Goal: Book appointment/travel/reservation

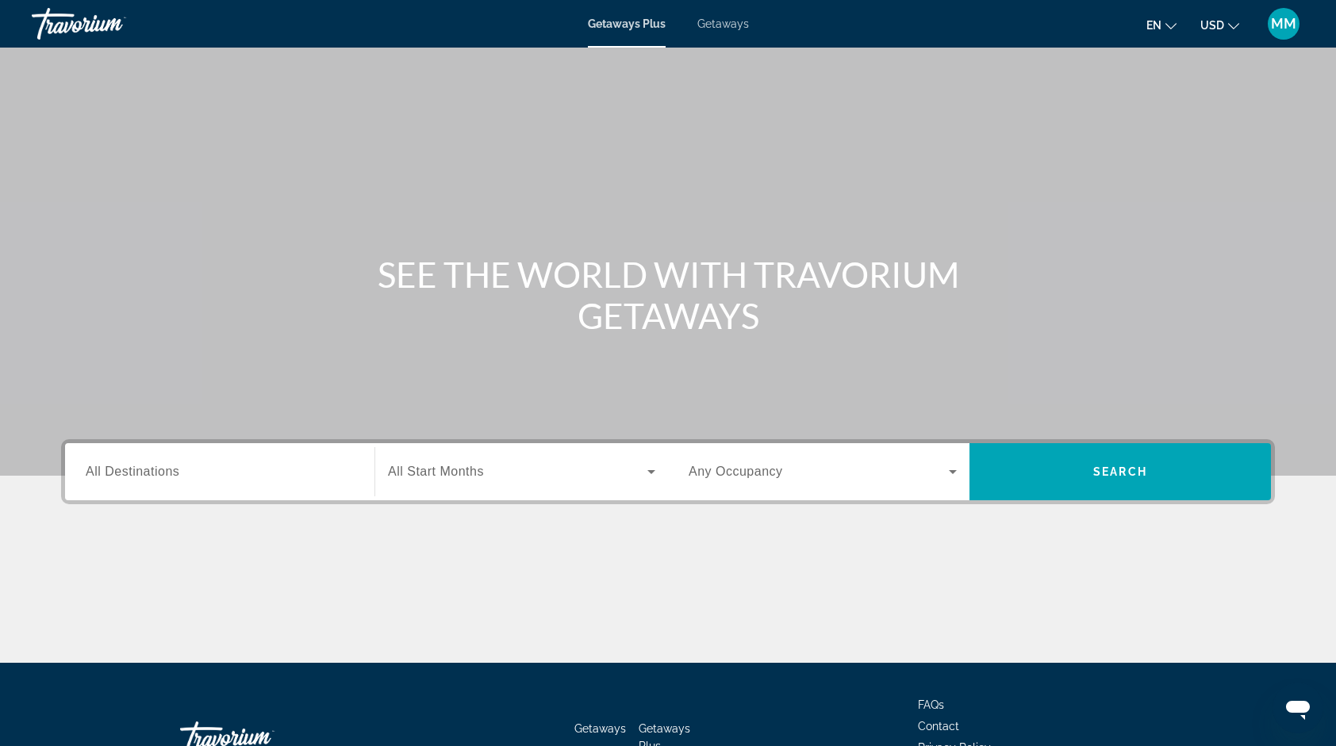
click at [715, 21] on span "Getaways" at bounding box center [723, 23] width 52 height 13
click at [228, 483] on div "Search widget" at bounding box center [220, 472] width 268 height 45
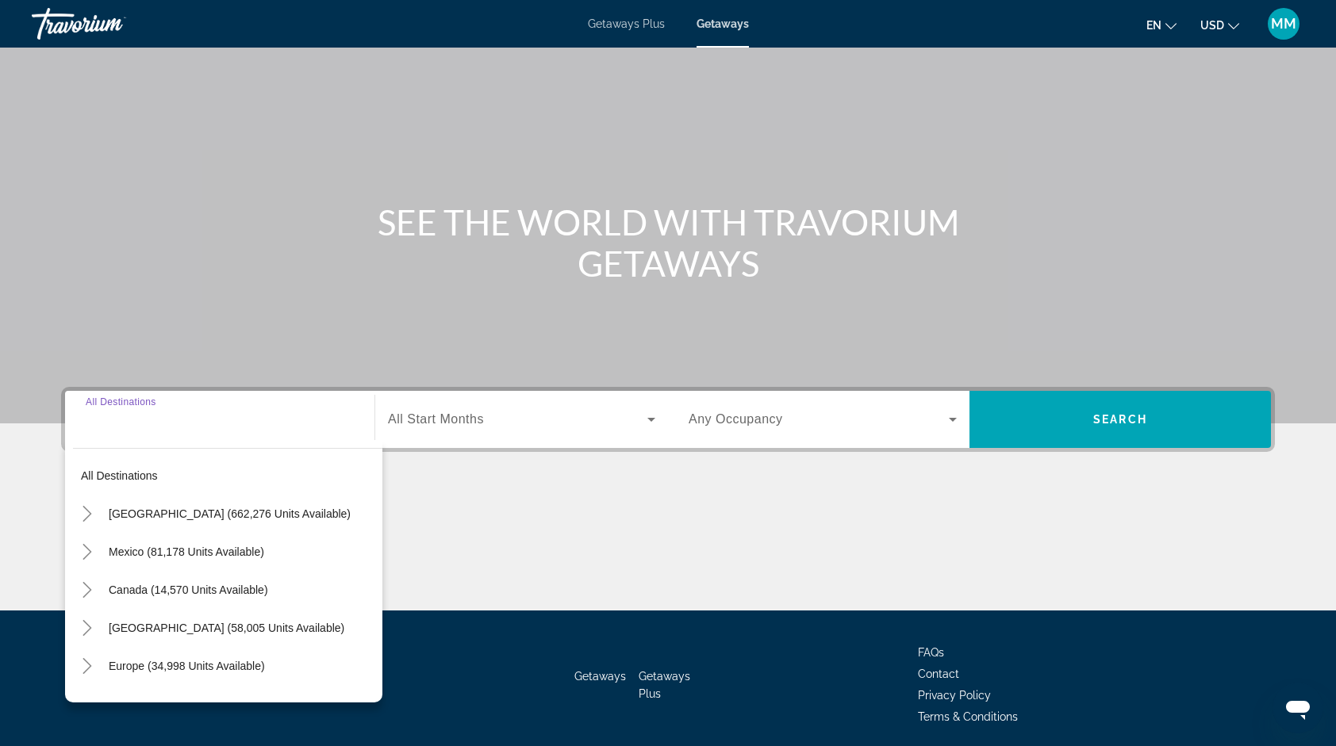
scroll to position [109, 0]
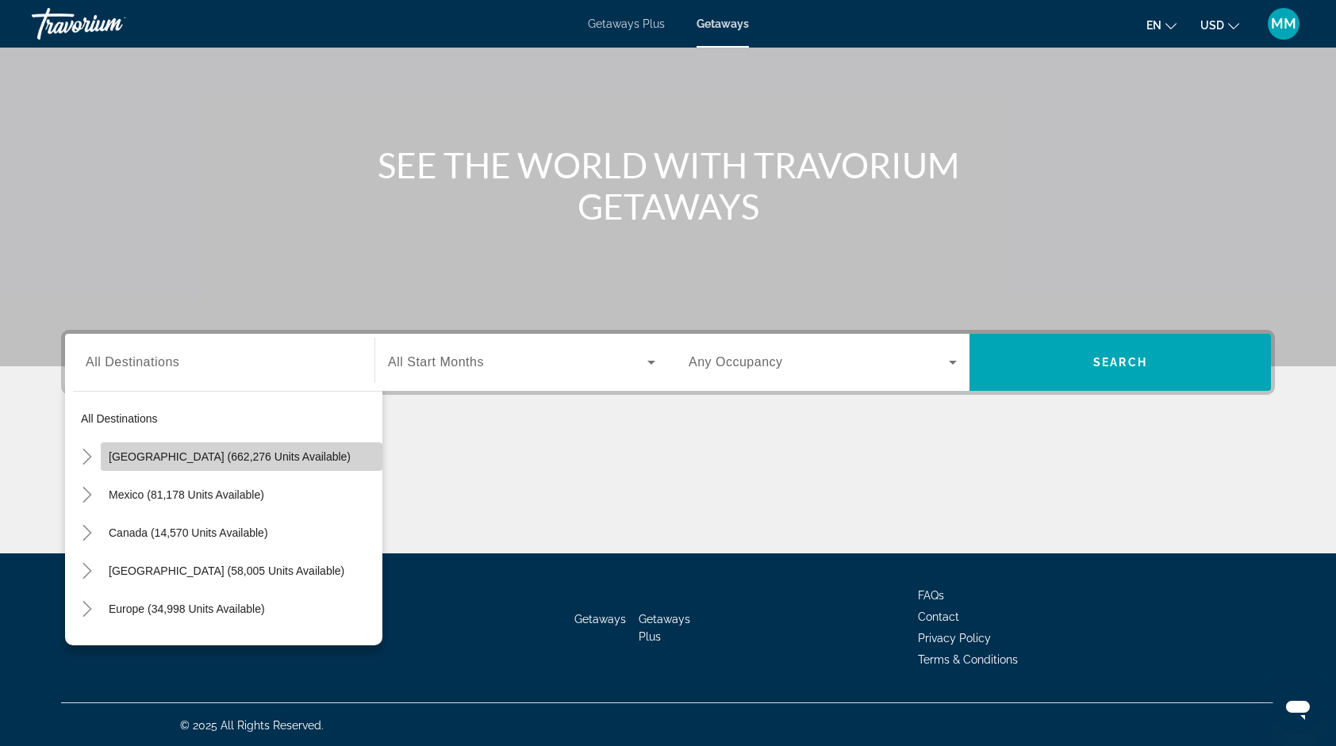
click at [333, 454] on span "Search widget" at bounding box center [242, 457] width 282 height 38
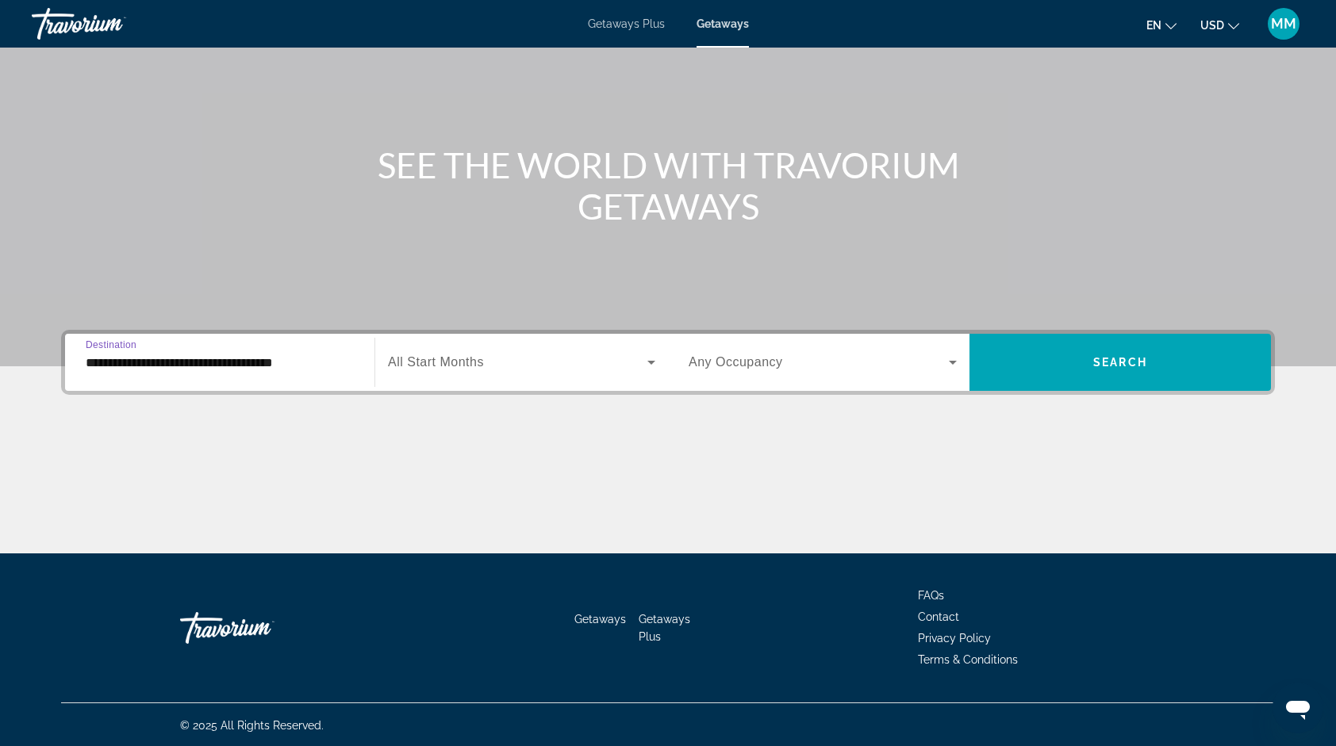
click at [243, 363] on input "**********" at bounding box center [220, 363] width 268 height 19
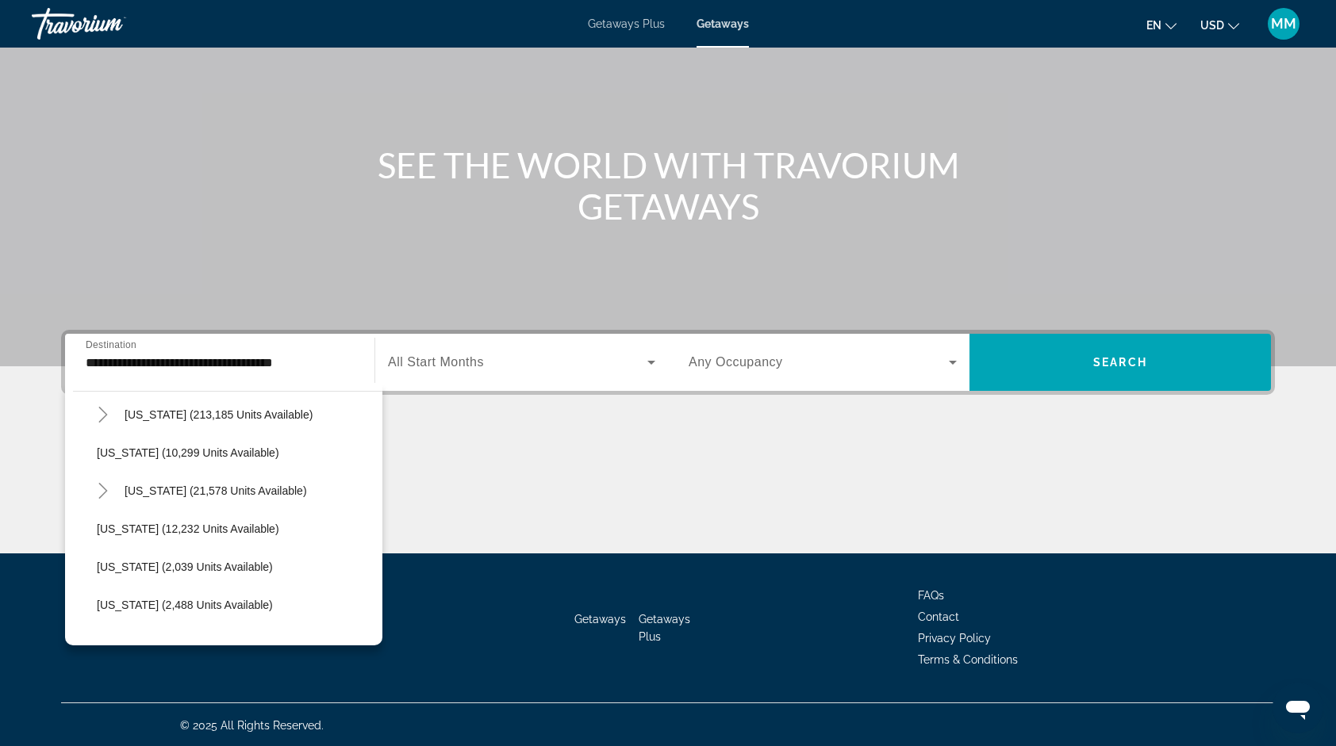
scroll to position [314, 0]
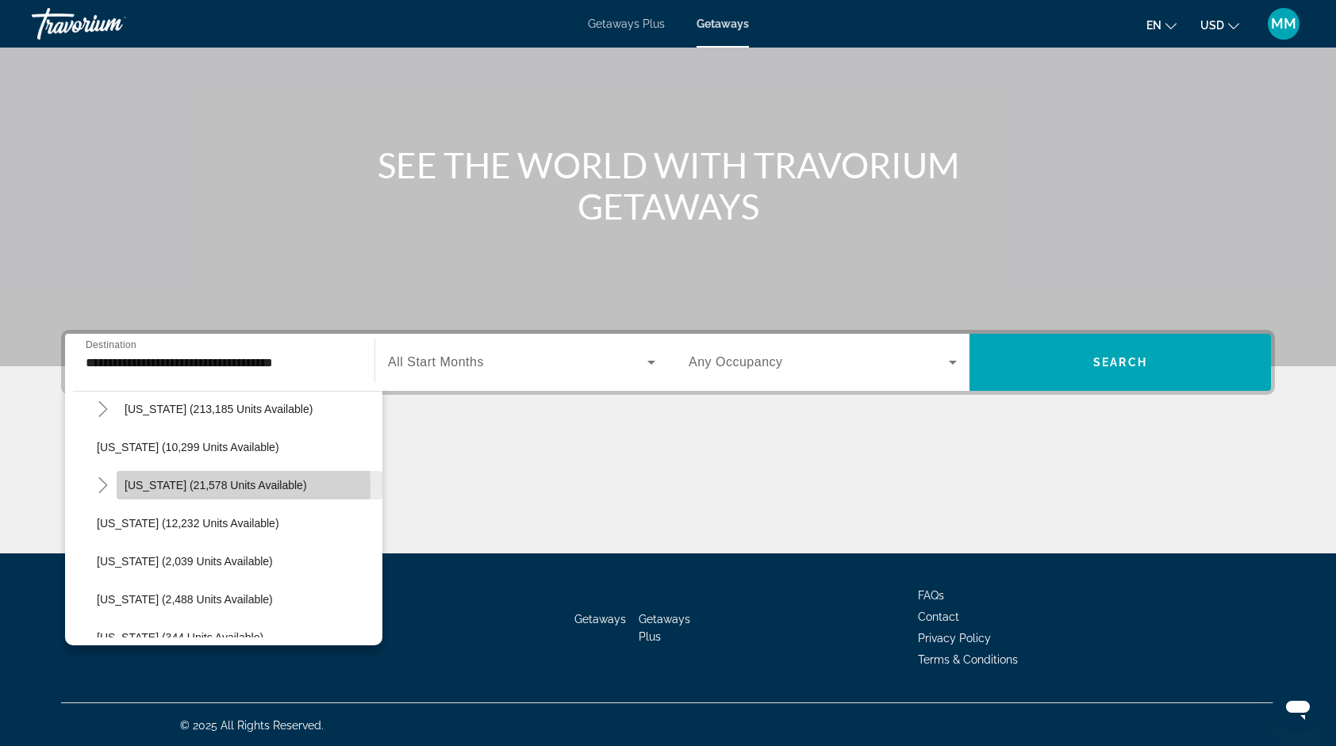
click at [144, 485] on span "Hawaii (21,578 units available)" at bounding box center [216, 485] width 182 height 13
type input "**********"
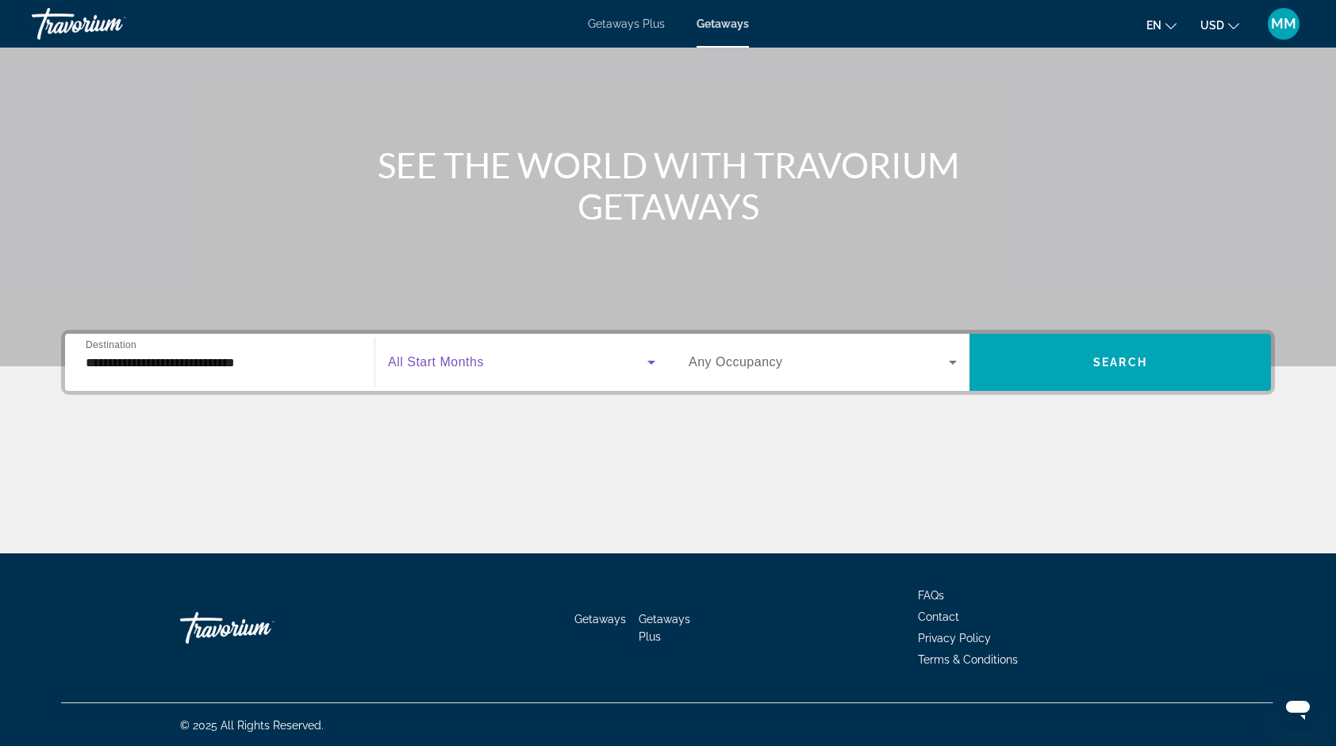
click at [539, 362] on span "Search widget" at bounding box center [517, 362] width 259 height 19
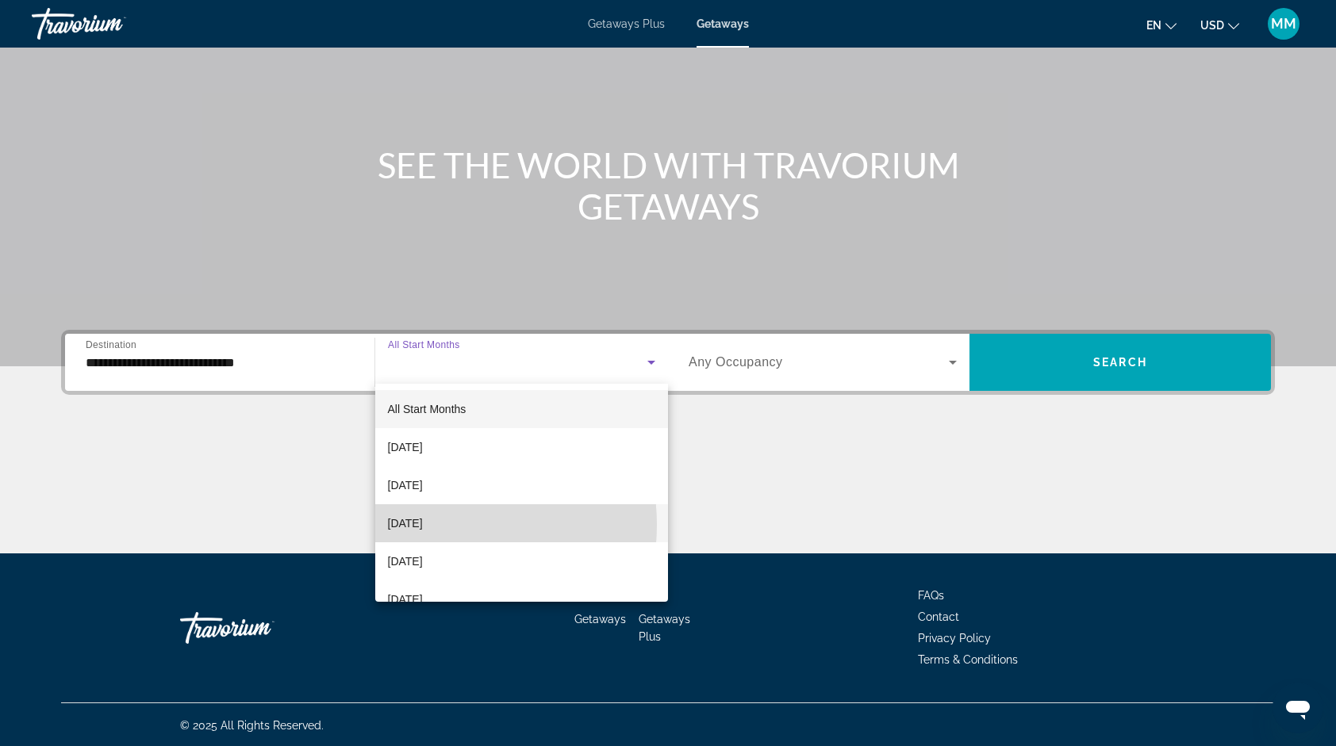
click at [423, 525] on span "November 2025" at bounding box center [405, 523] width 35 height 19
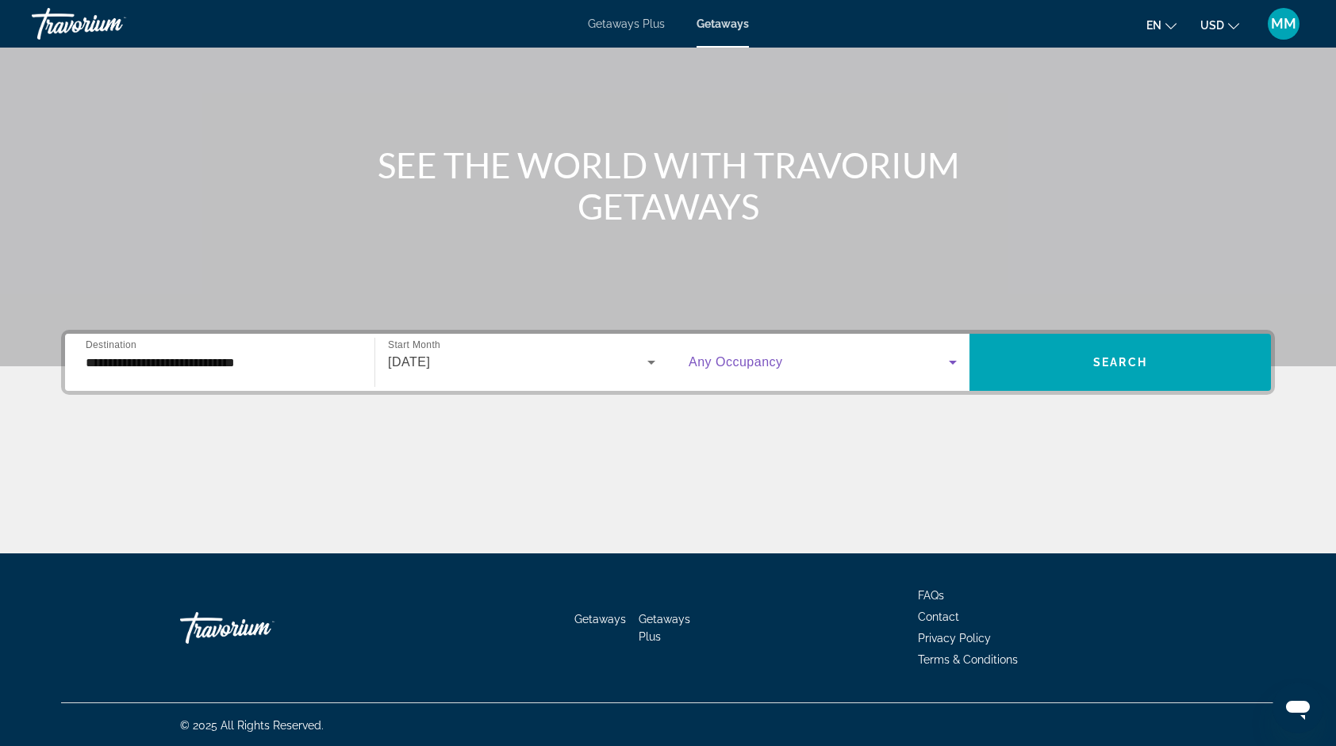
click at [863, 366] on span "Search widget" at bounding box center [818, 362] width 260 height 19
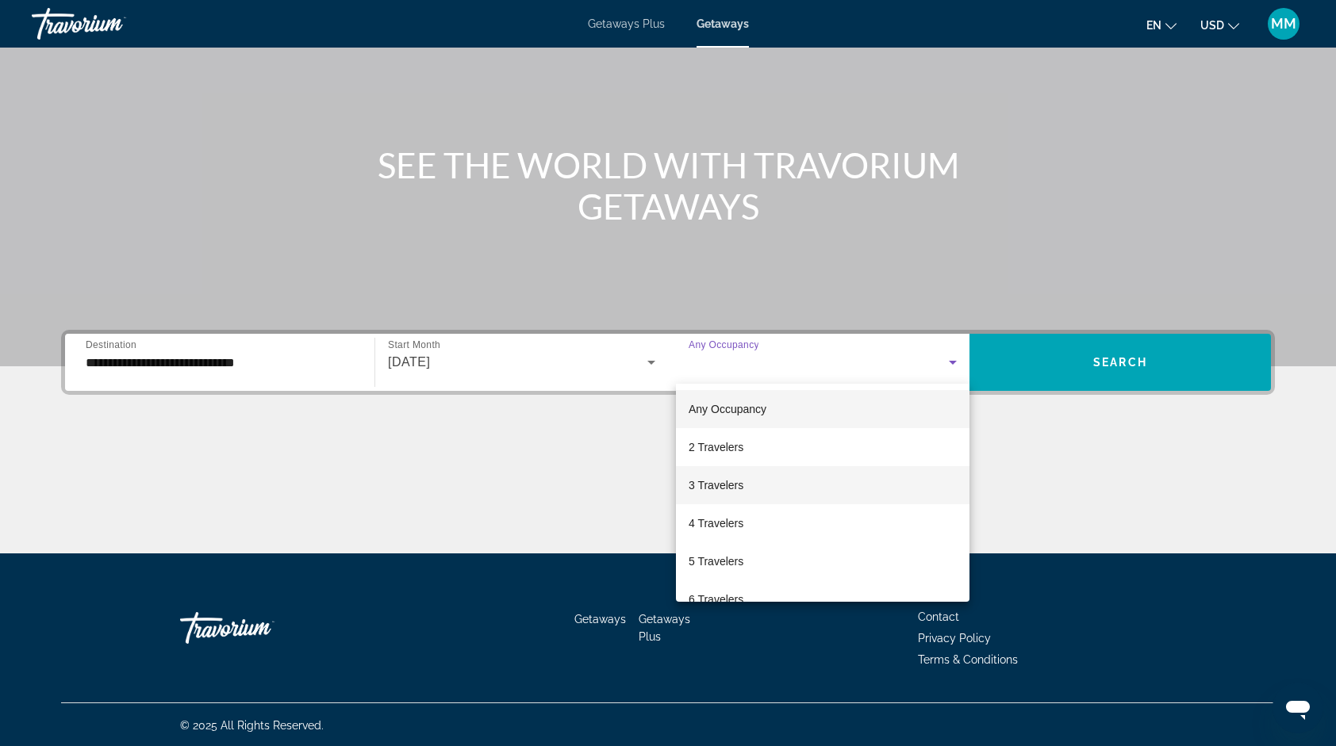
click at [730, 483] on span "3 Travelers" at bounding box center [715, 485] width 55 height 19
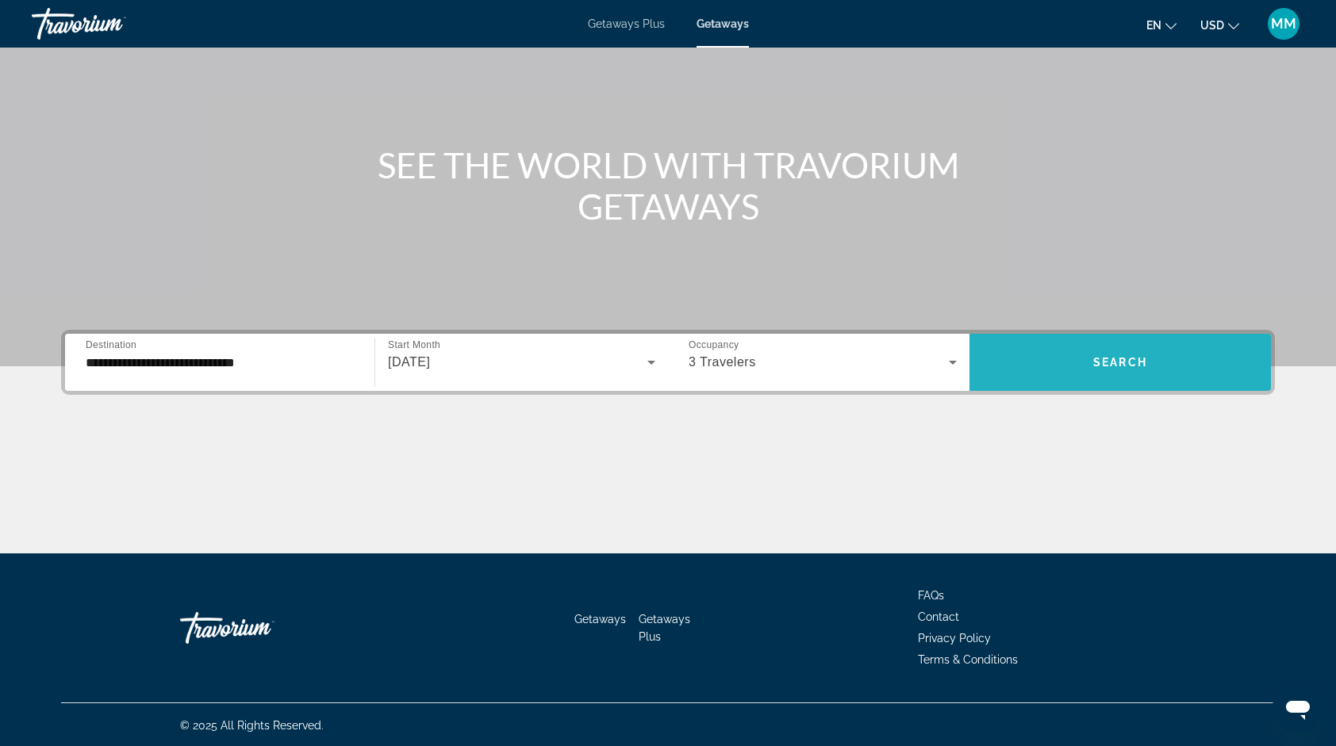
click at [1124, 360] on span "Search" at bounding box center [1120, 362] width 54 height 13
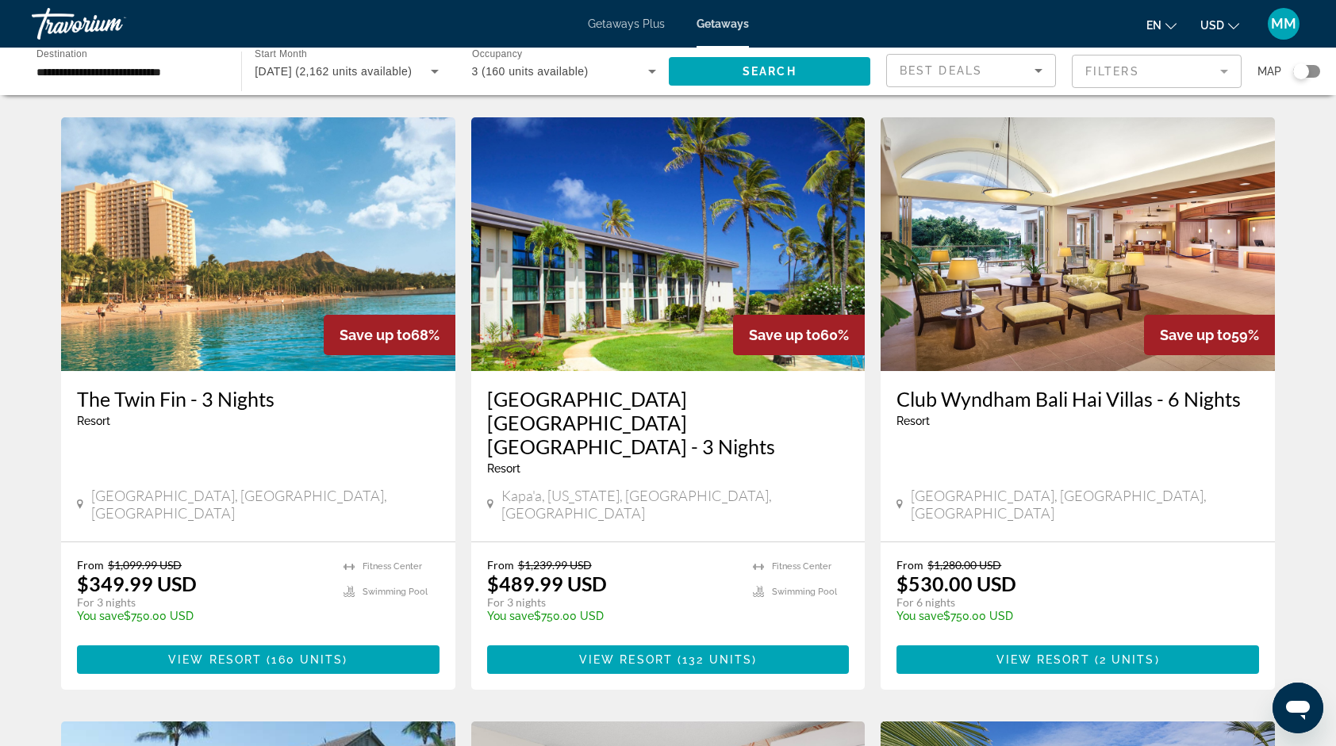
scroll to position [640, 0]
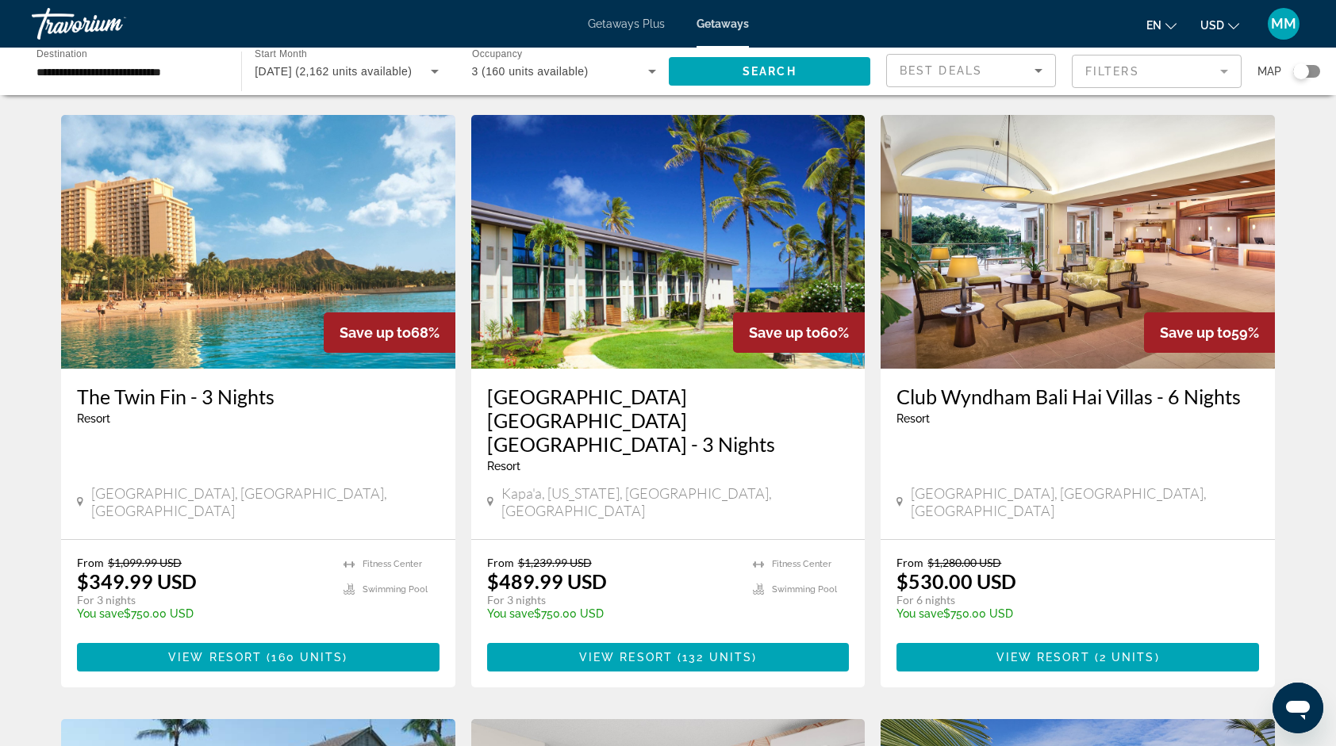
click at [1190, 234] on img "Main content" at bounding box center [1077, 242] width 394 height 254
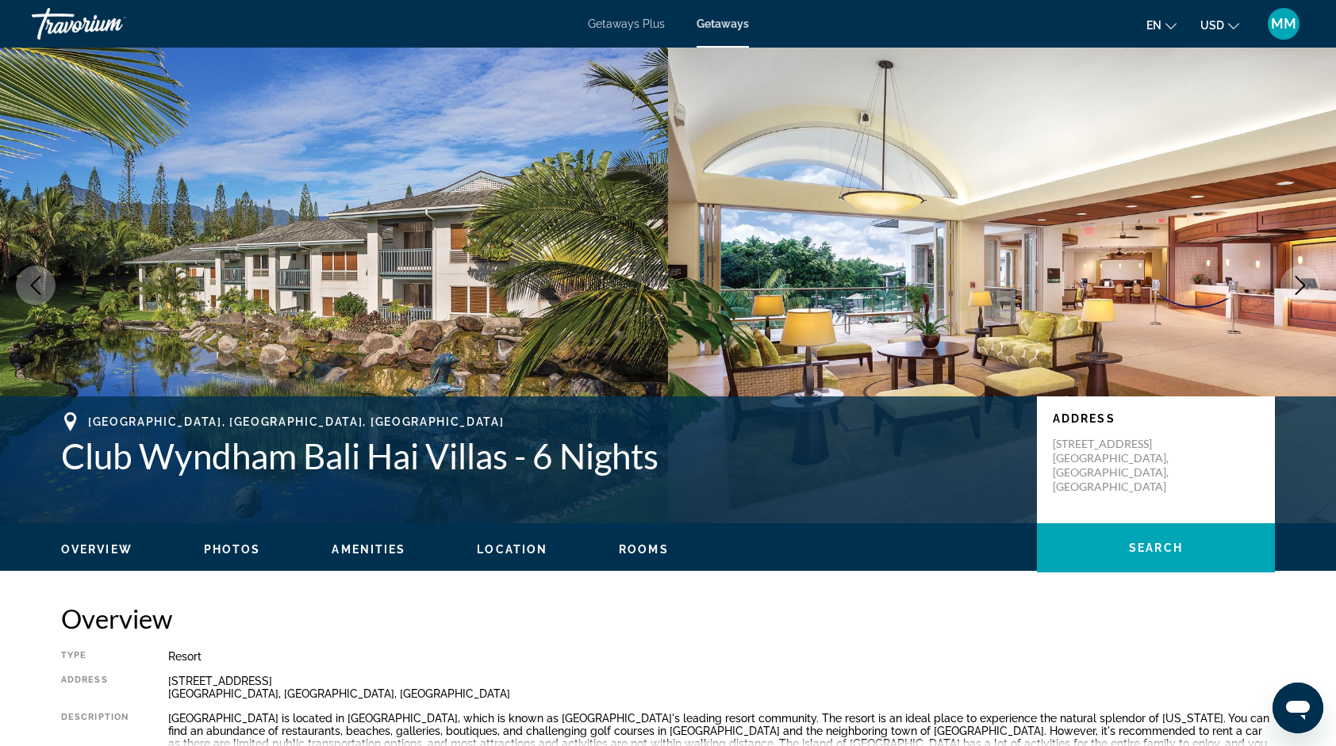
click at [1299, 285] on icon "Next image" at bounding box center [1299, 285] width 19 height 19
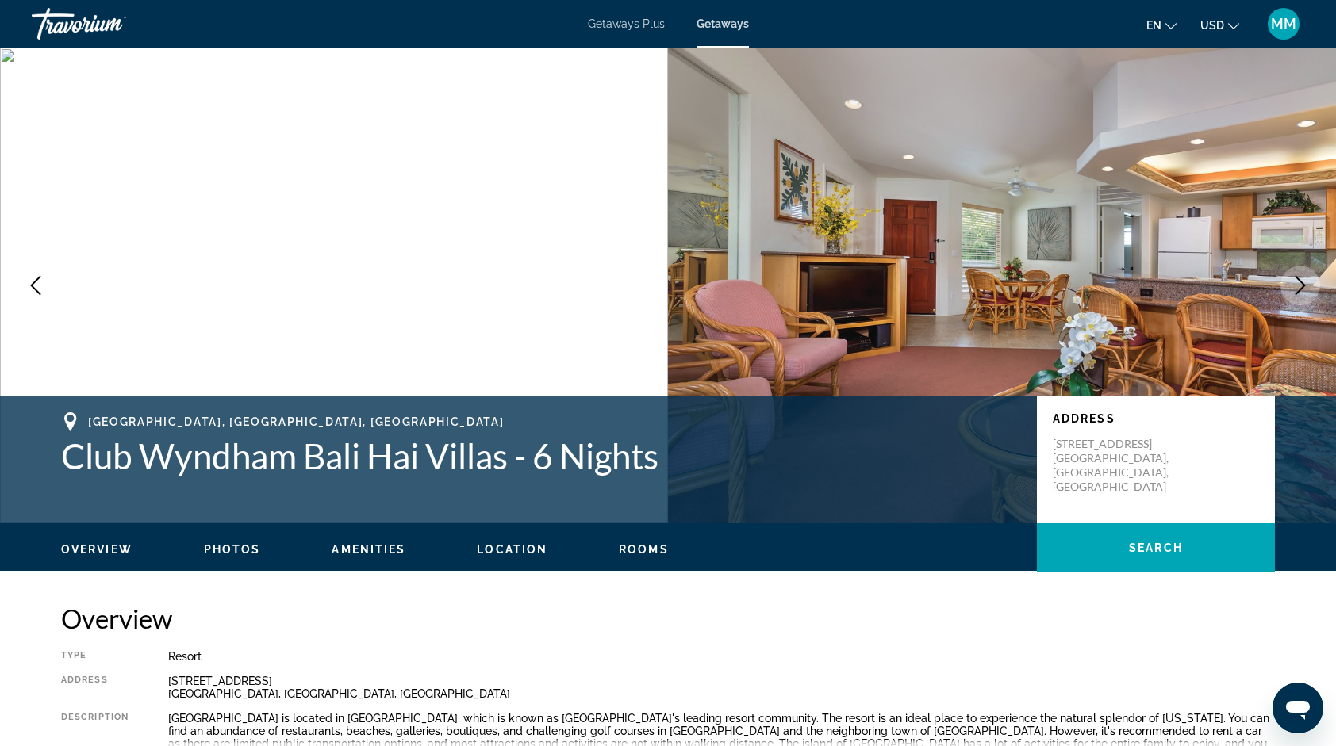
click at [1299, 285] on icon "Next image" at bounding box center [1299, 285] width 19 height 19
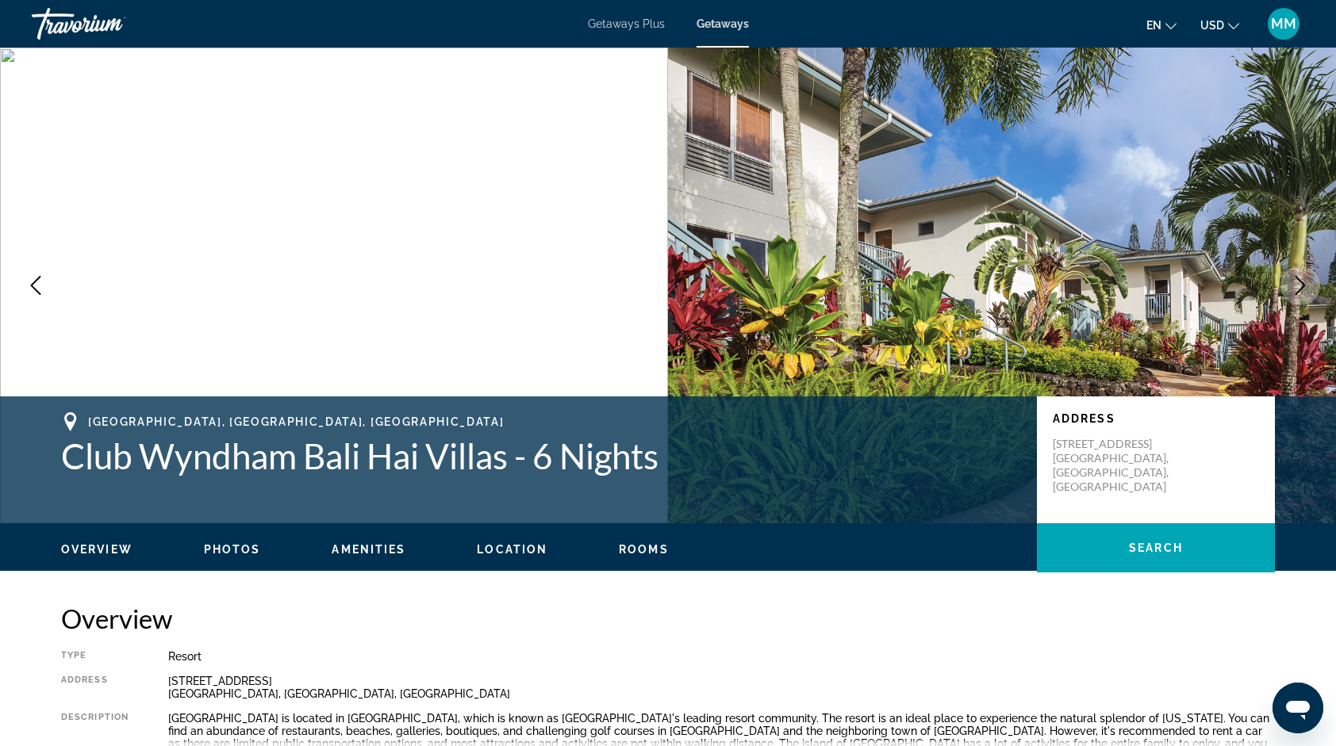
click at [1299, 285] on icon "Next image" at bounding box center [1299, 285] width 19 height 19
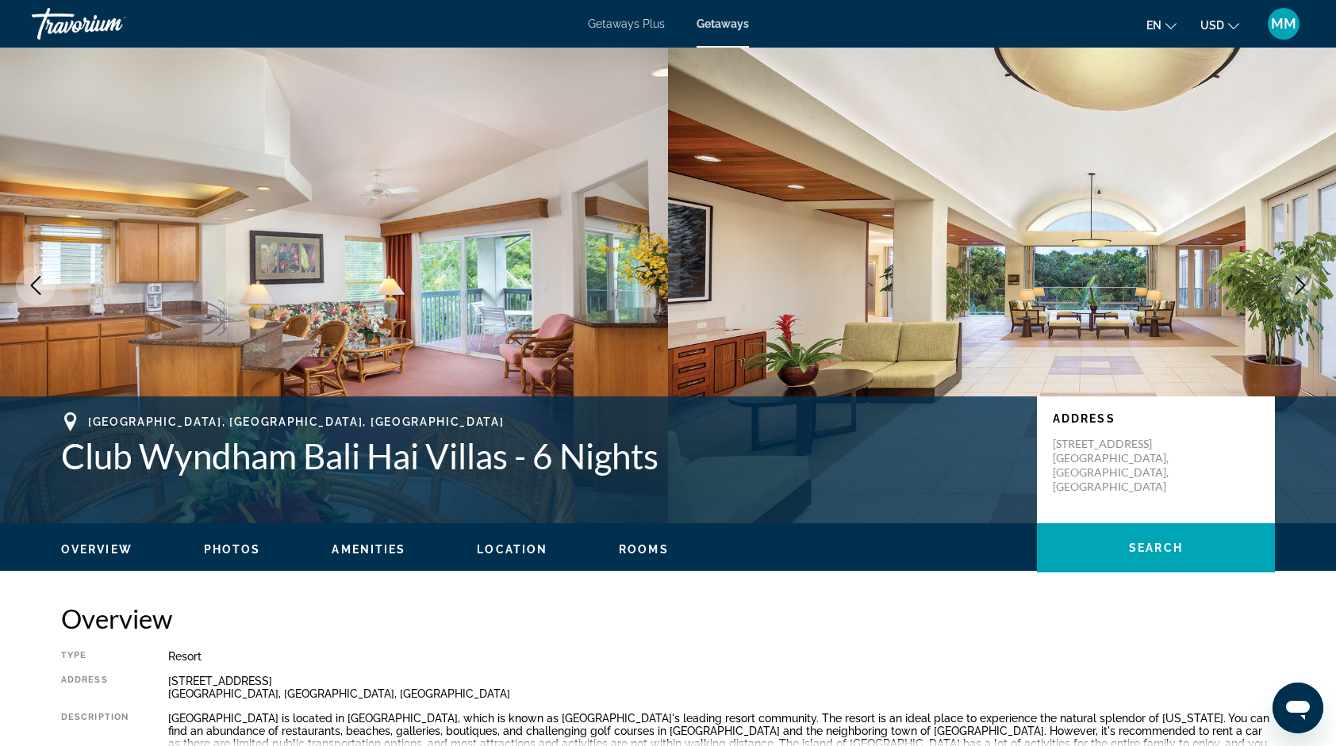
click at [1299, 285] on icon "Next image" at bounding box center [1299, 285] width 19 height 19
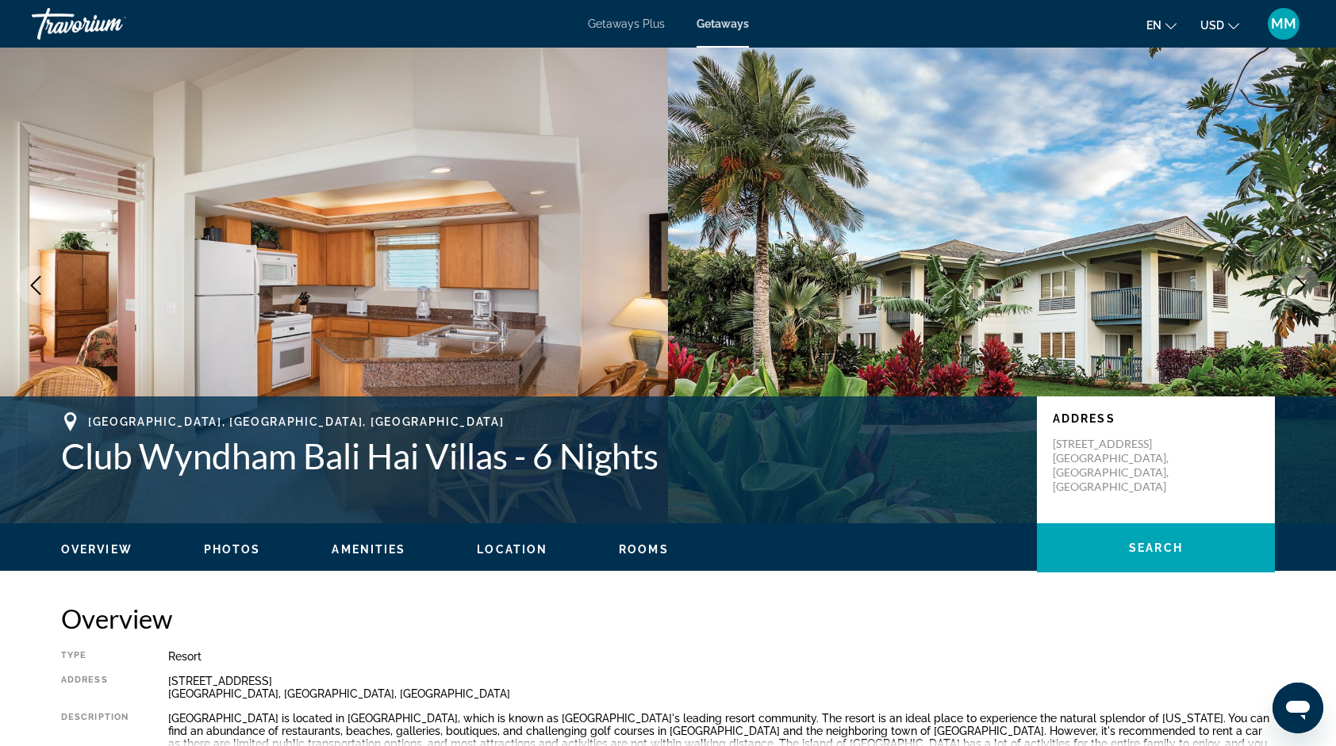
click at [1299, 285] on icon "Next image" at bounding box center [1299, 285] width 19 height 19
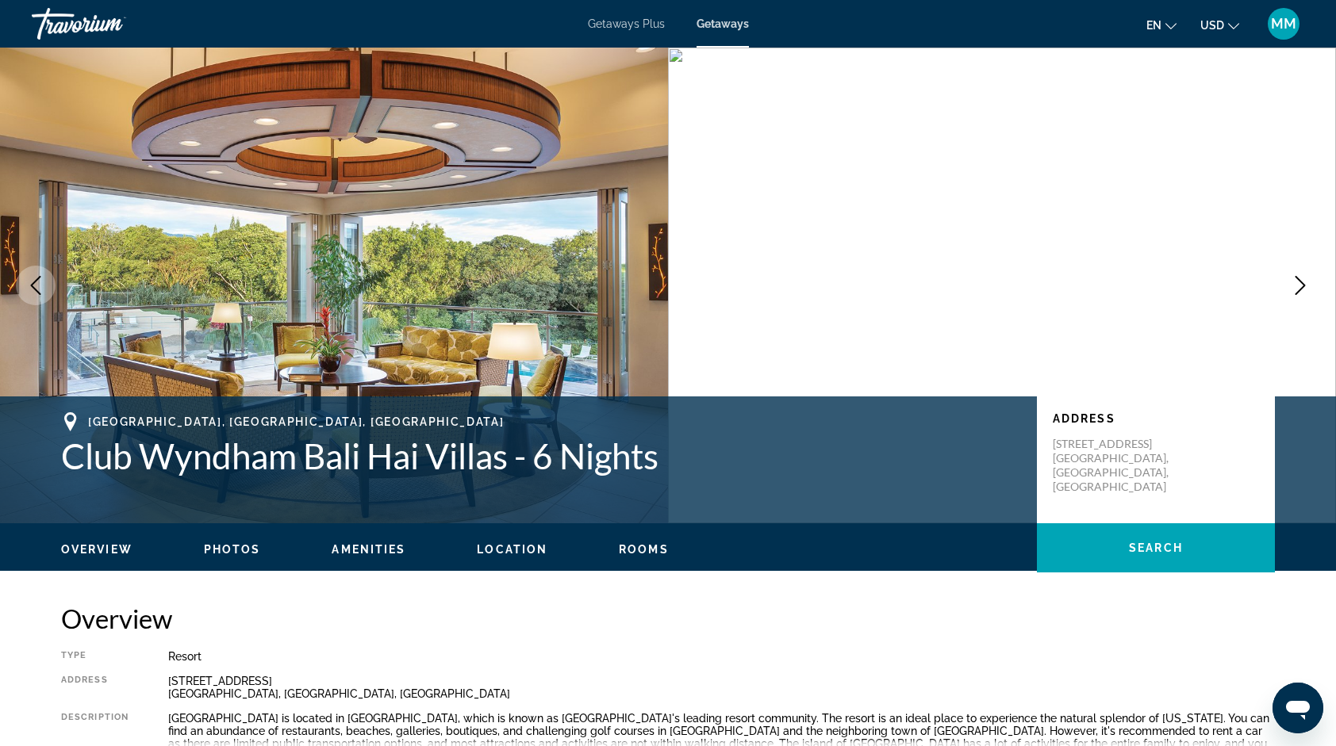
click at [1299, 285] on icon "Next image" at bounding box center [1299, 285] width 19 height 19
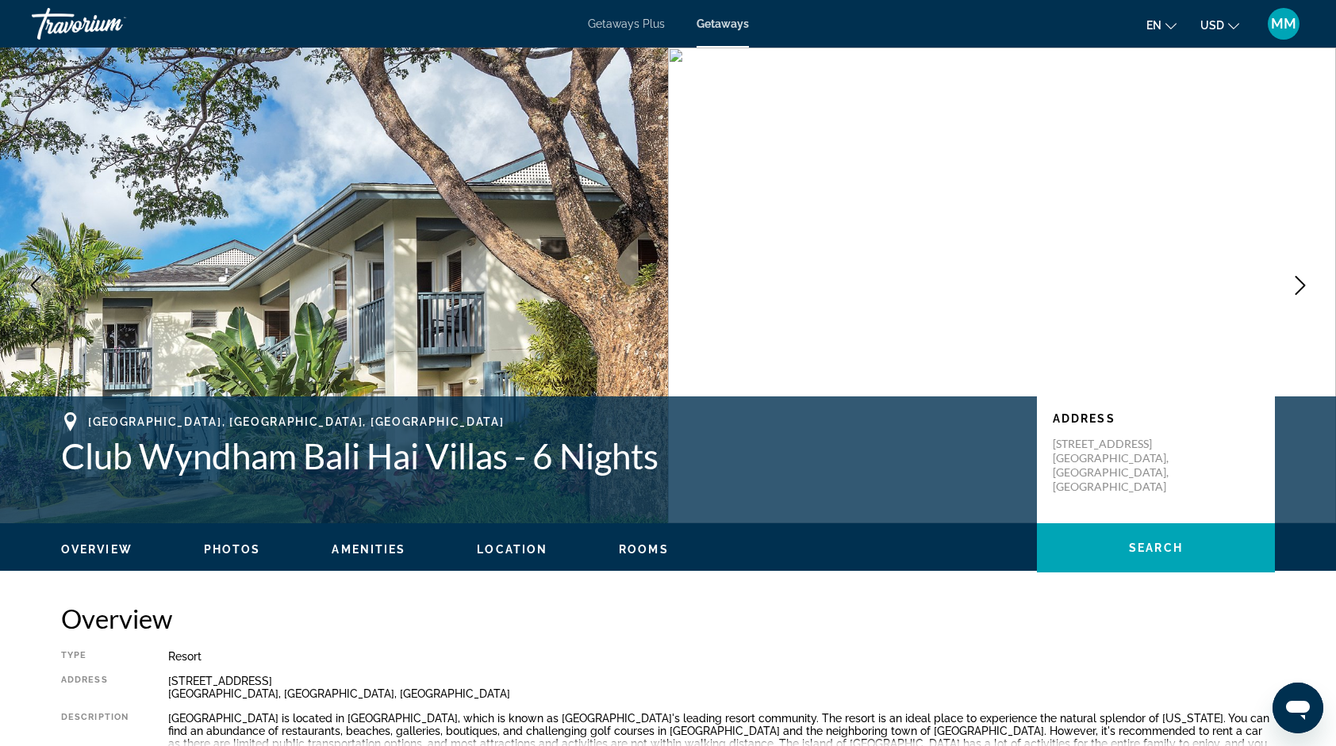
click at [1299, 285] on icon "Next image" at bounding box center [1299, 285] width 19 height 19
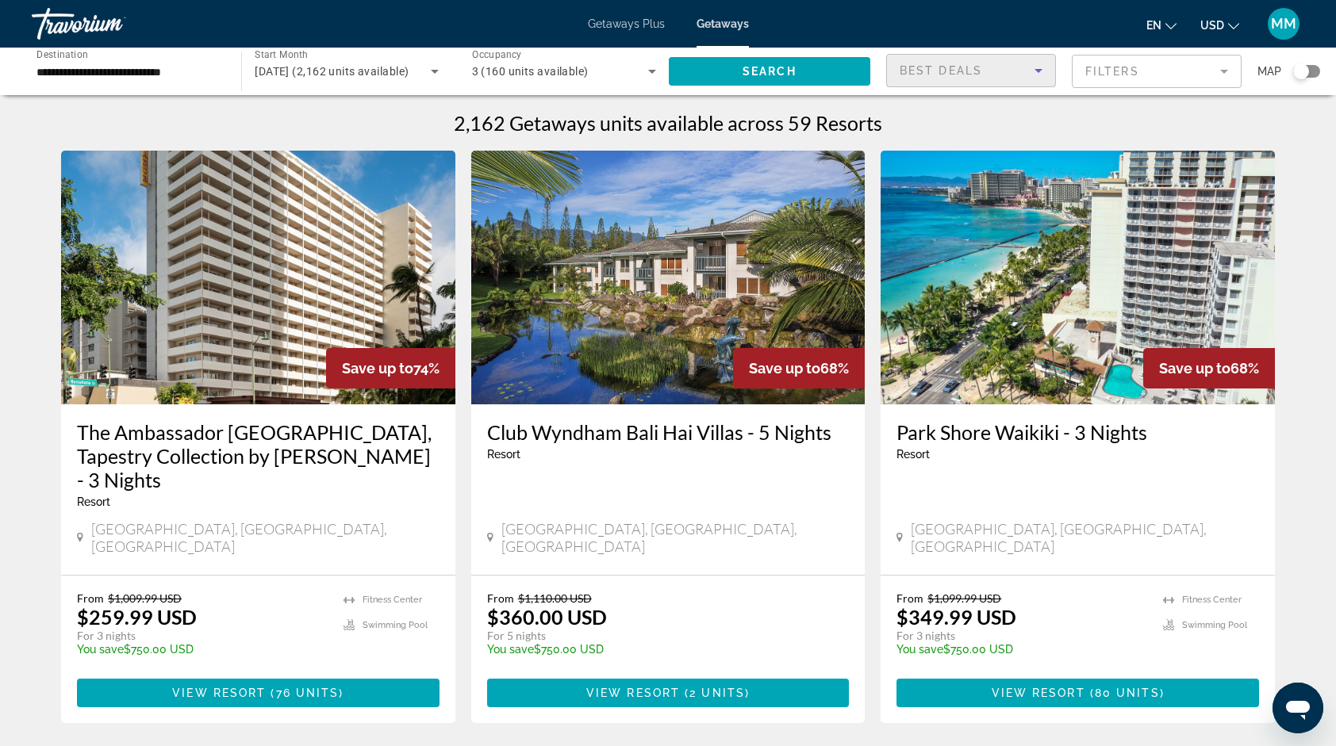
click at [983, 71] on div "Best Deals" at bounding box center [966, 70] width 135 height 19
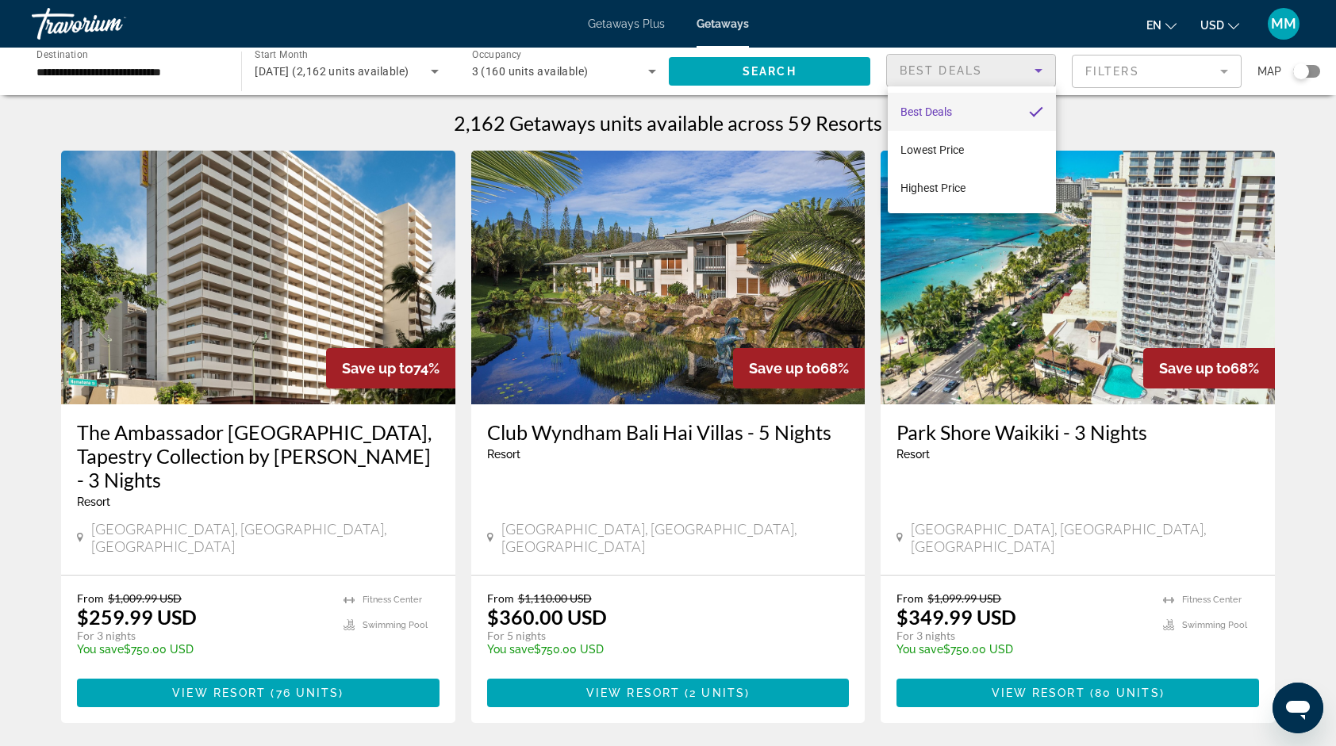
click at [1128, 68] on div at bounding box center [668, 373] width 1336 height 746
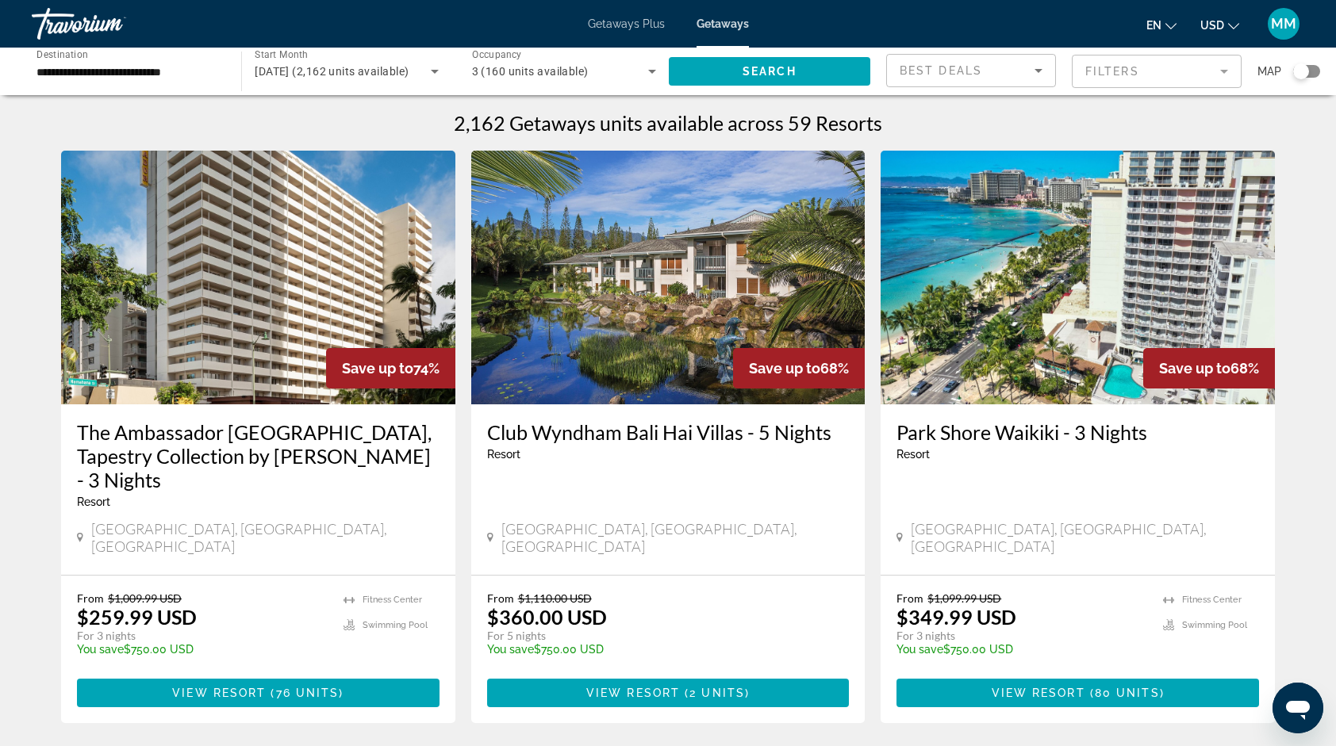
click at [1187, 73] on mat-form-field "Filters" at bounding box center [1157, 71] width 170 height 33
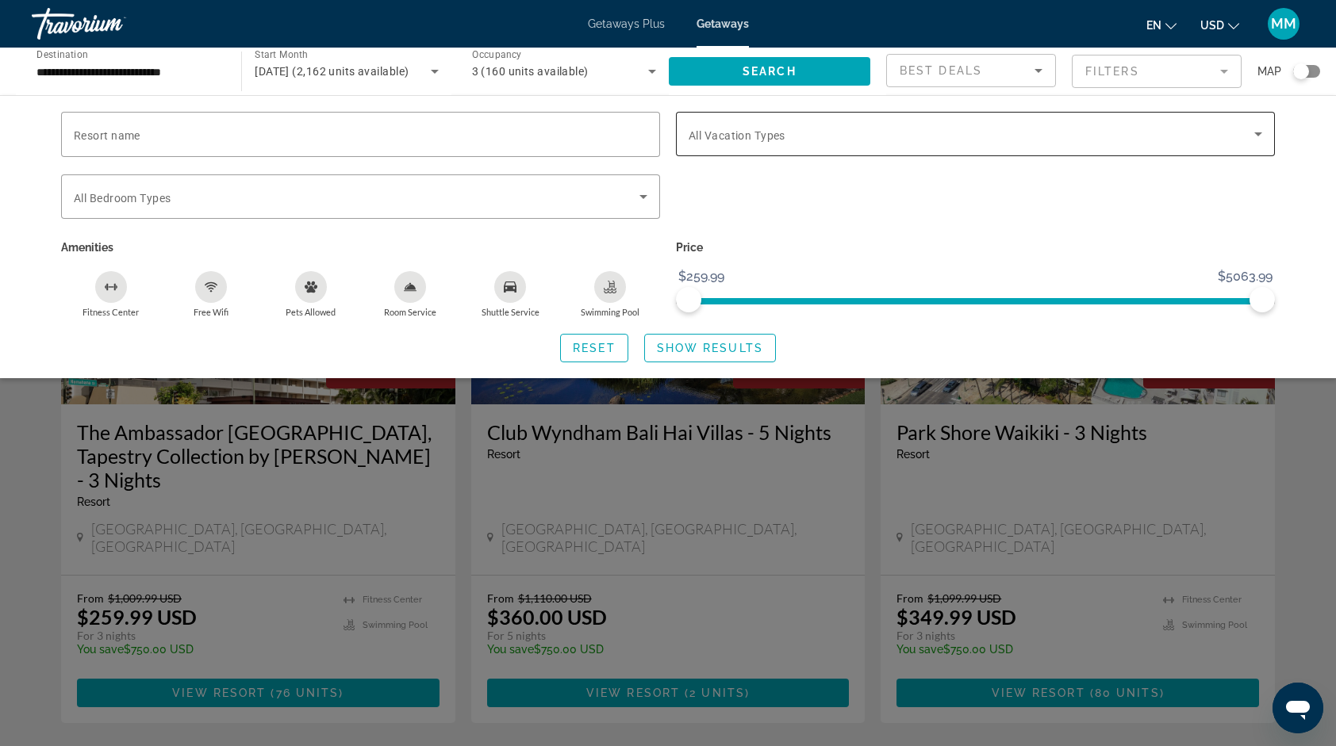
click at [1255, 130] on icon "Search widget" at bounding box center [1257, 134] width 19 height 19
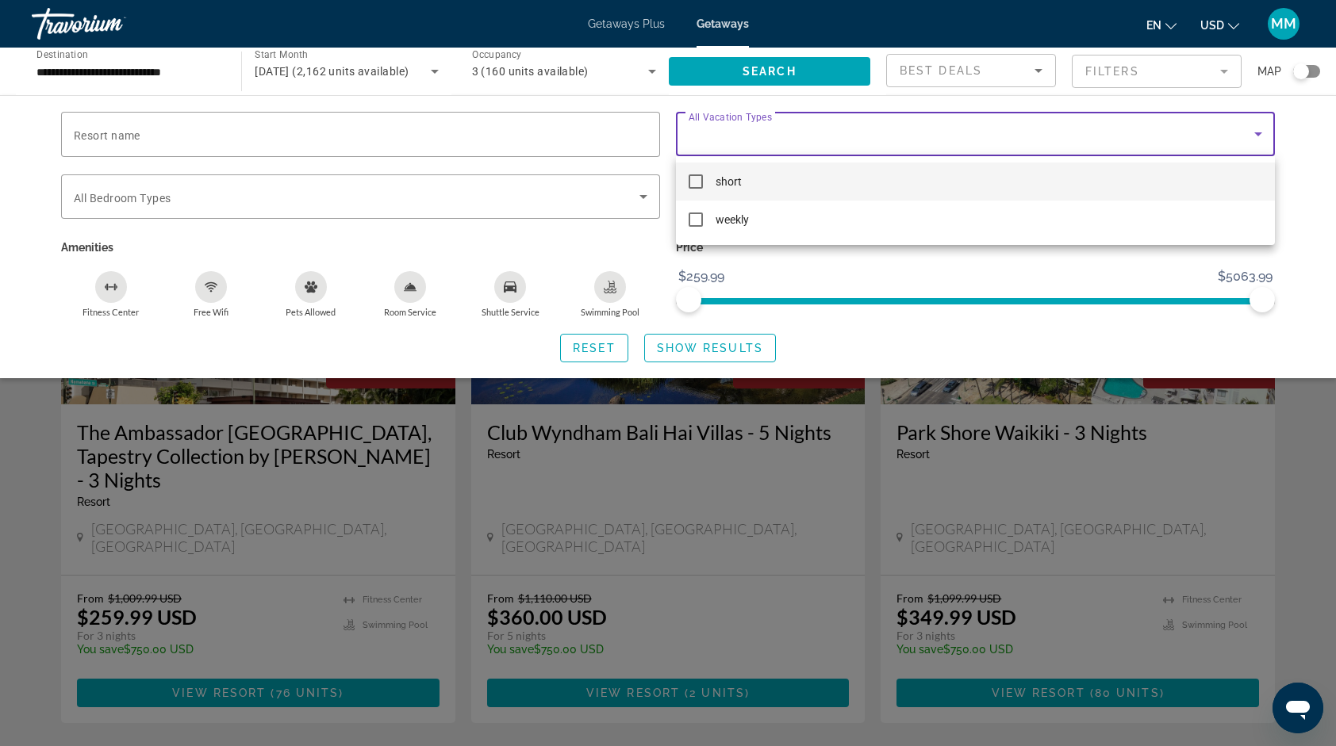
click at [378, 339] on div at bounding box center [668, 373] width 1336 height 746
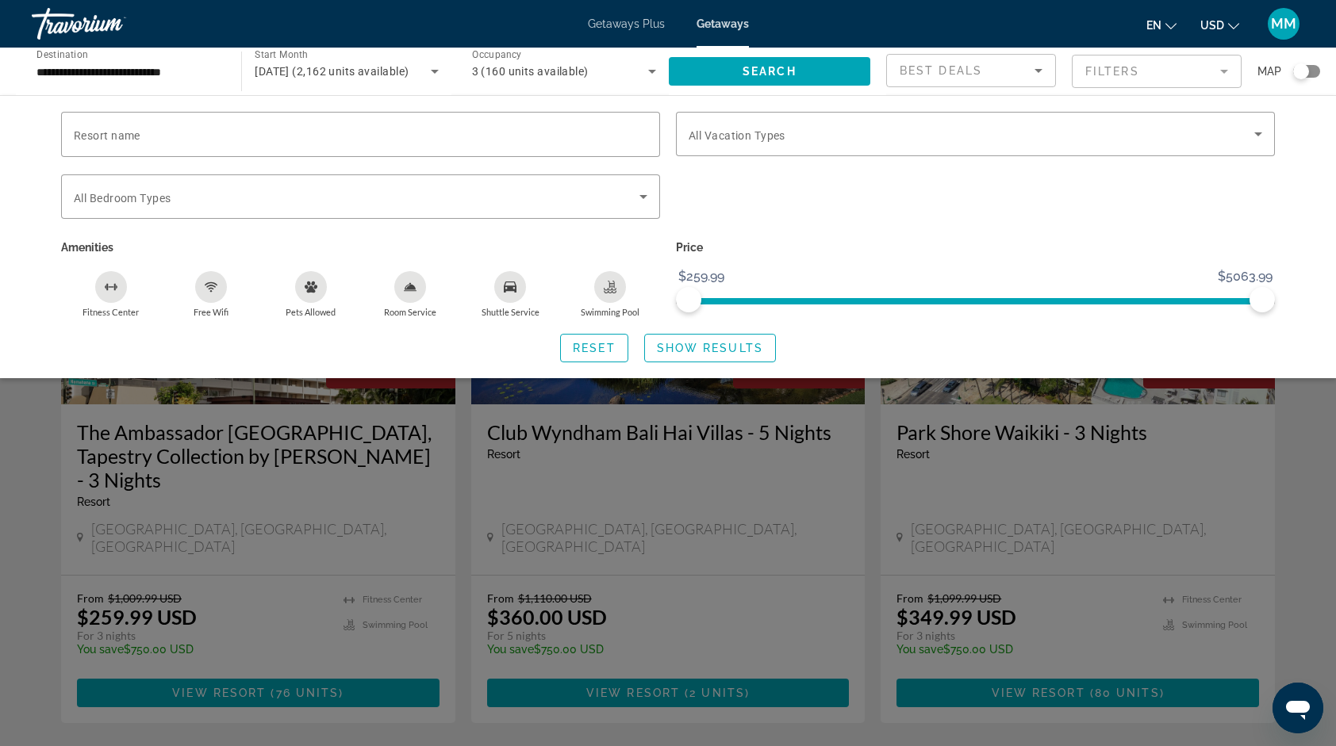
click at [1294, 609] on div "Search widget" at bounding box center [668, 492] width 1336 height 508
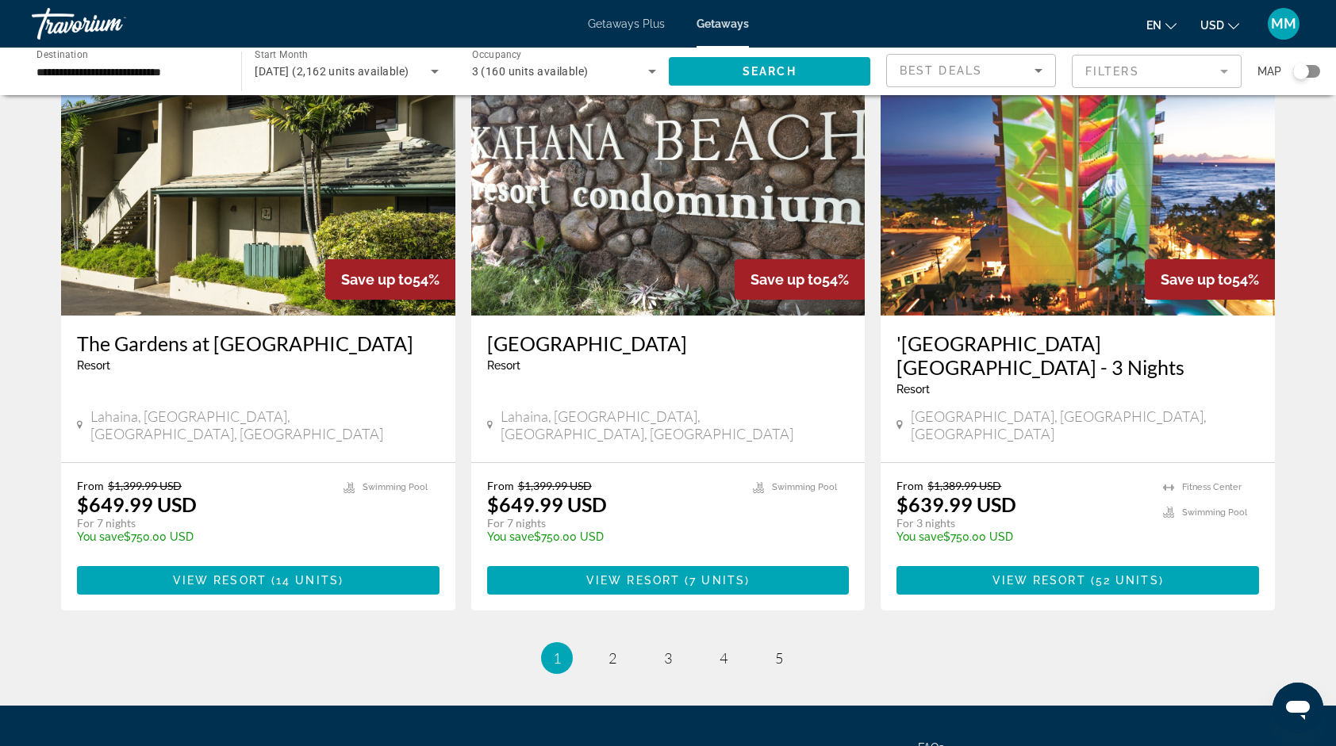
scroll to position [1889, 0]
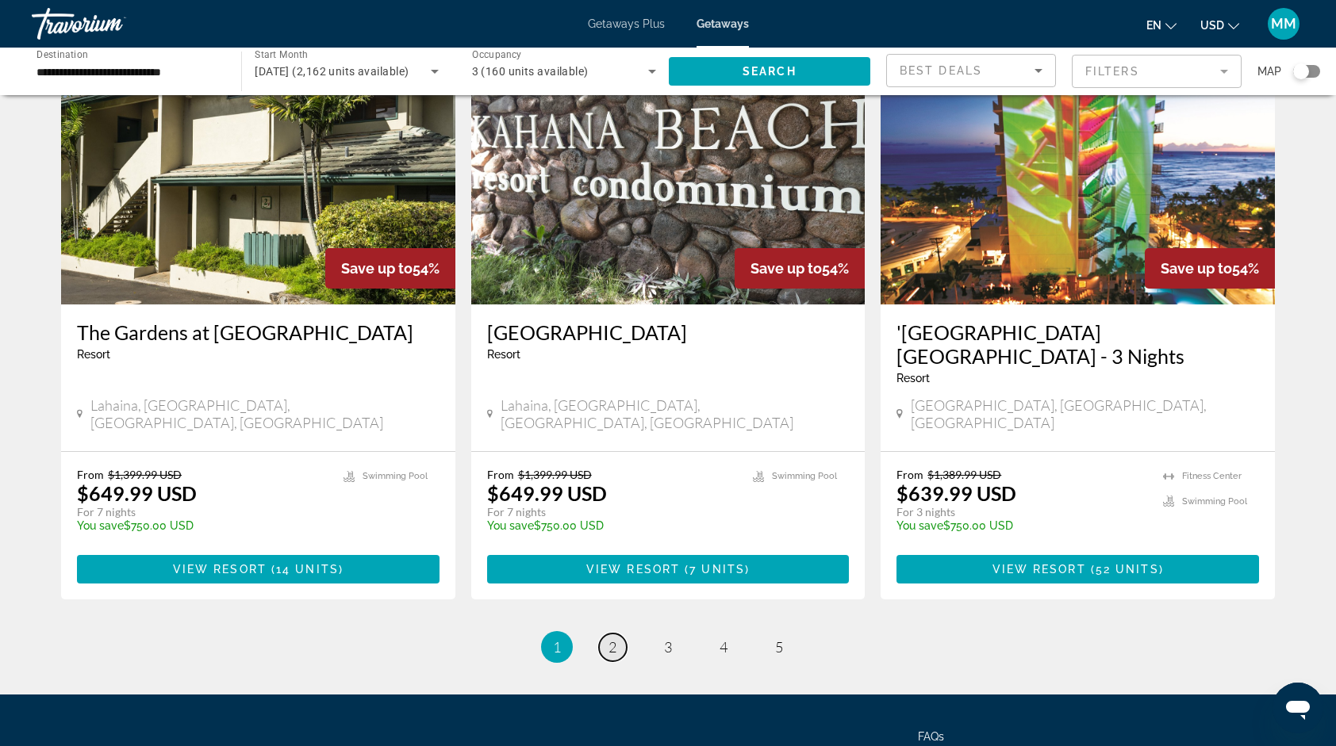
click at [618, 634] on link "page 2" at bounding box center [613, 648] width 28 height 28
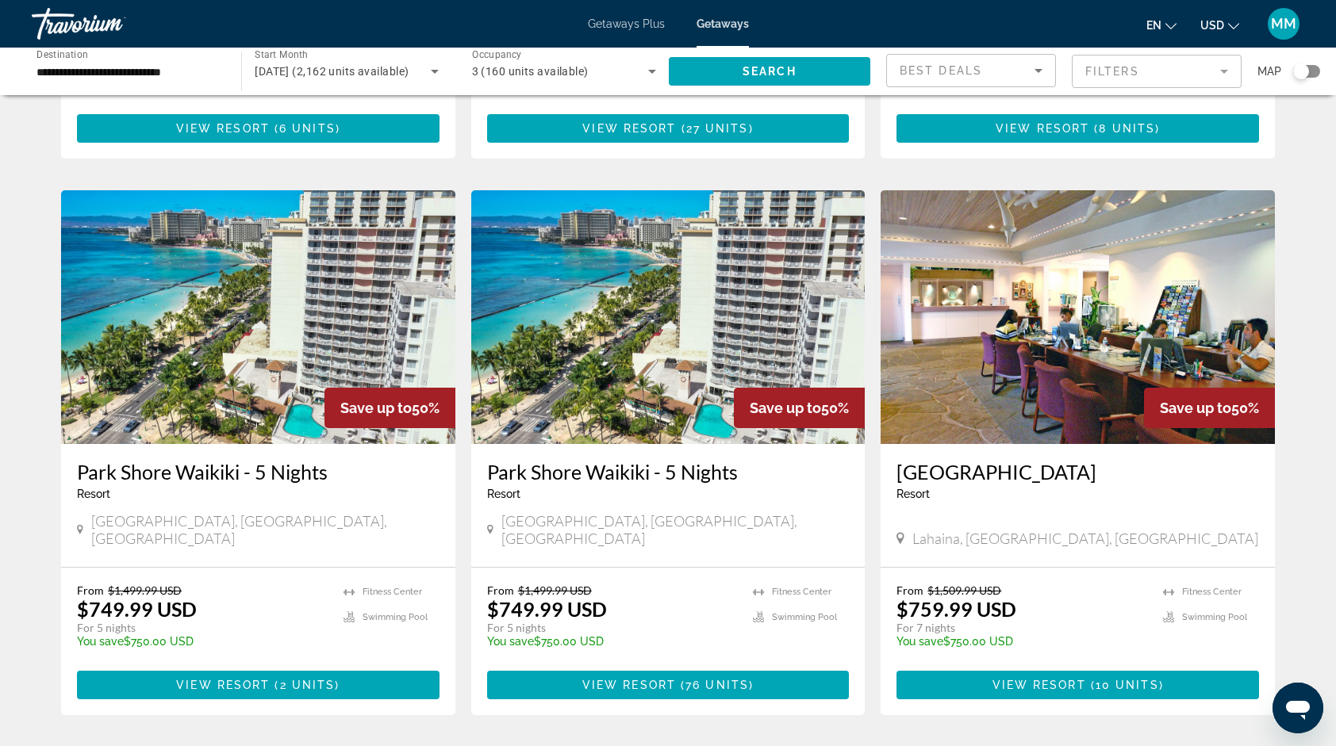
scroll to position [1842, 0]
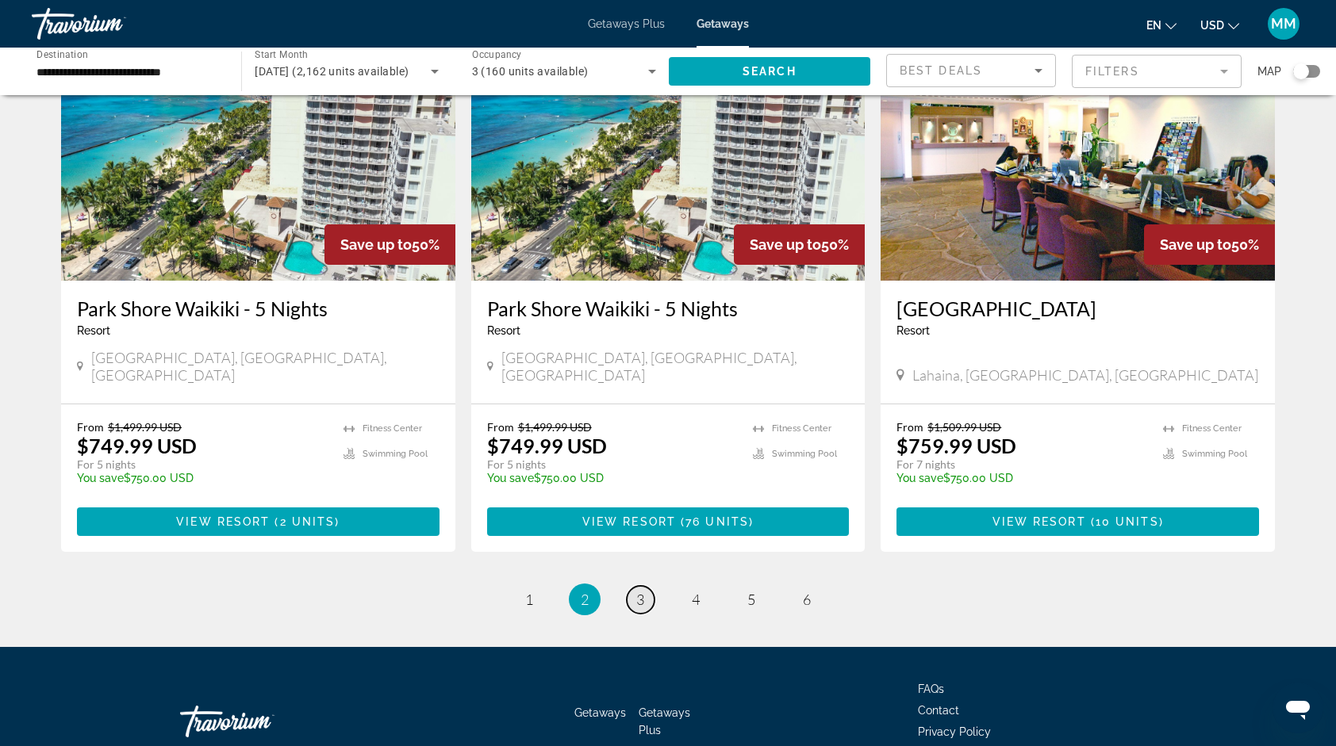
click at [642, 591] on span "3" at bounding box center [640, 599] width 8 height 17
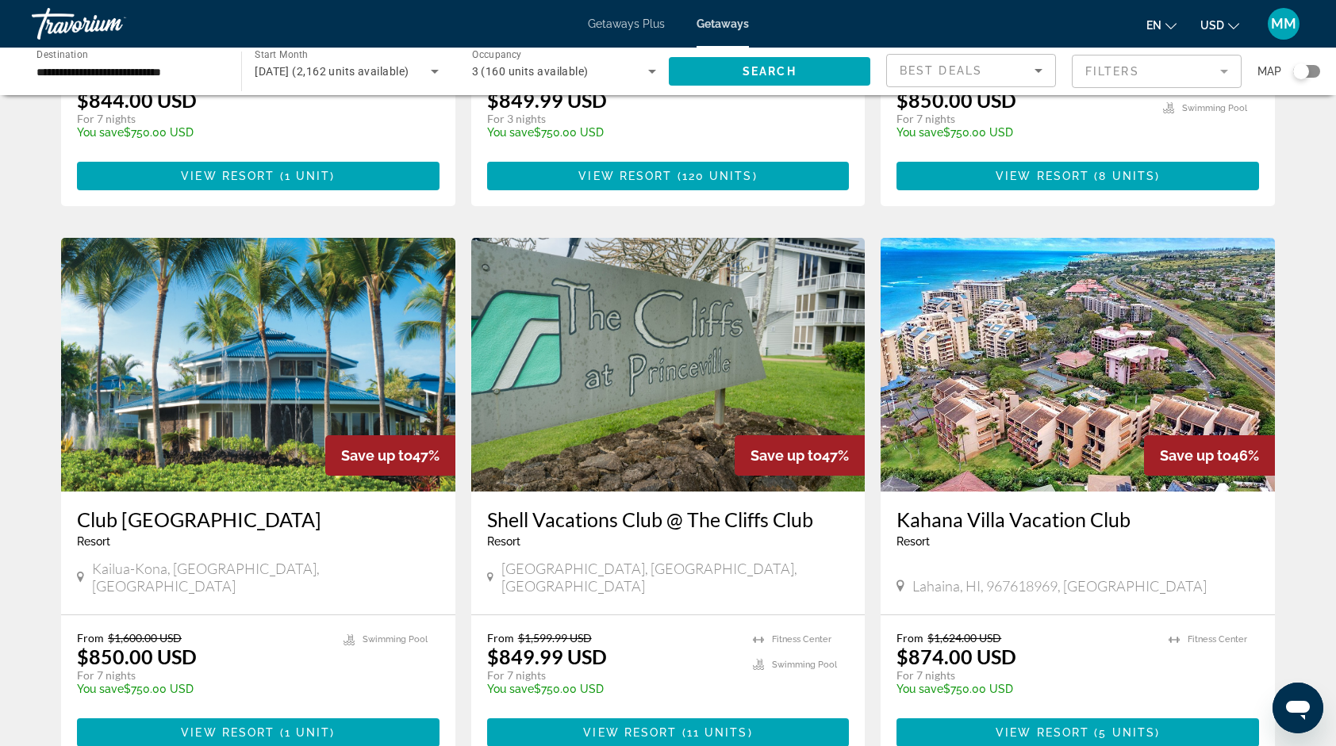
scroll to position [508, 0]
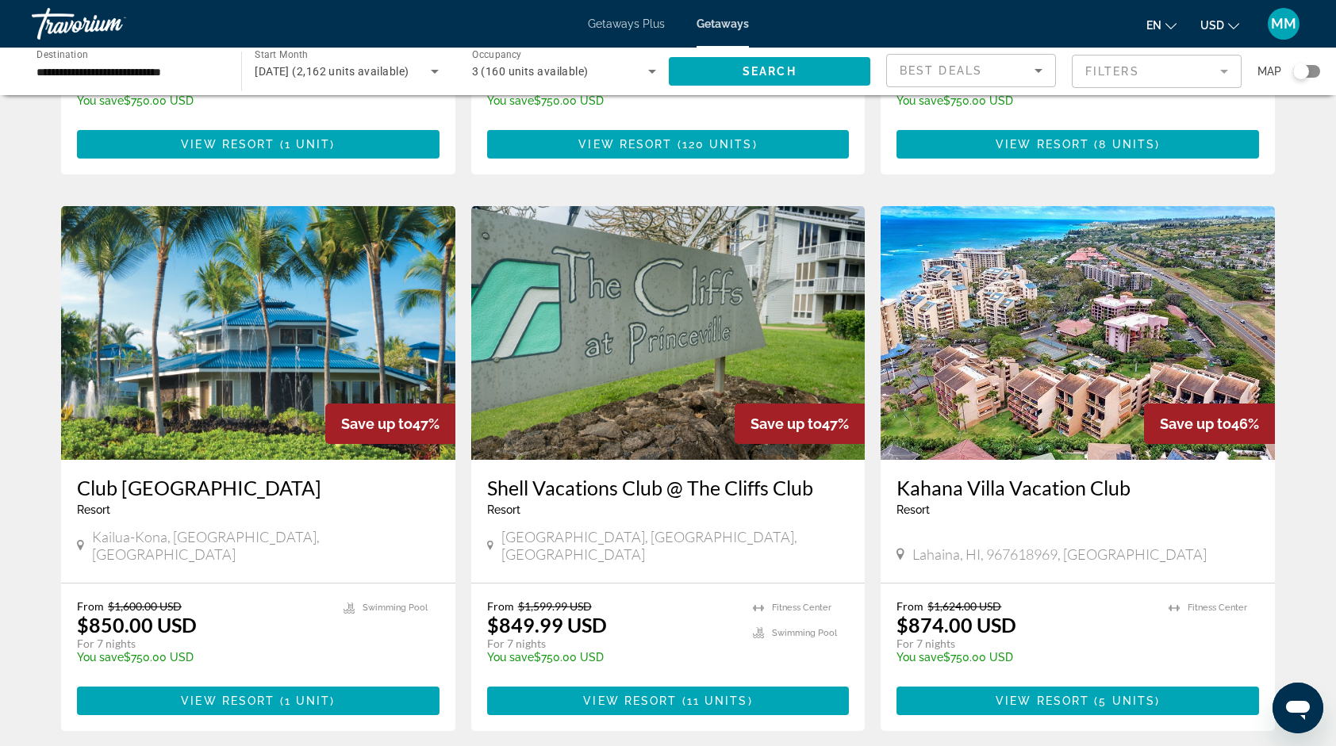
click at [335, 309] on img "Main content" at bounding box center [258, 333] width 394 height 254
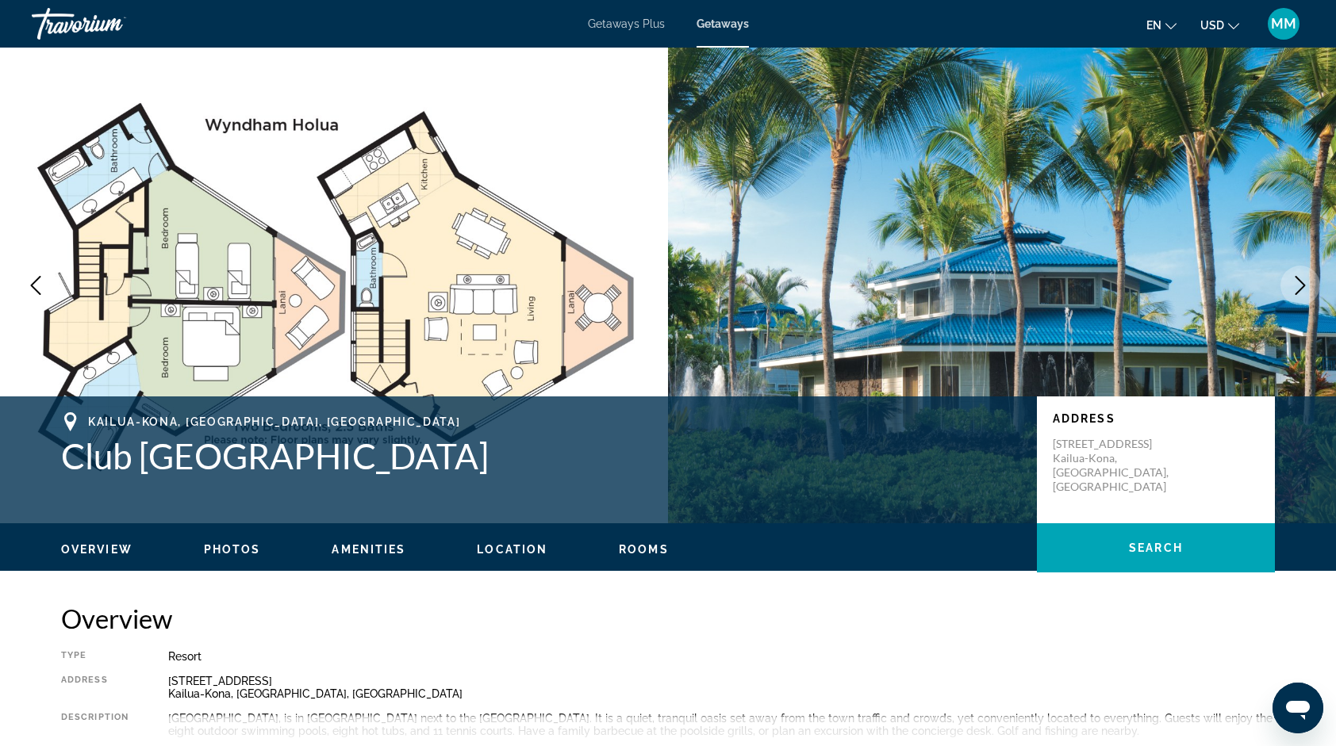
click at [1296, 273] on button "Next image" at bounding box center [1300, 286] width 40 height 40
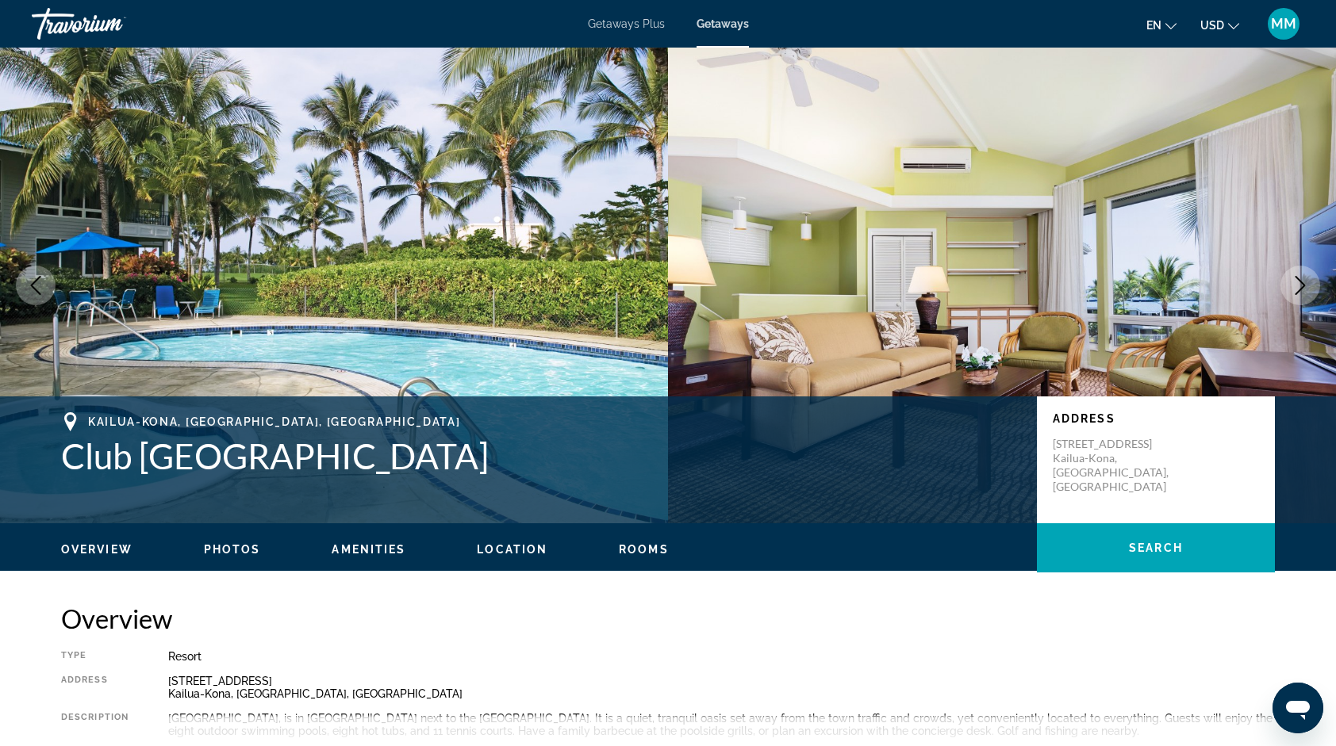
click at [1296, 273] on button "Next image" at bounding box center [1300, 286] width 40 height 40
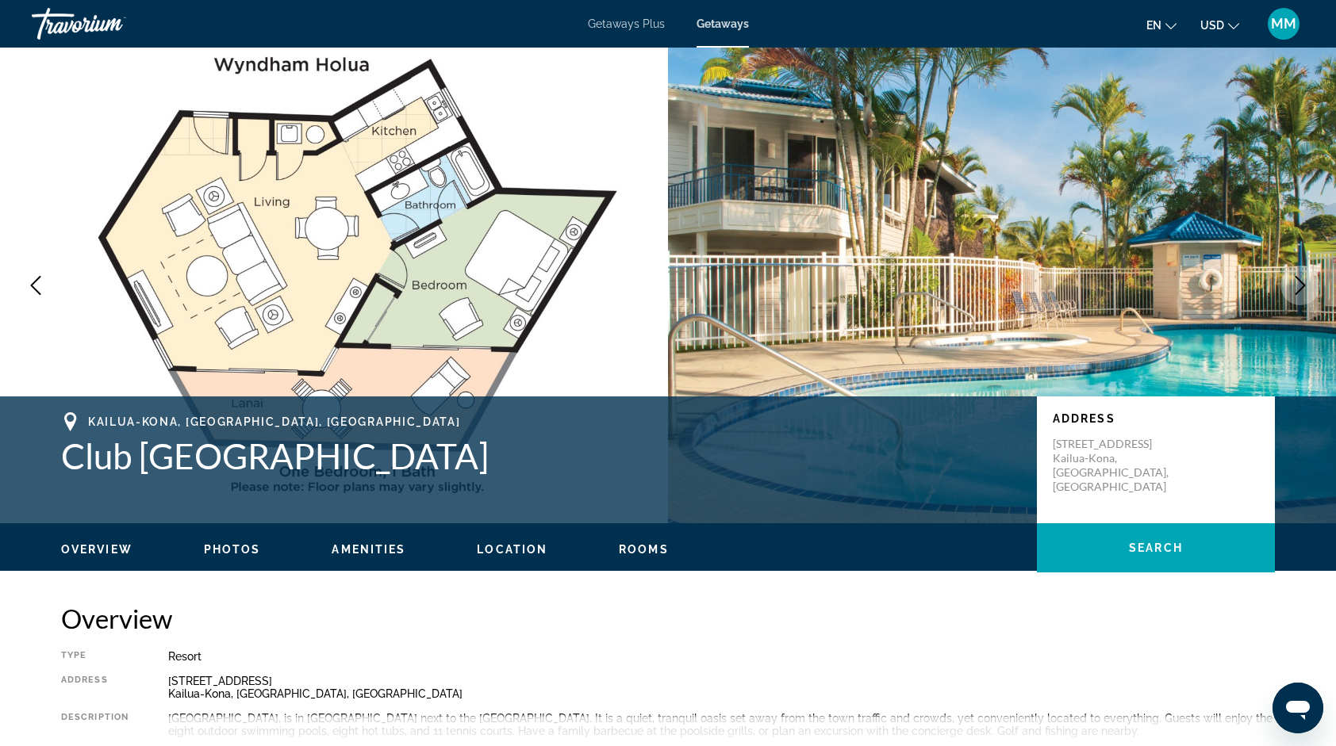
click at [1296, 273] on button "Next image" at bounding box center [1300, 286] width 40 height 40
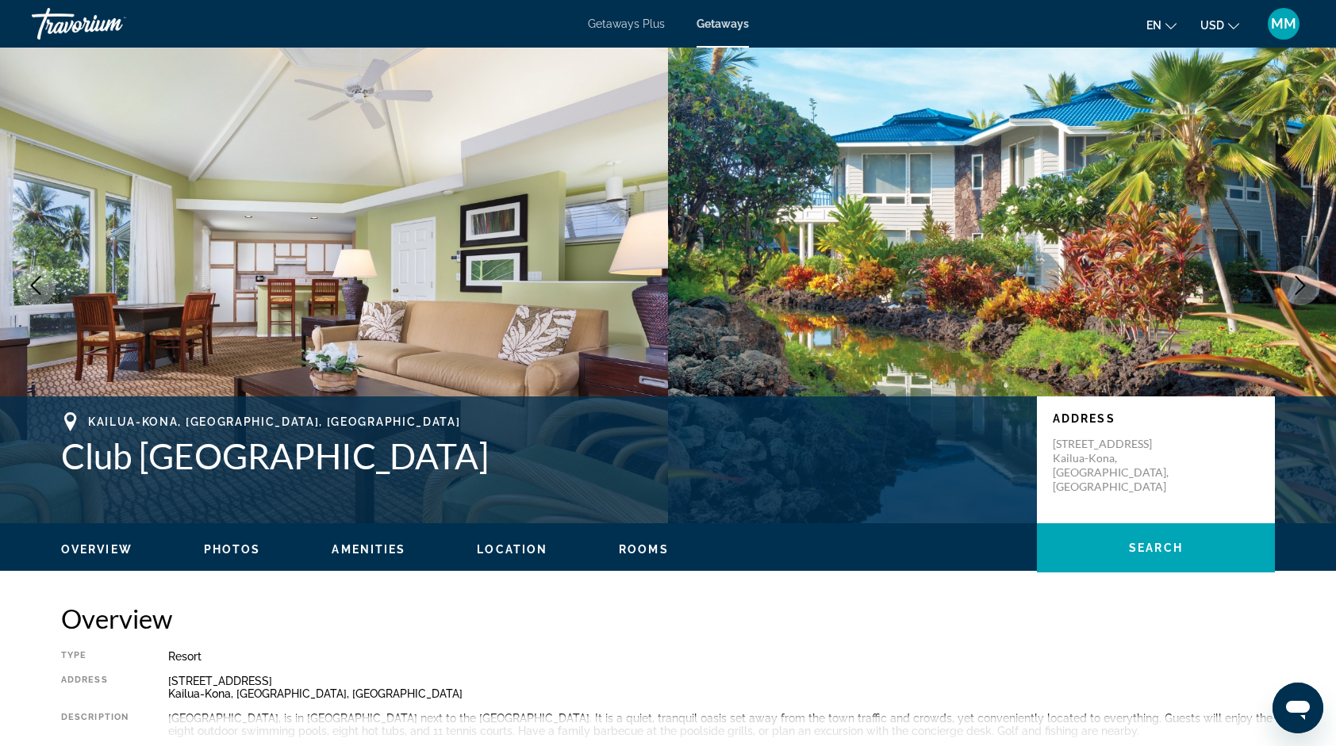
click at [1296, 273] on button "Next image" at bounding box center [1300, 286] width 40 height 40
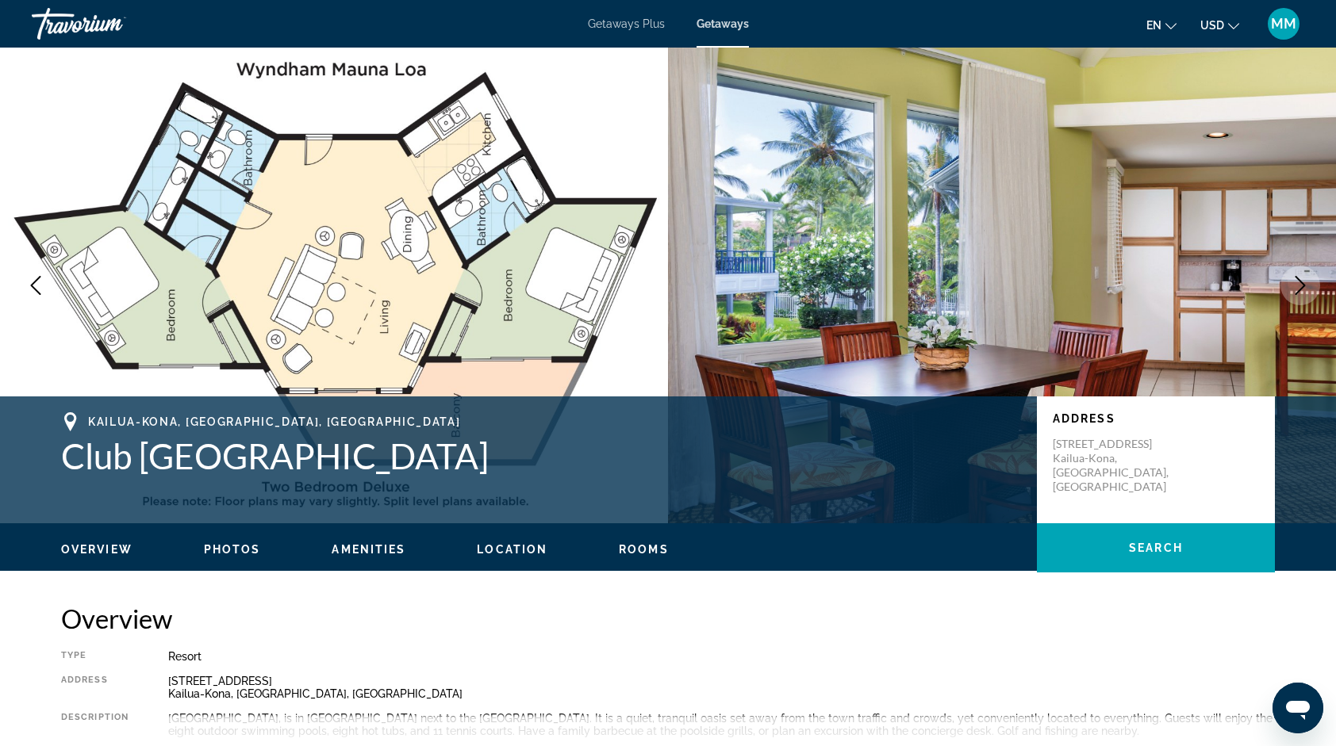
click at [1296, 273] on button "Next image" at bounding box center [1300, 286] width 40 height 40
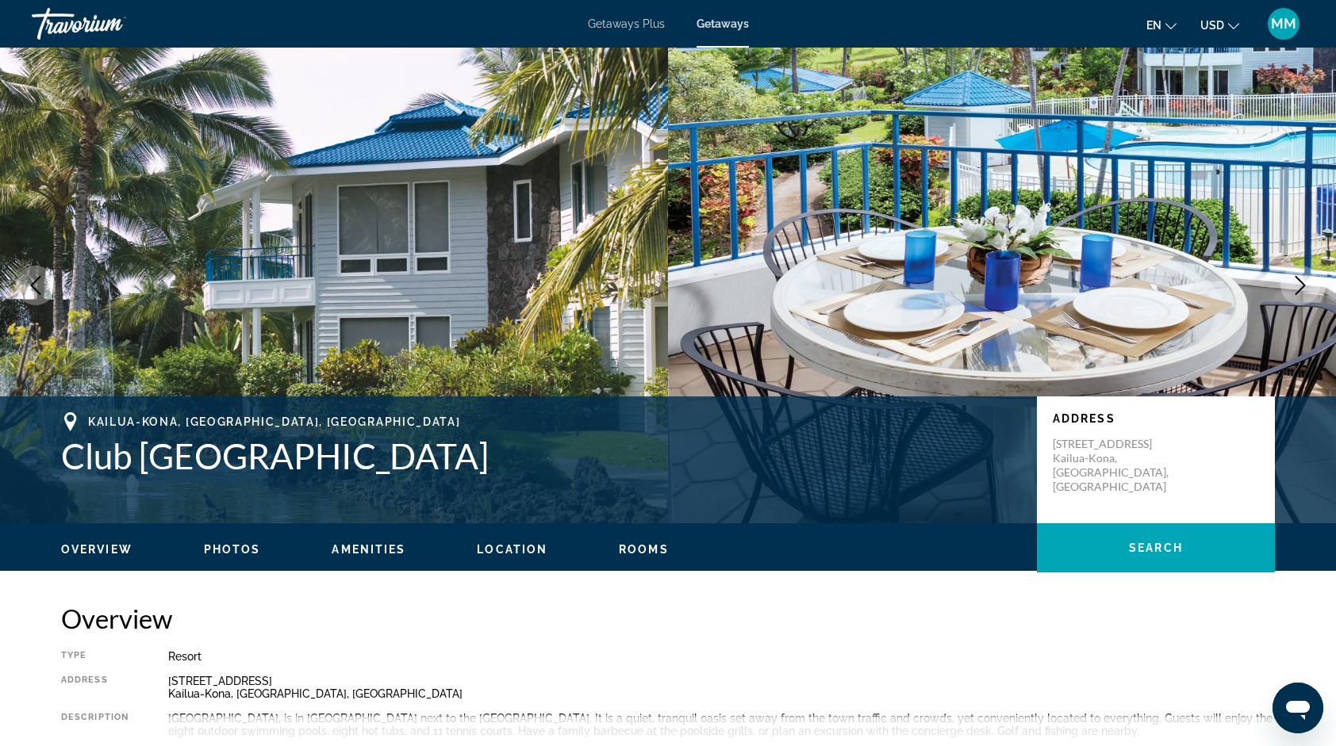
click at [1296, 273] on button "Next image" at bounding box center [1300, 286] width 40 height 40
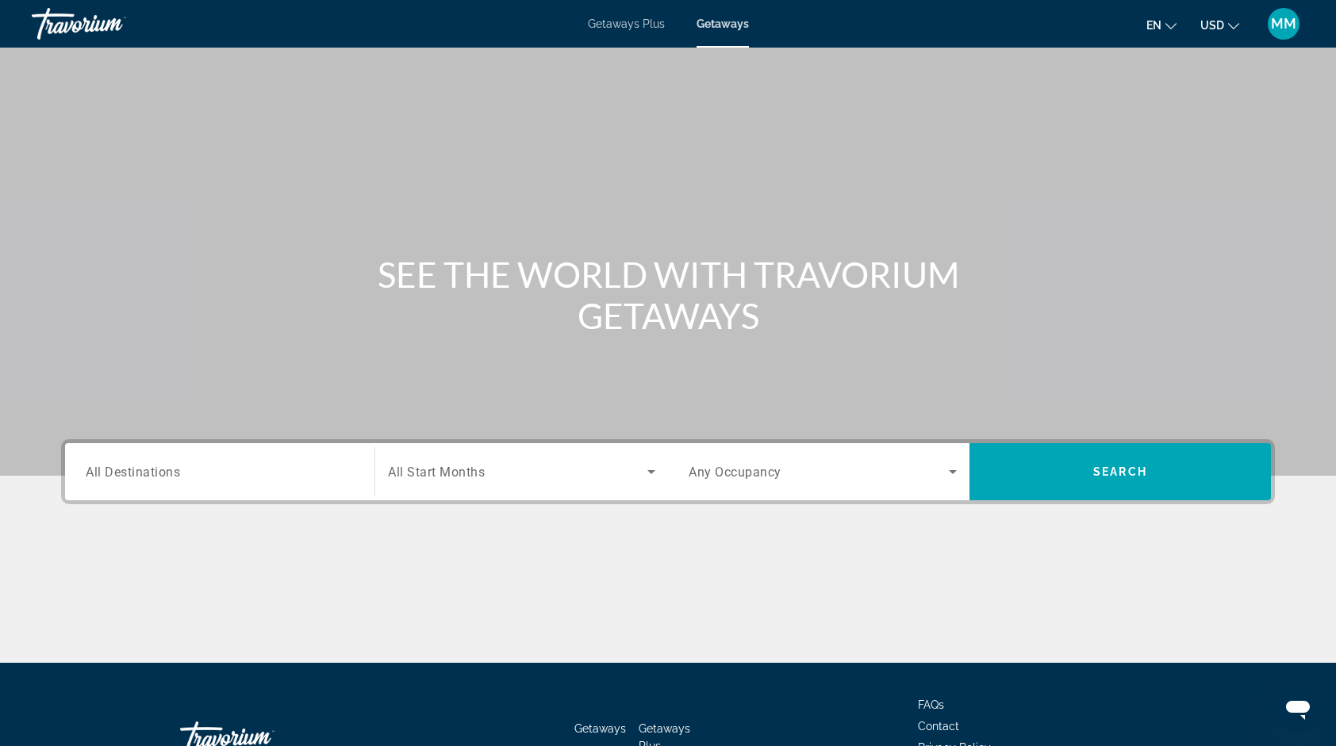
click at [297, 476] on input "Destination All Destinations" at bounding box center [220, 472] width 268 height 19
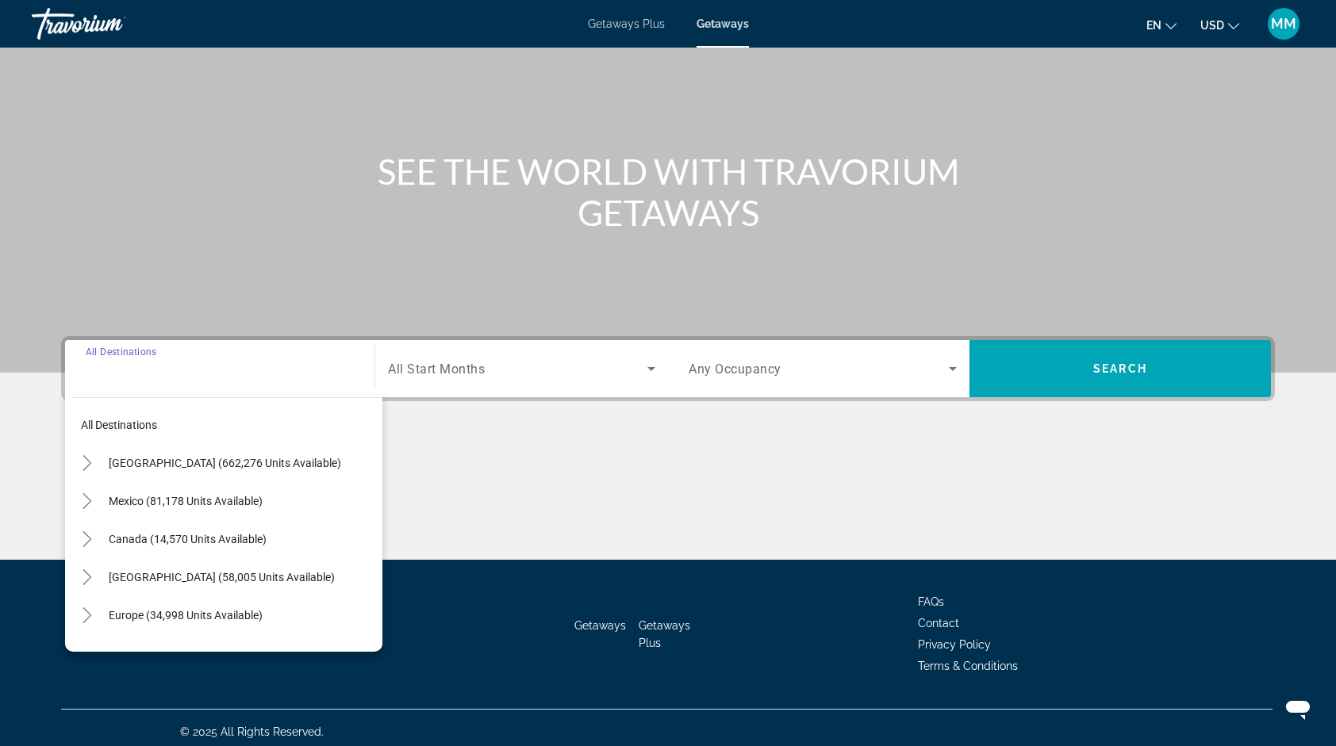
scroll to position [109, 0]
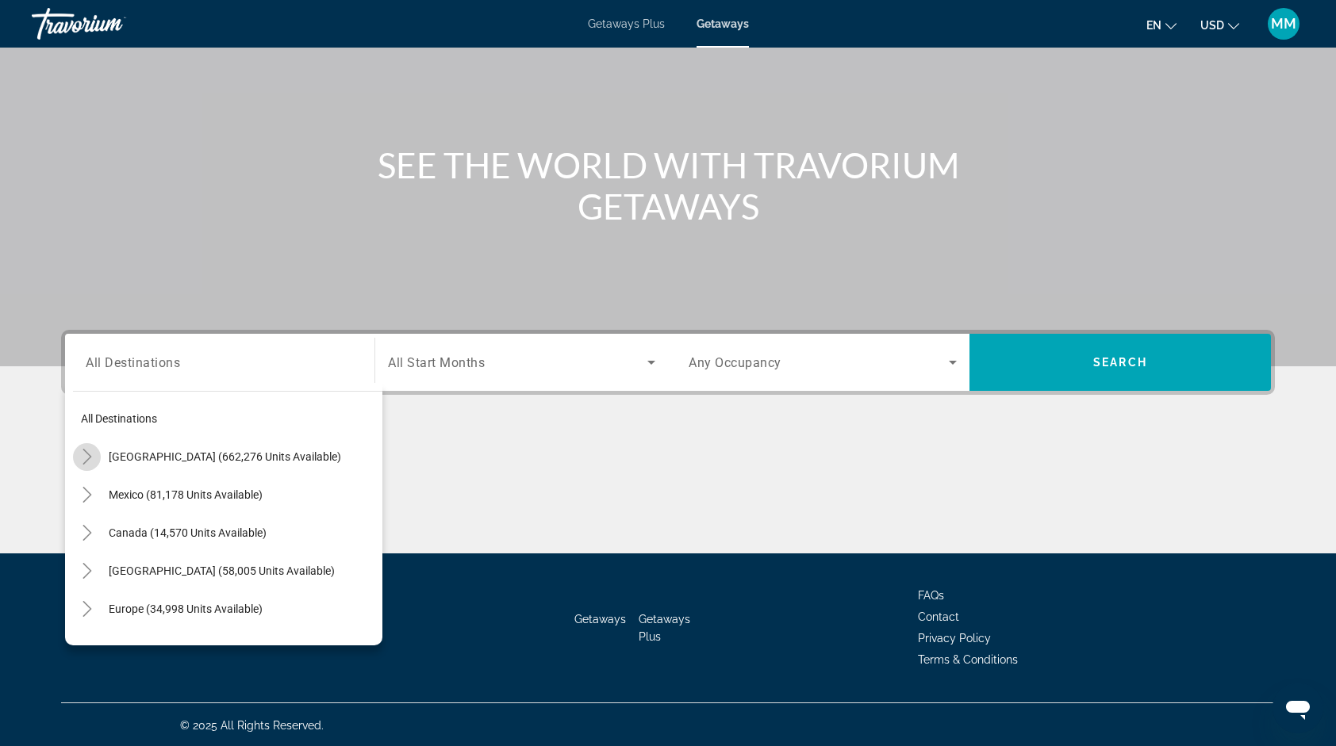
click at [82, 457] on icon "Toggle United States (662,276 units available)" at bounding box center [87, 457] width 16 height 16
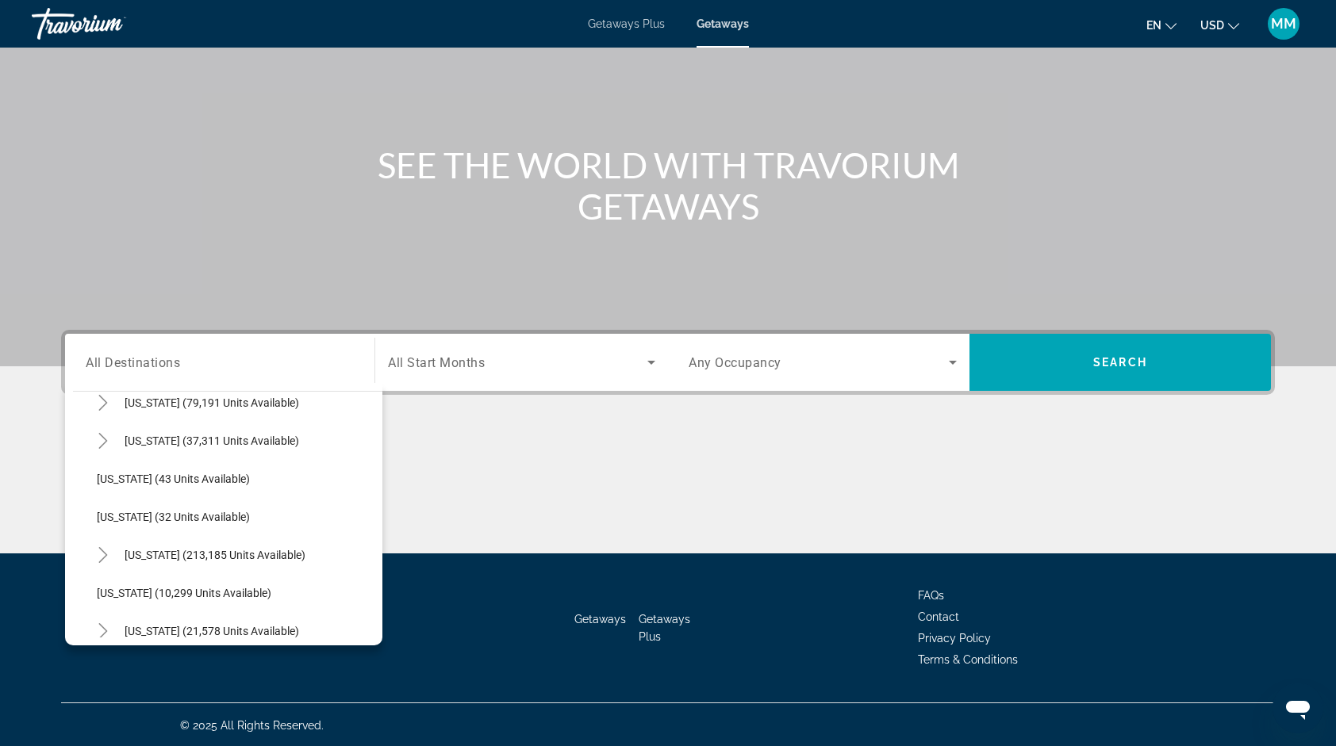
scroll to position [174, 0]
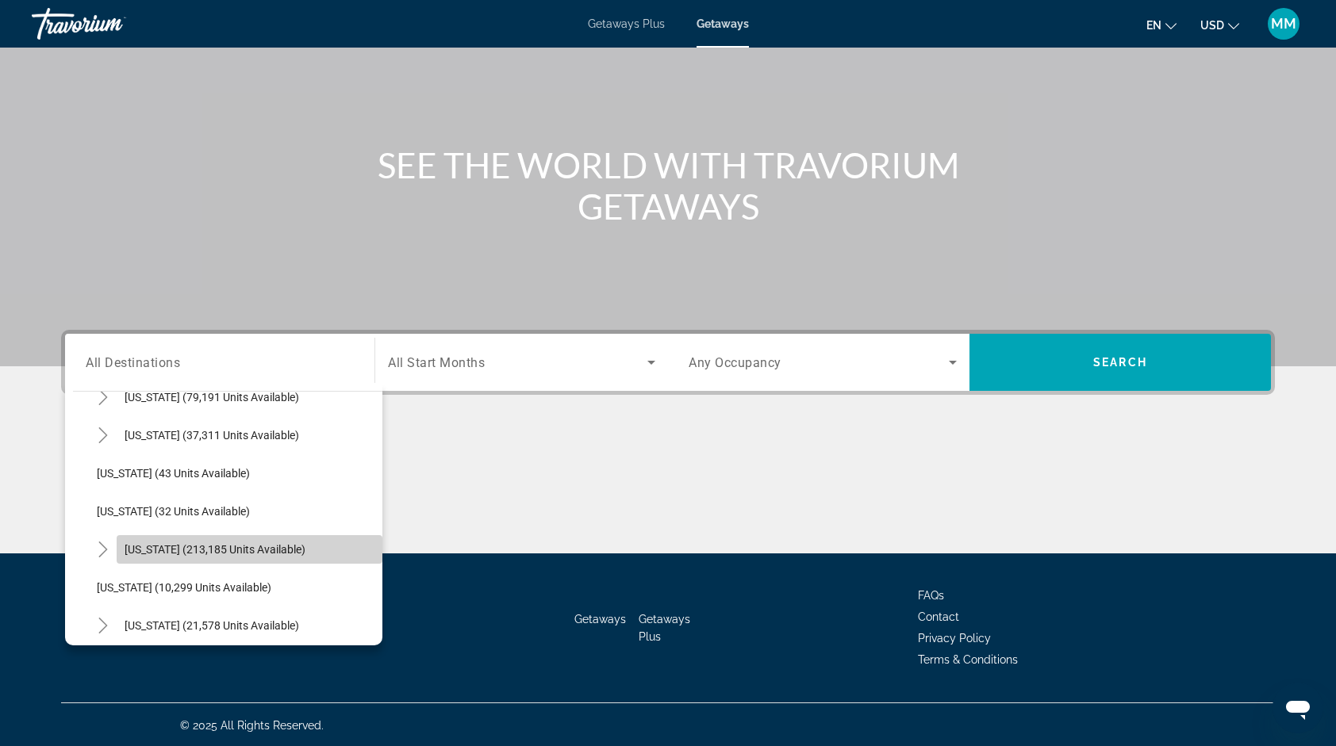
click at [284, 544] on span "Search widget" at bounding box center [250, 550] width 266 height 38
type input "**********"
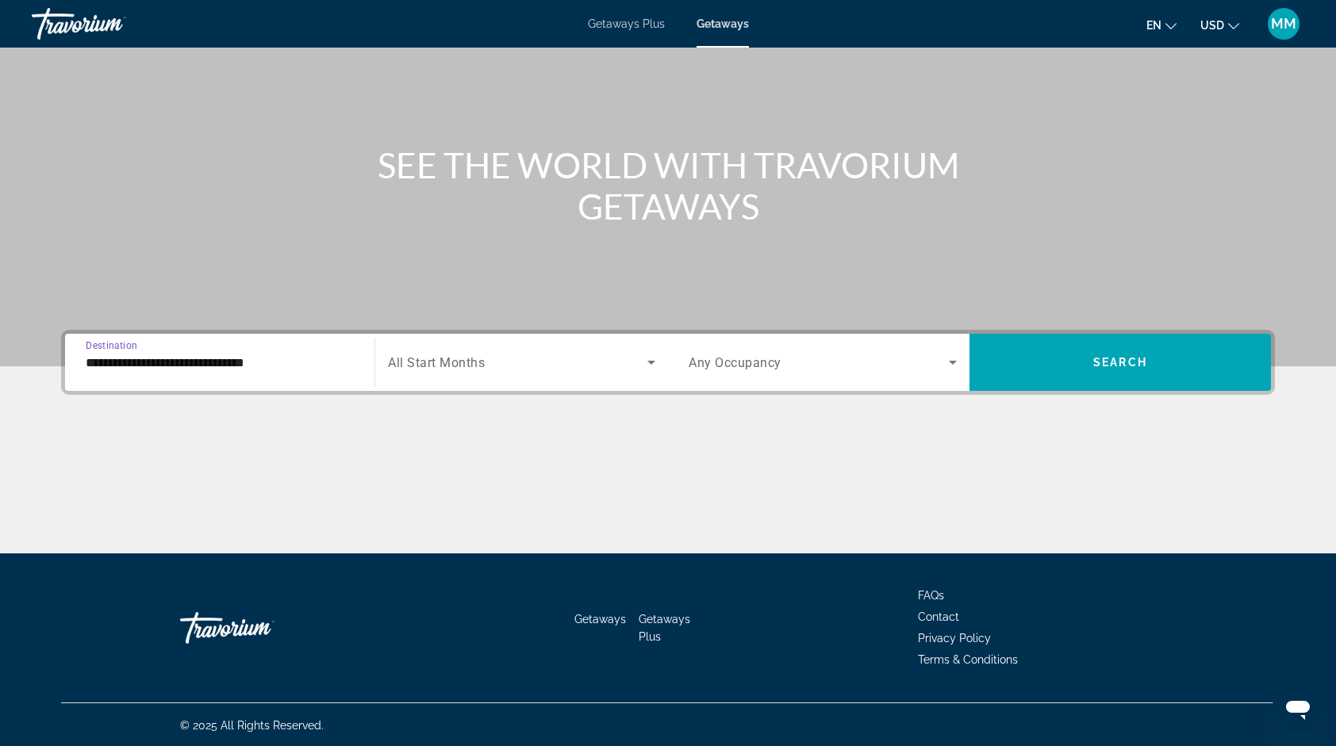
click at [513, 354] on span "Search widget" at bounding box center [517, 362] width 259 height 19
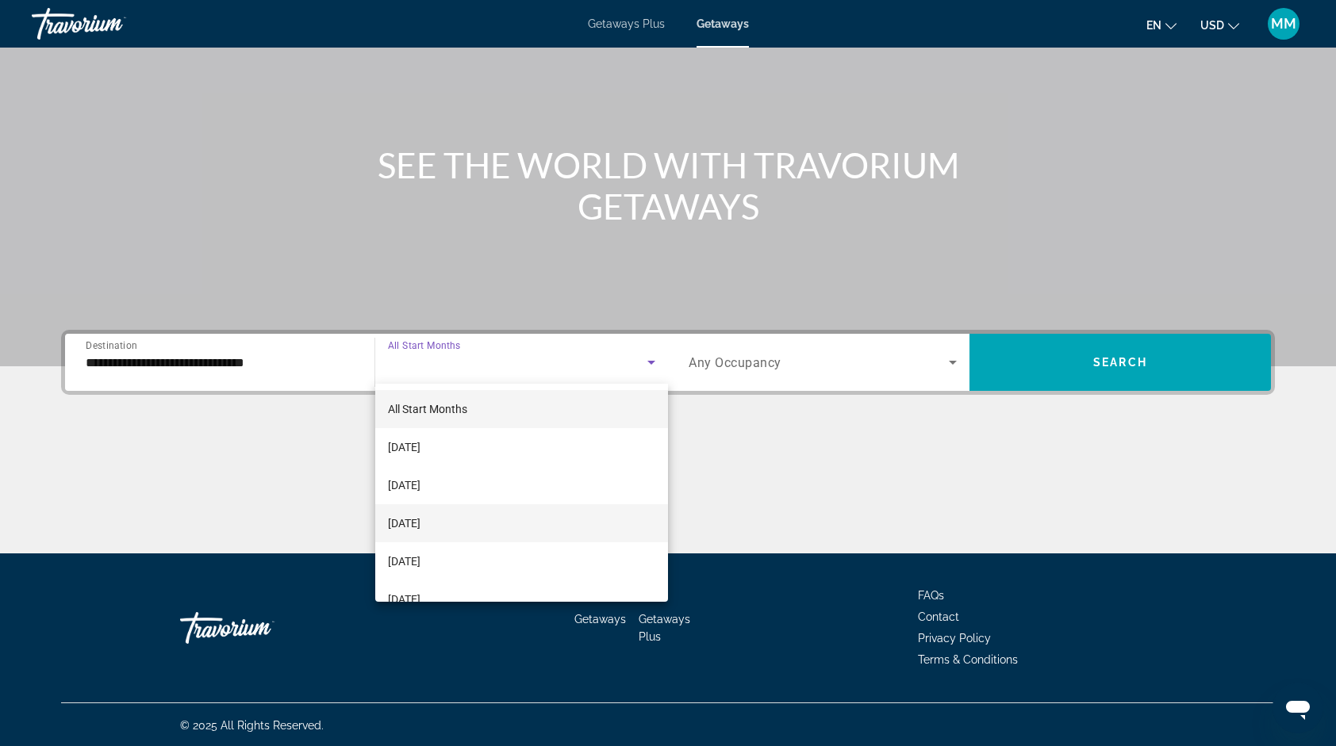
click at [420, 523] on span "November 2025" at bounding box center [404, 523] width 33 height 19
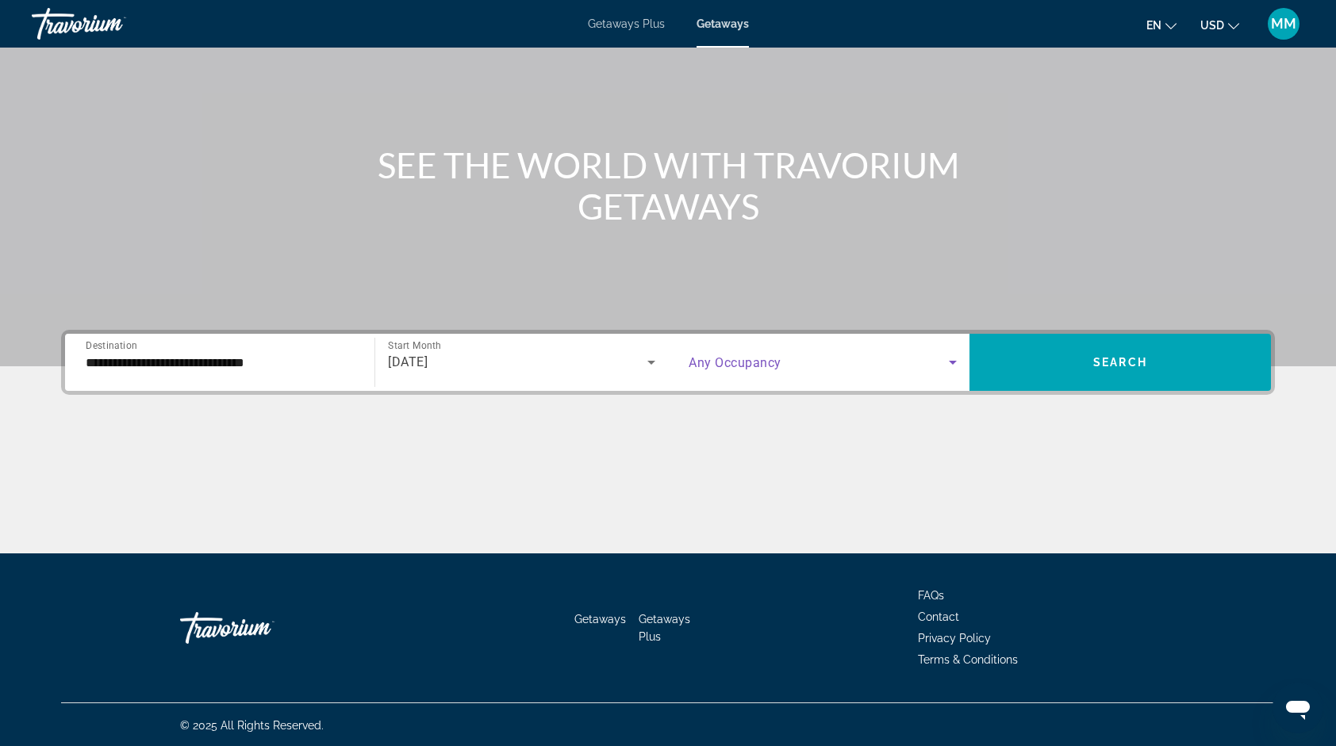
click at [950, 362] on icon "Search widget" at bounding box center [952, 362] width 19 height 19
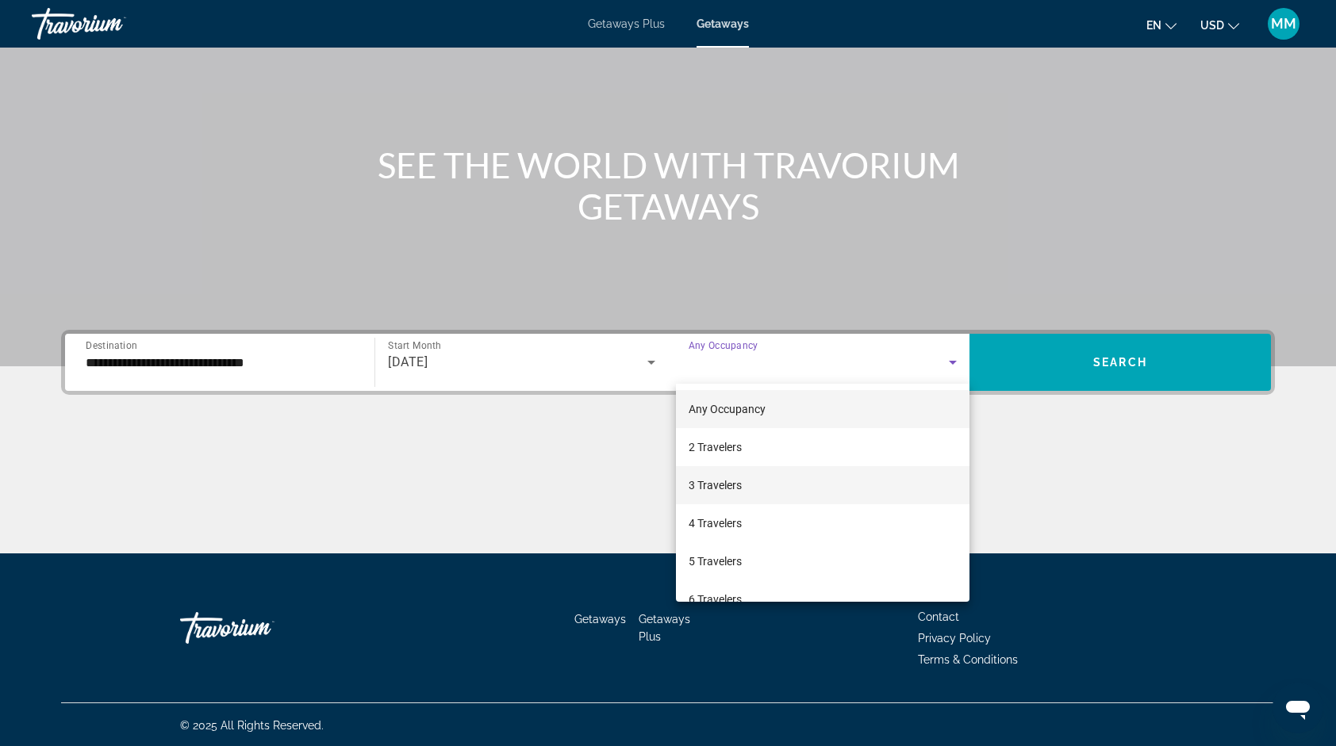
click at [728, 483] on span "3 Travelers" at bounding box center [714, 485] width 53 height 19
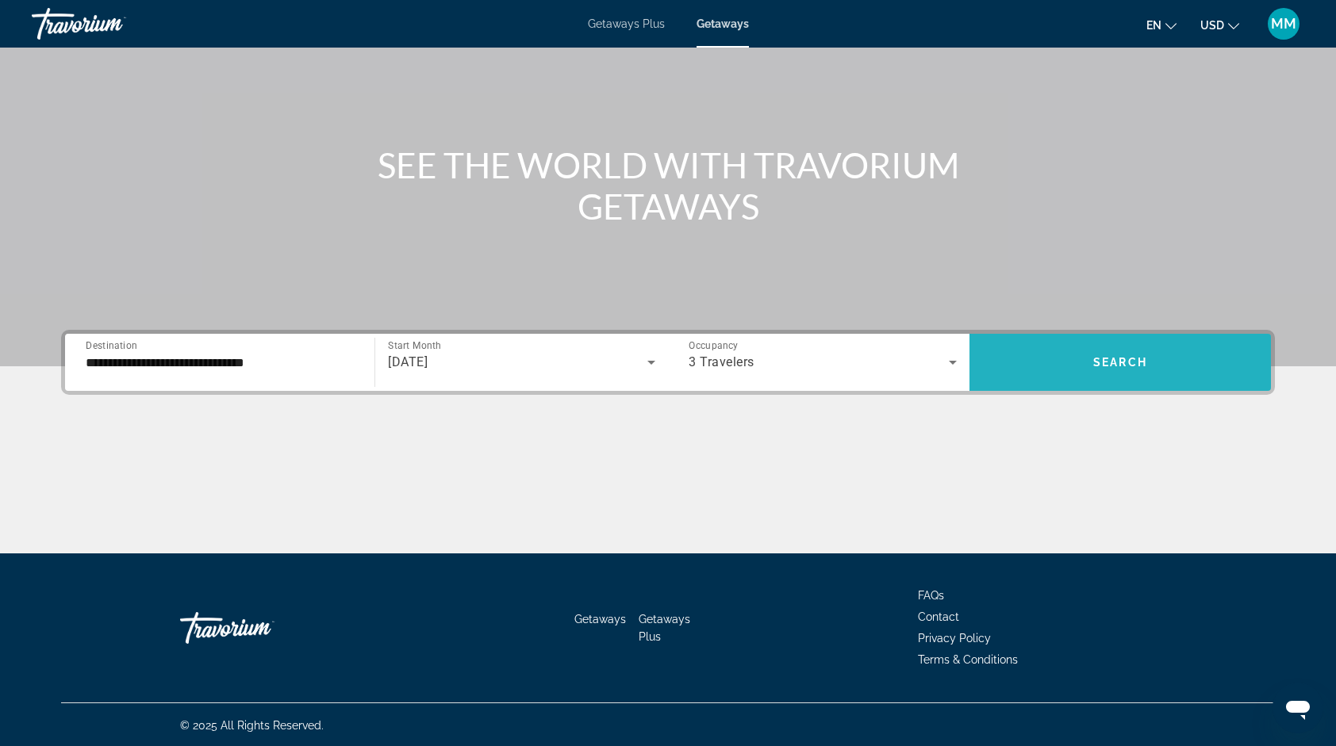
click at [1144, 372] on span "Search widget" at bounding box center [1119, 362] width 301 height 38
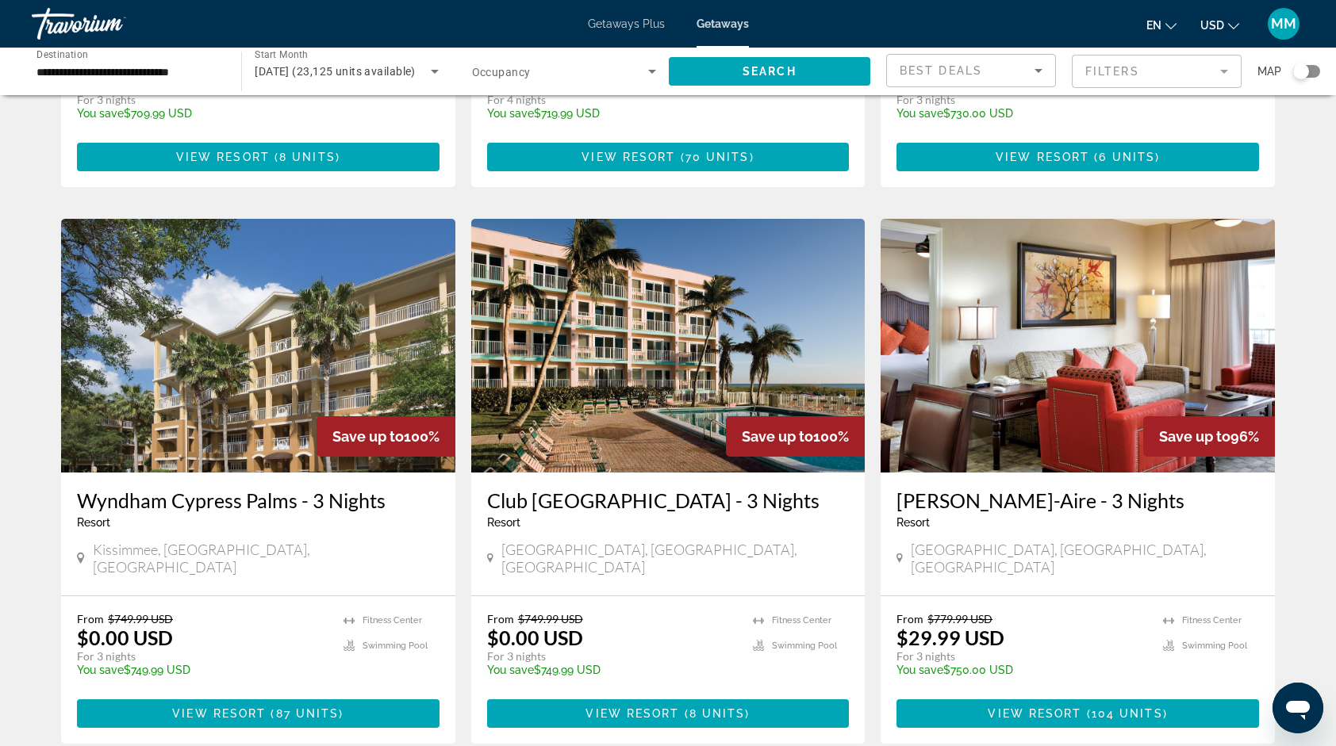
scroll to position [1658, 0]
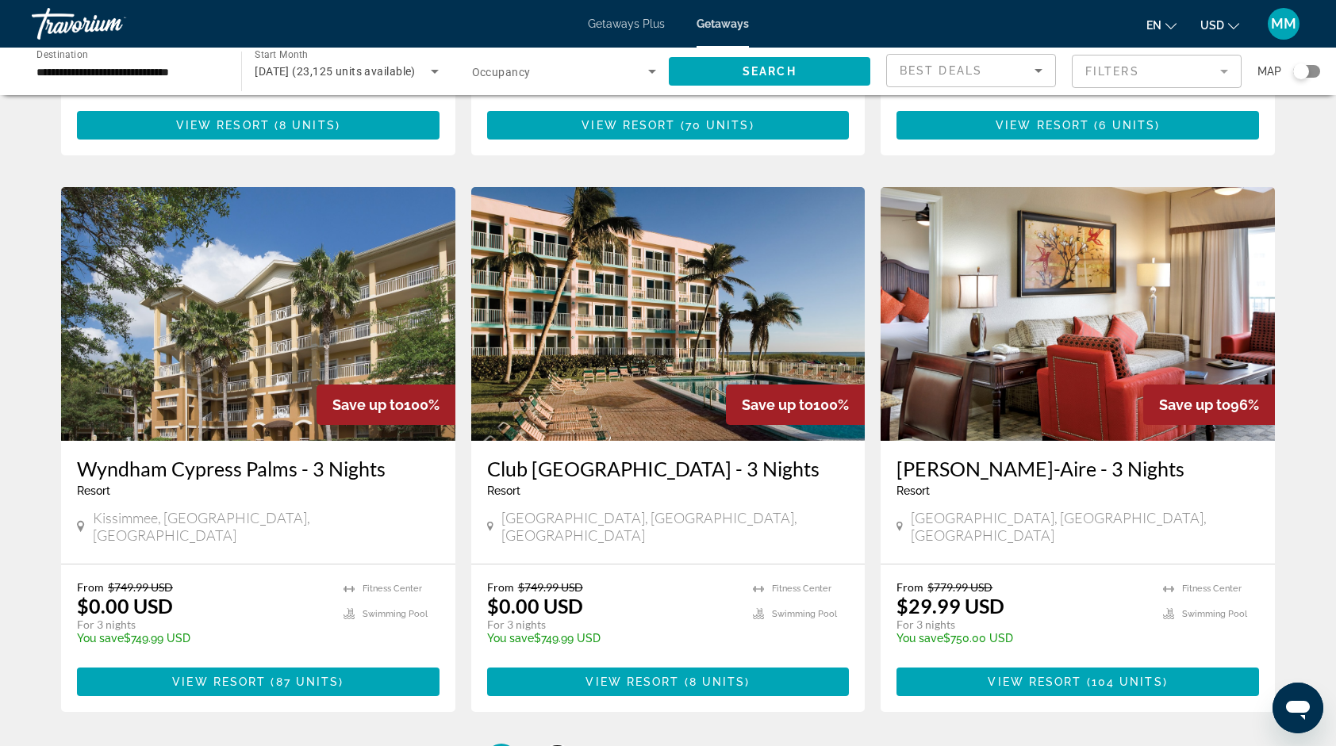
click at [555, 746] on span "2" at bounding box center [557, 759] width 8 height 17
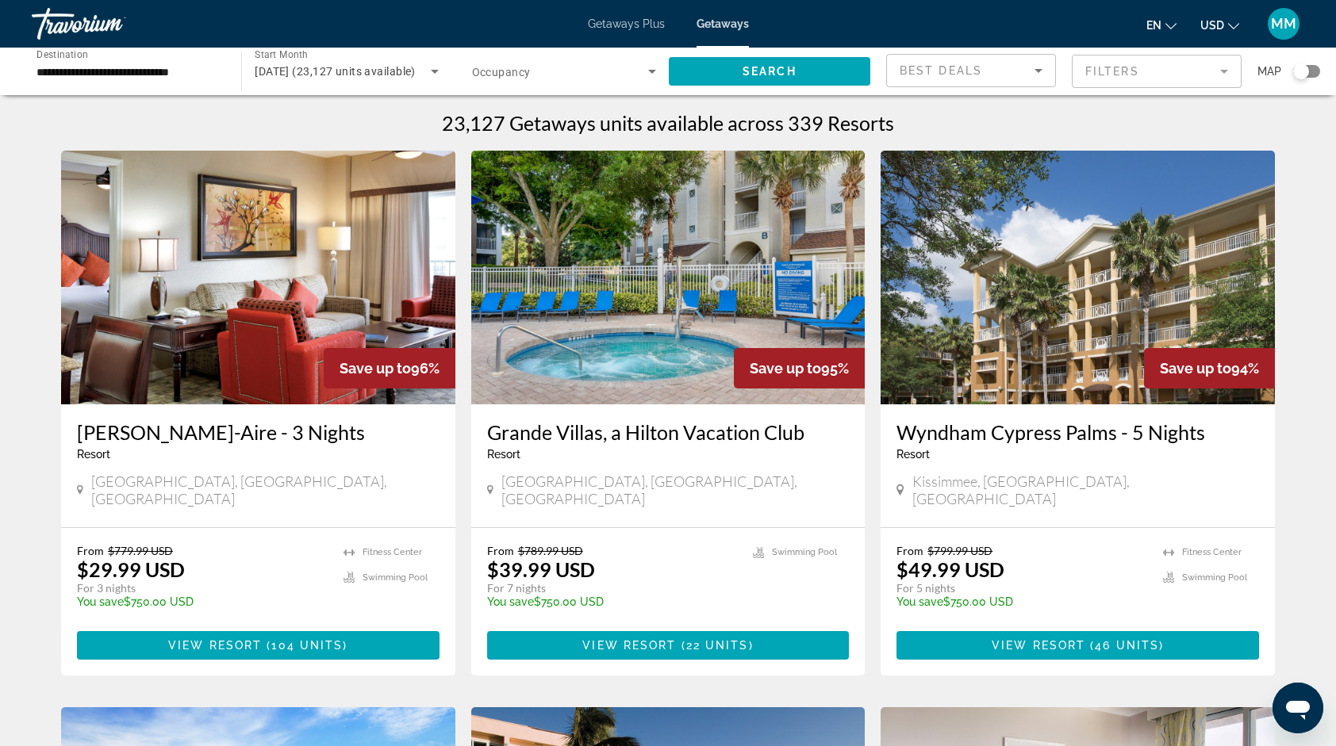
click at [424, 320] on img "Main content" at bounding box center [258, 278] width 394 height 254
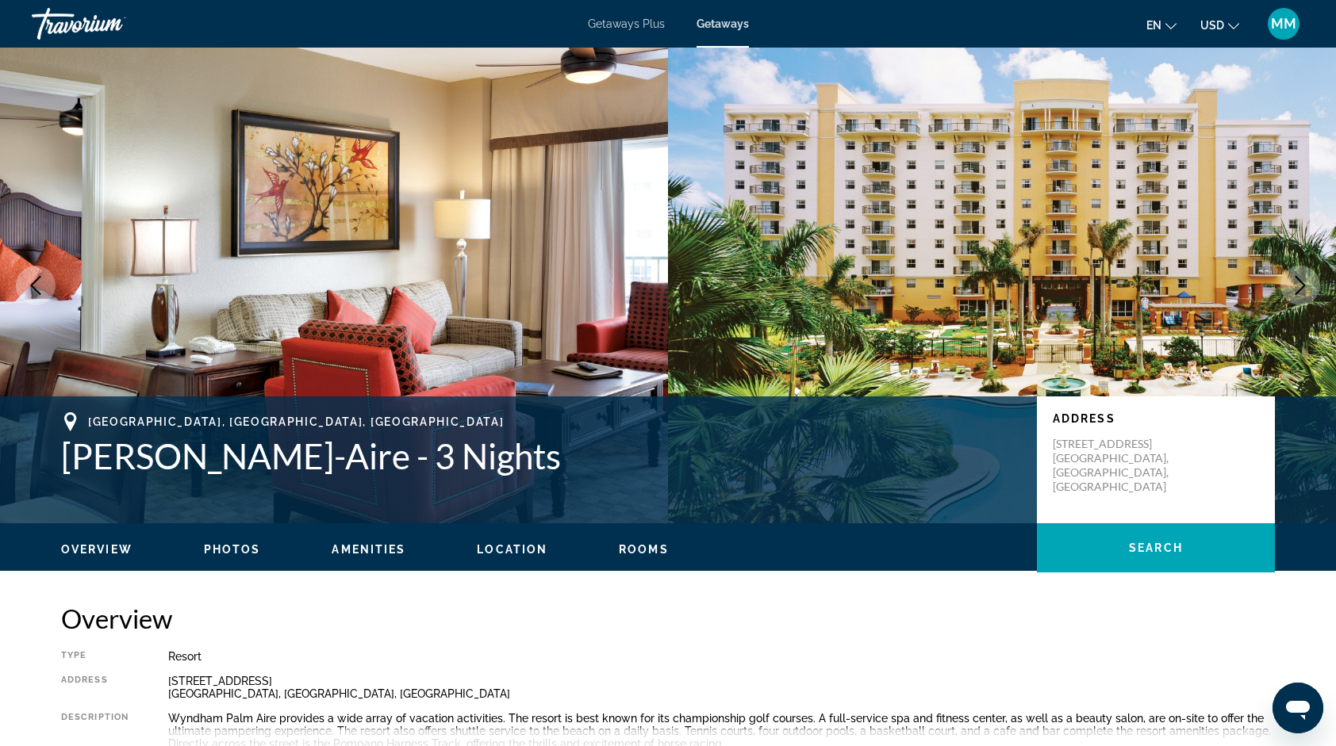
click at [1299, 287] on icon "Next image" at bounding box center [1299, 285] width 19 height 19
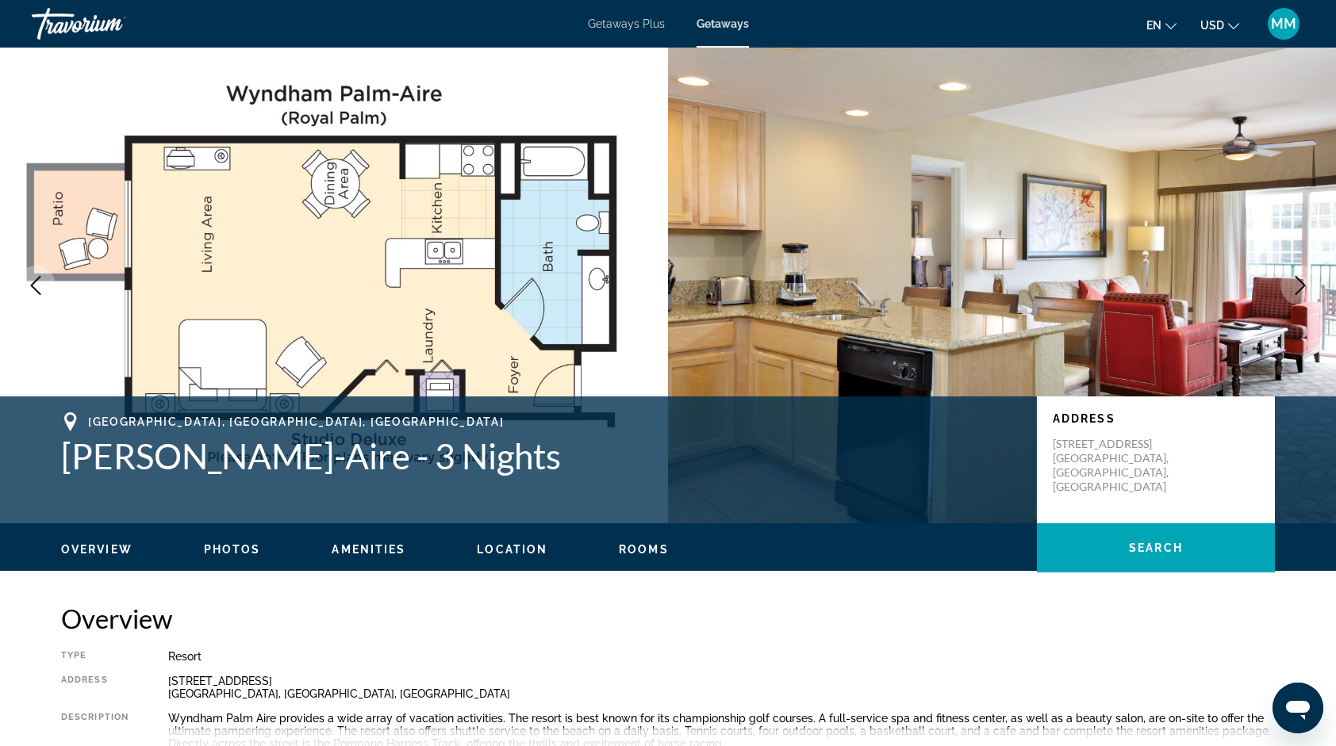
click at [1299, 287] on icon "Next image" at bounding box center [1299, 285] width 19 height 19
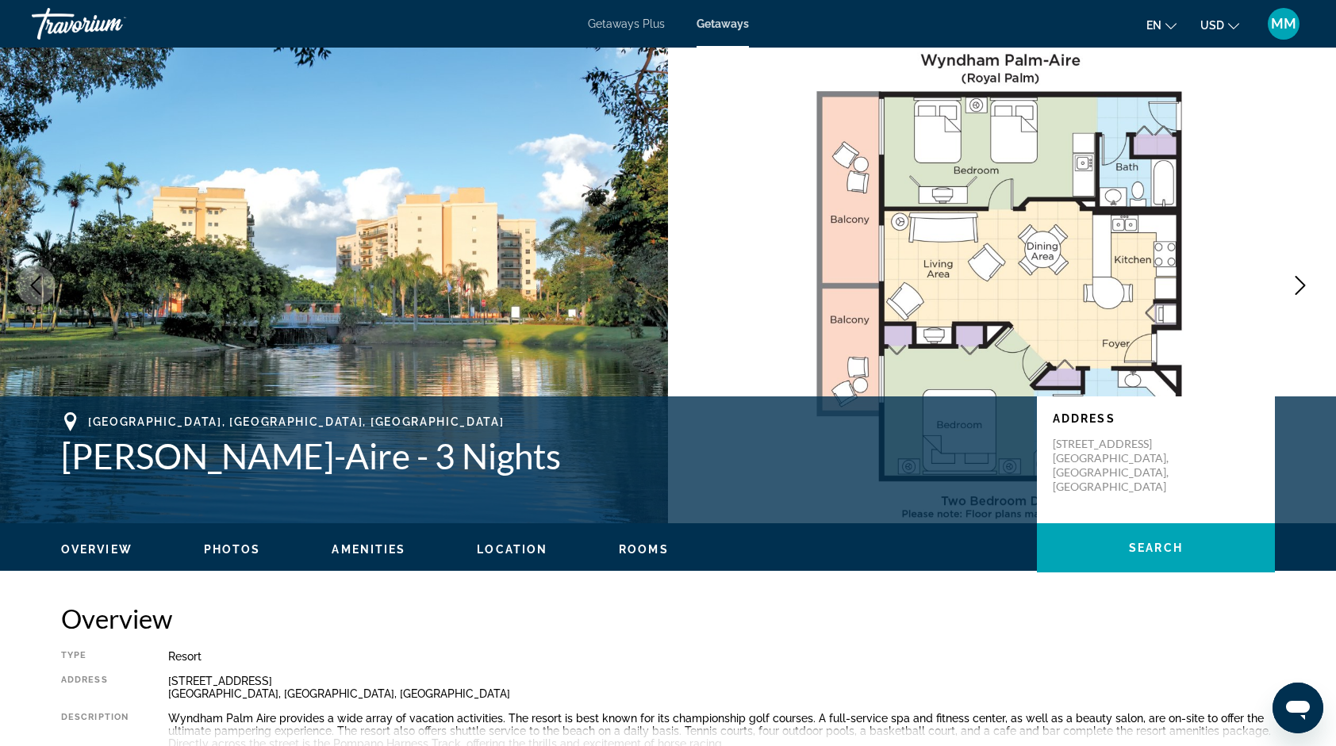
click at [1299, 287] on icon "Next image" at bounding box center [1299, 285] width 19 height 19
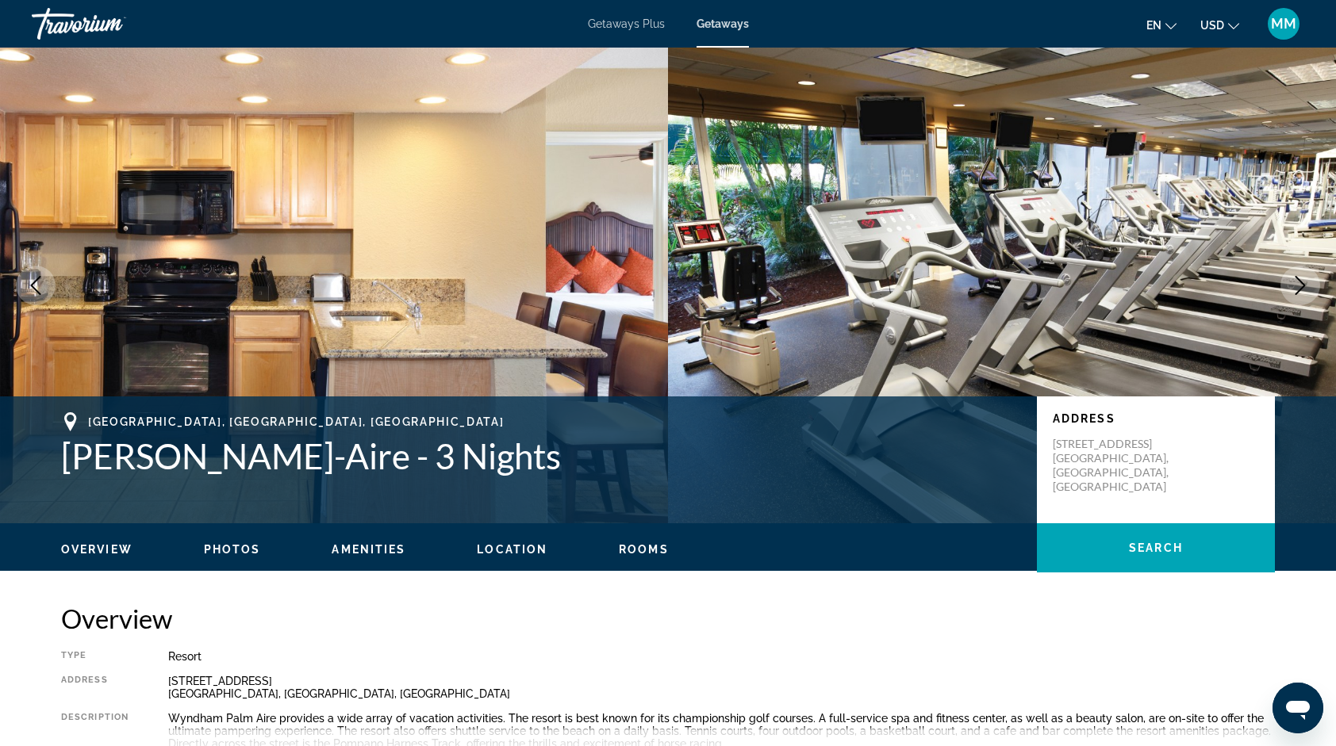
click at [1299, 287] on icon "Next image" at bounding box center [1299, 285] width 19 height 19
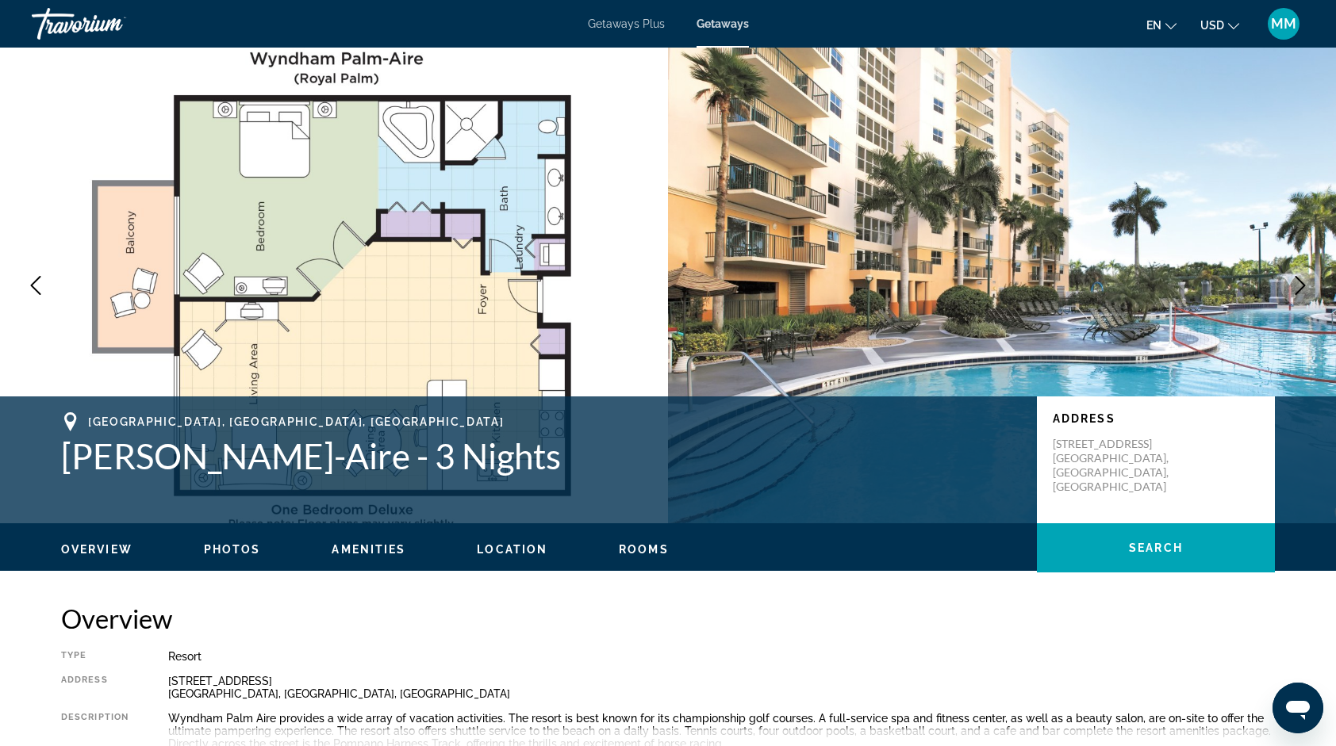
click at [1299, 287] on icon "Next image" at bounding box center [1299, 285] width 19 height 19
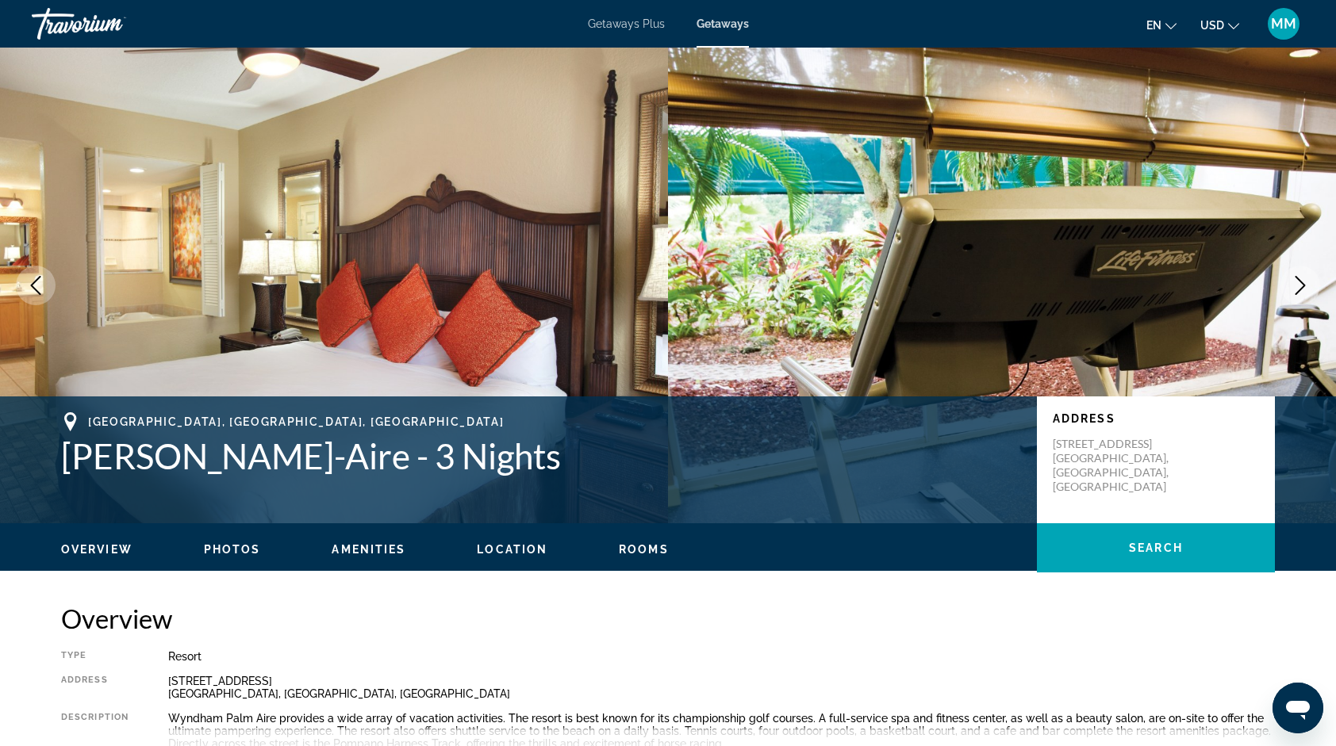
click at [1299, 287] on icon "Next image" at bounding box center [1299, 285] width 19 height 19
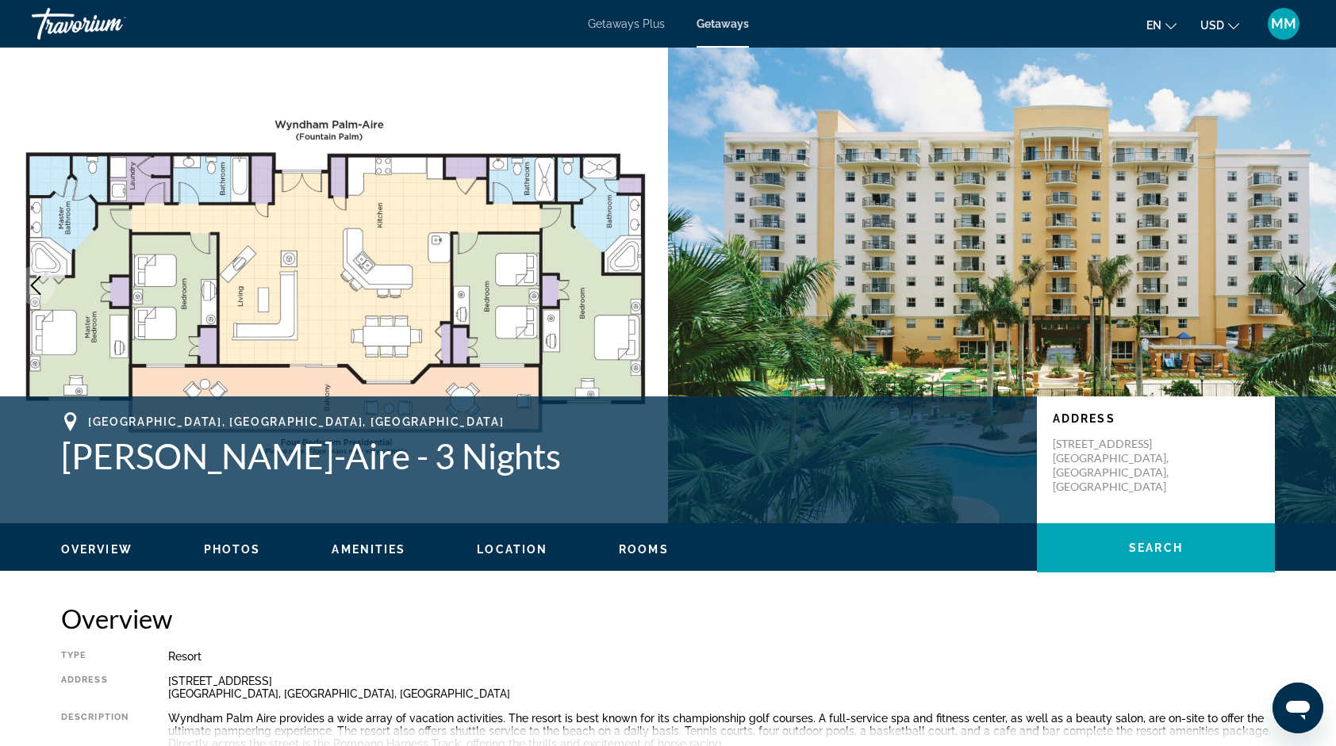
click at [1299, 287] on icon "Next image" at bounding box center [1299, 285] width 19 height 19
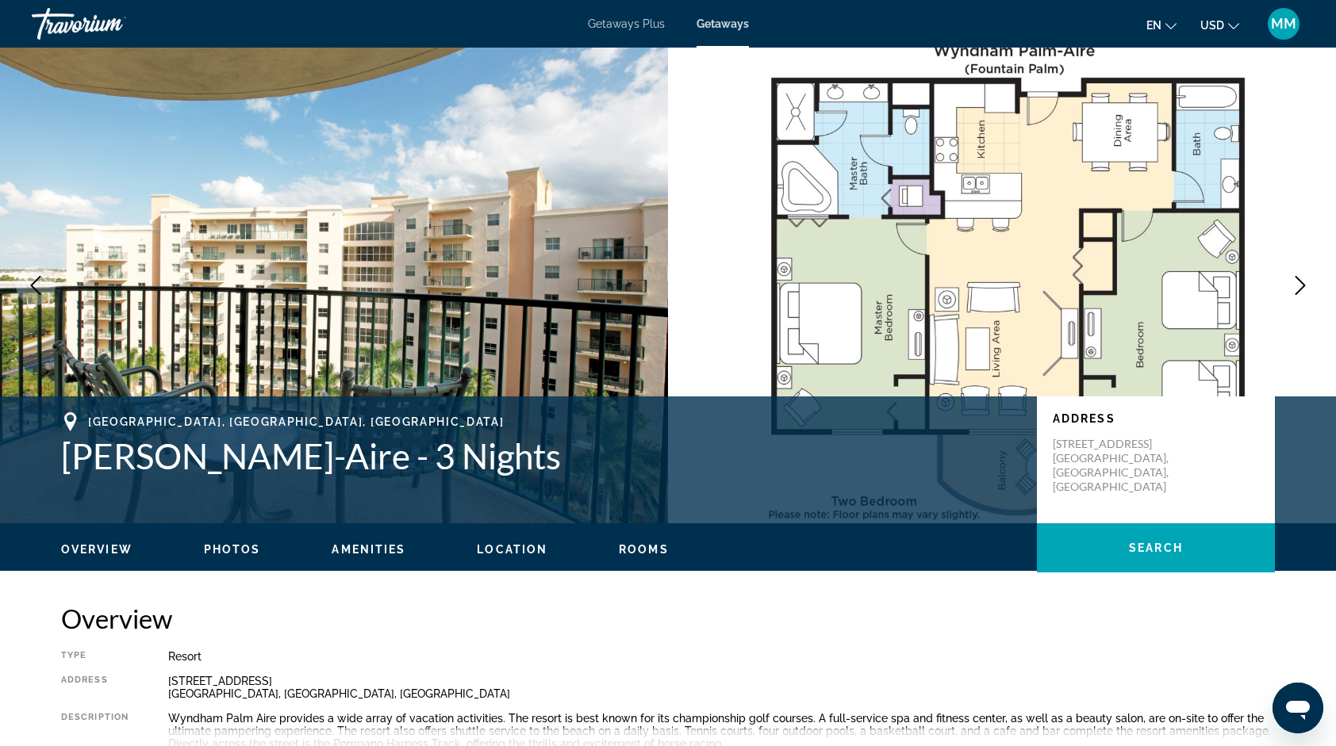
click at [1299, 287] on icon "Next image" at bounding box center [1299, 285] width 19 height 19
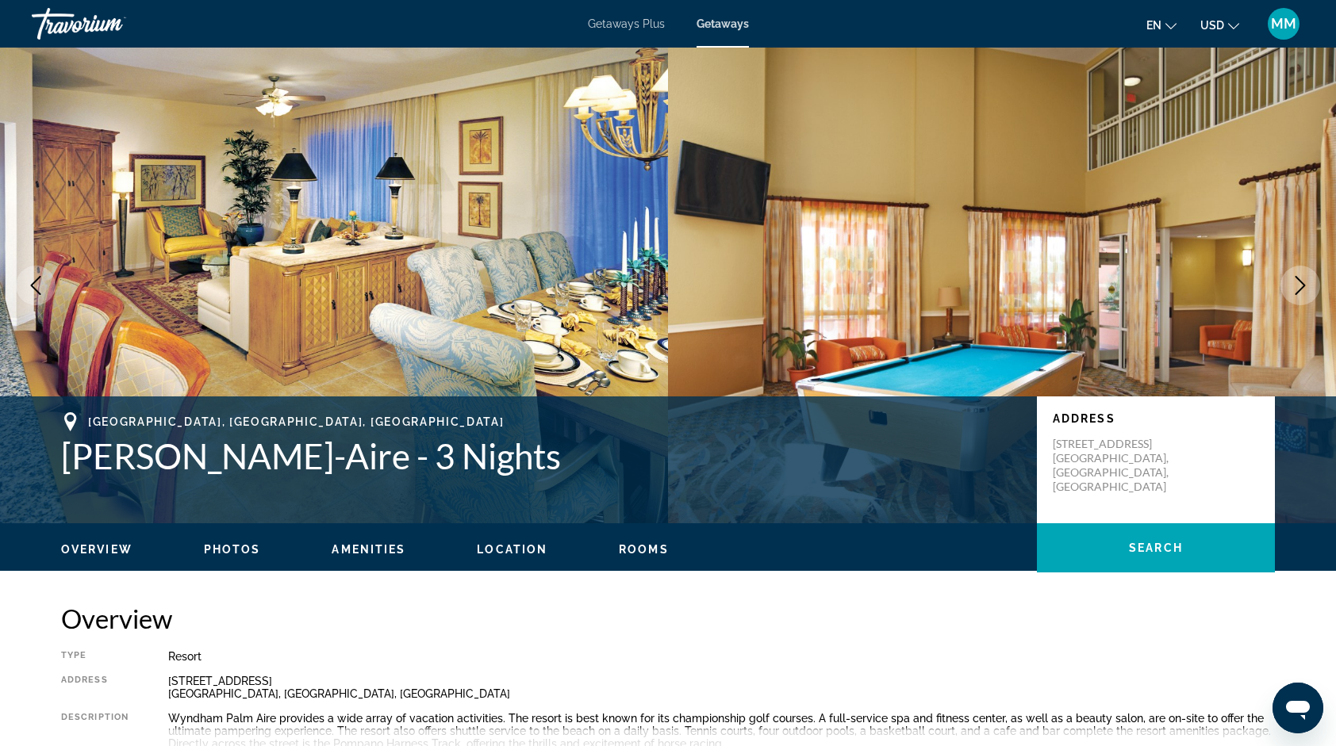
click at [1299, 287] on icon "Next image" at bounding box center [1299, 285] width 19 height 19
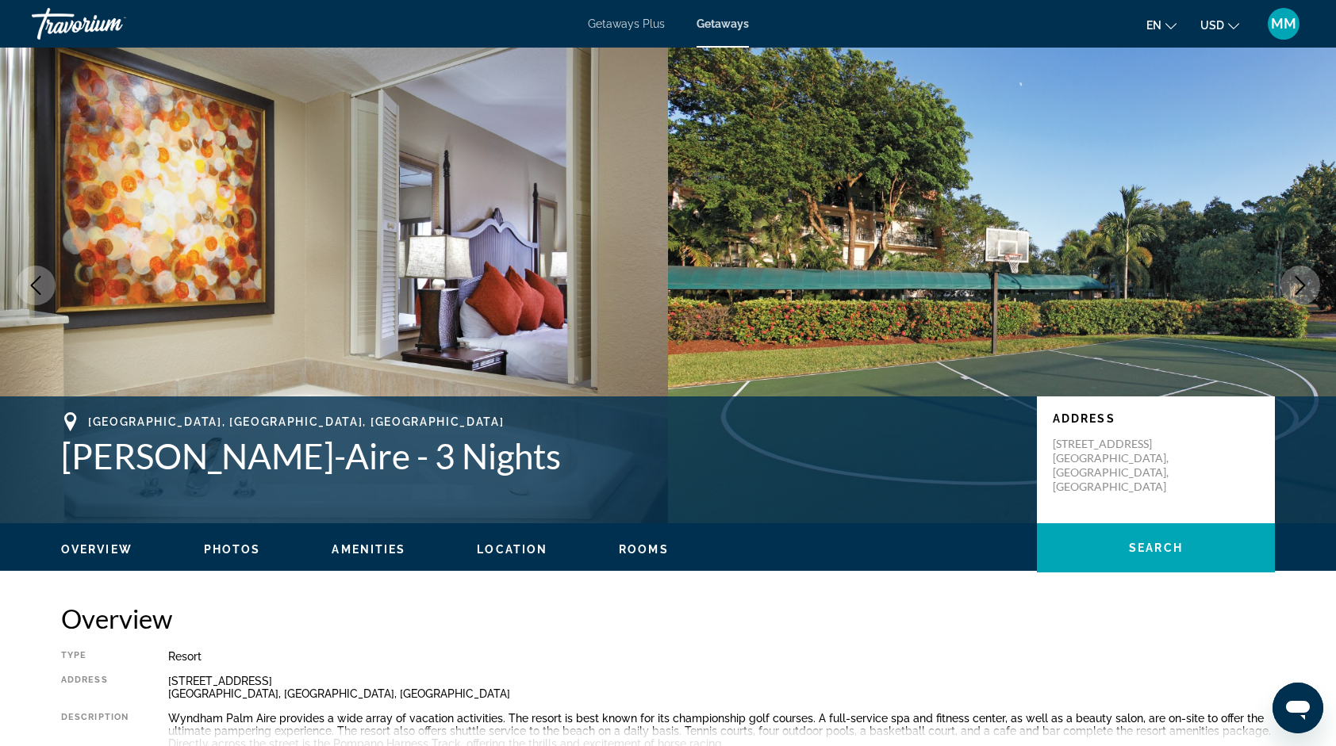
click at [525, 544] on span "Location" at bounding box center [512, 549] width 71 height 13
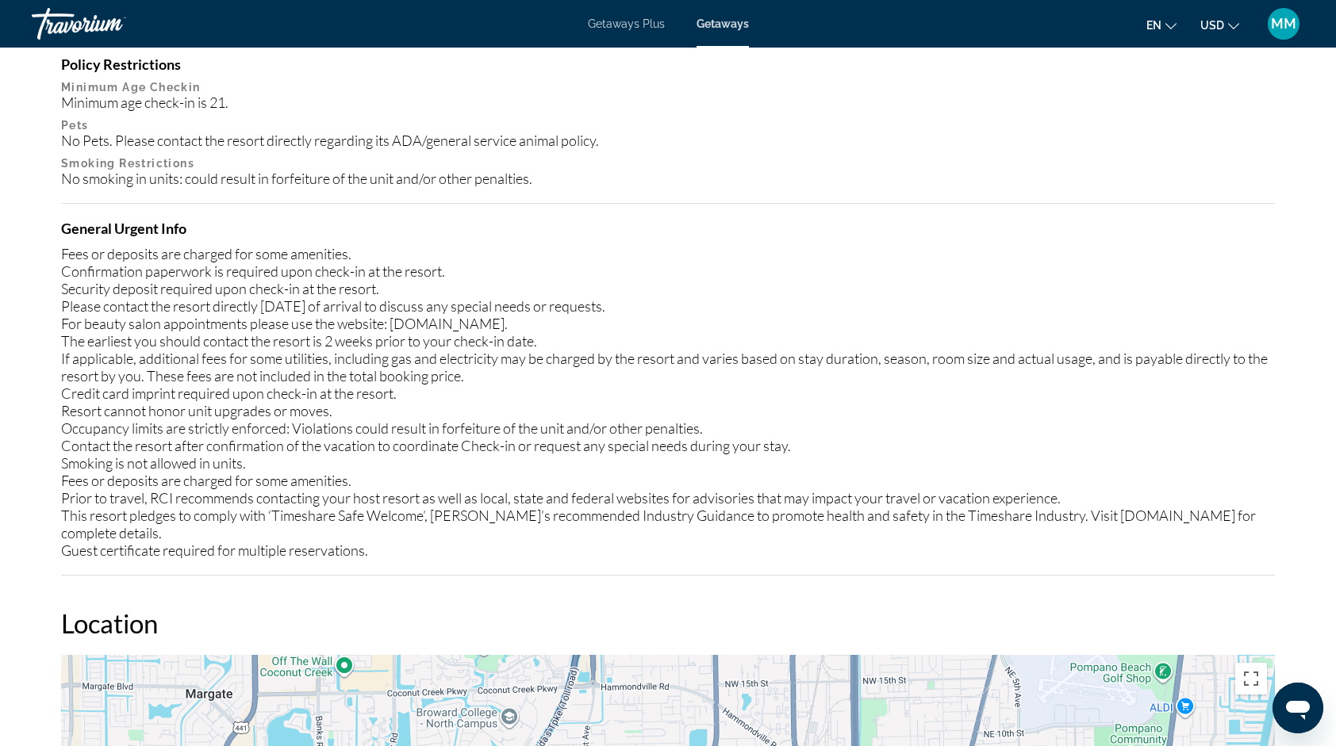
scroll to position [2130, 0]
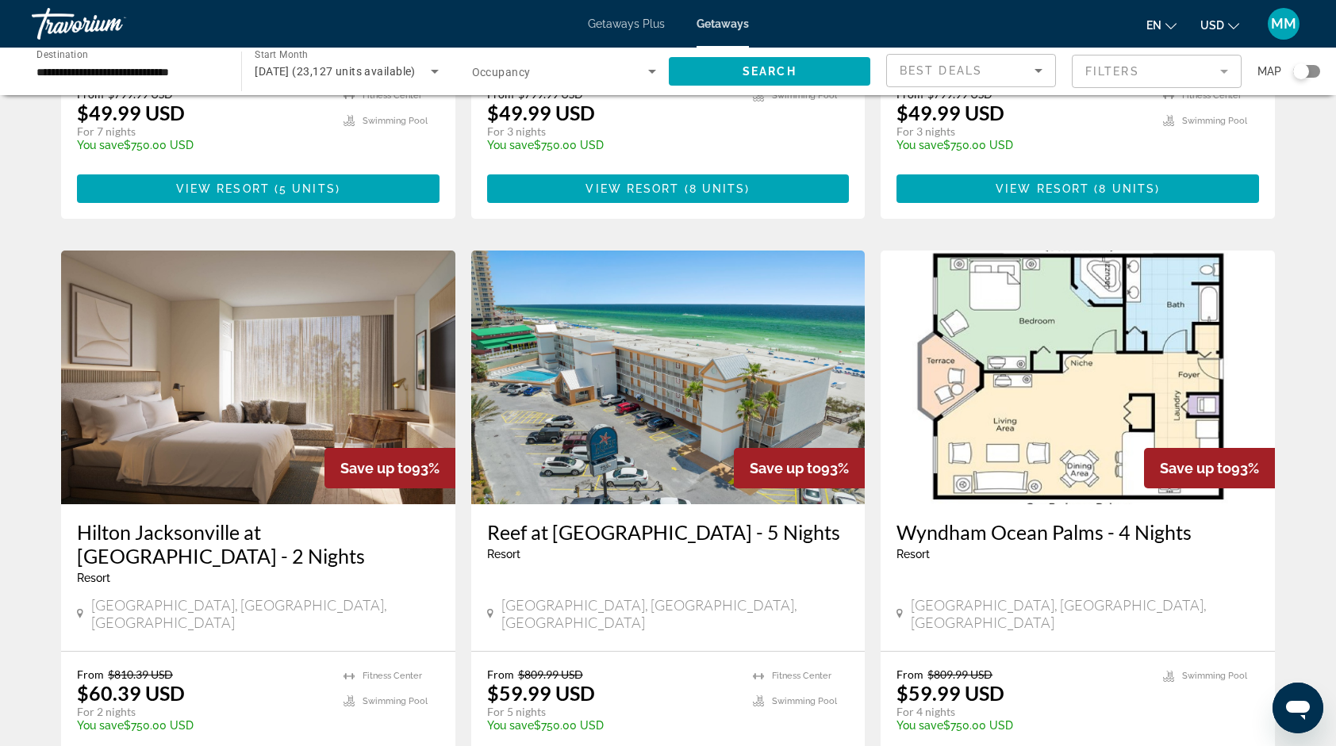
scroll to position [1599, 0]
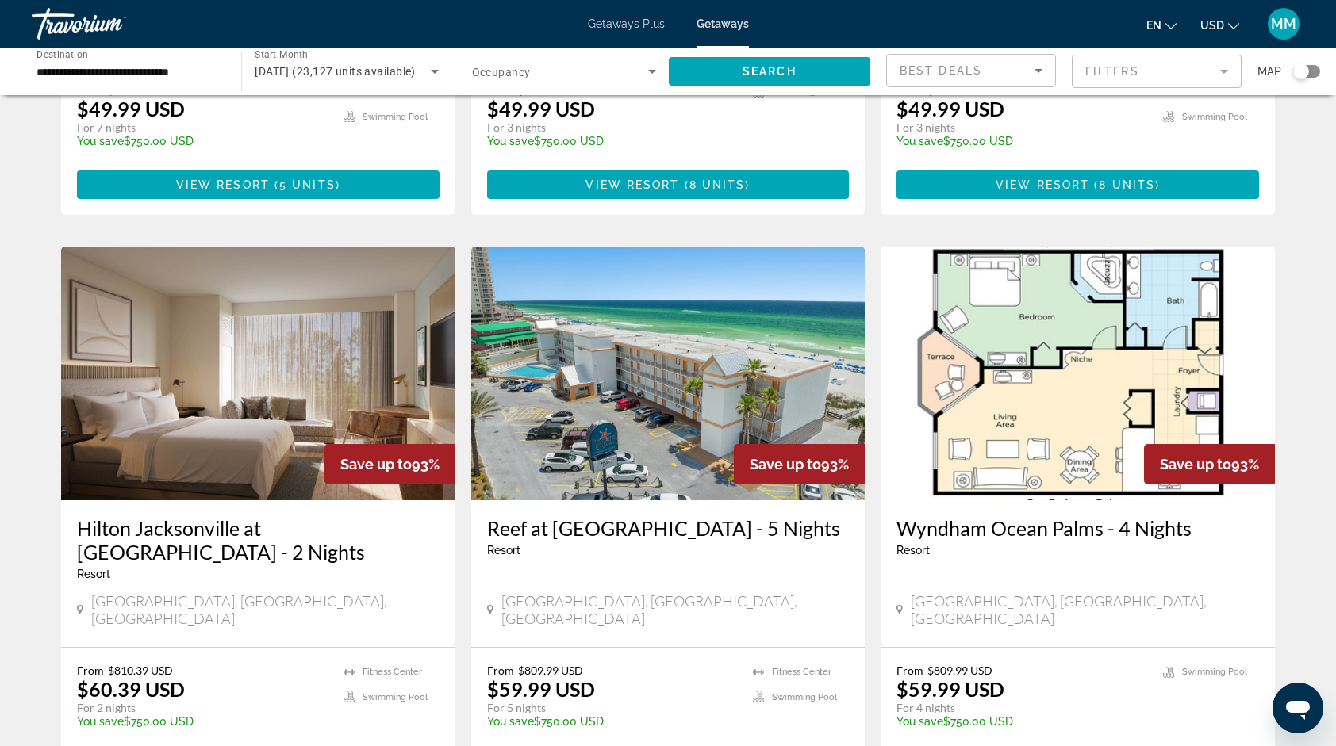
click at [807, 339] on img "Main content" at bounding box center [668, 374] width 394 height 254
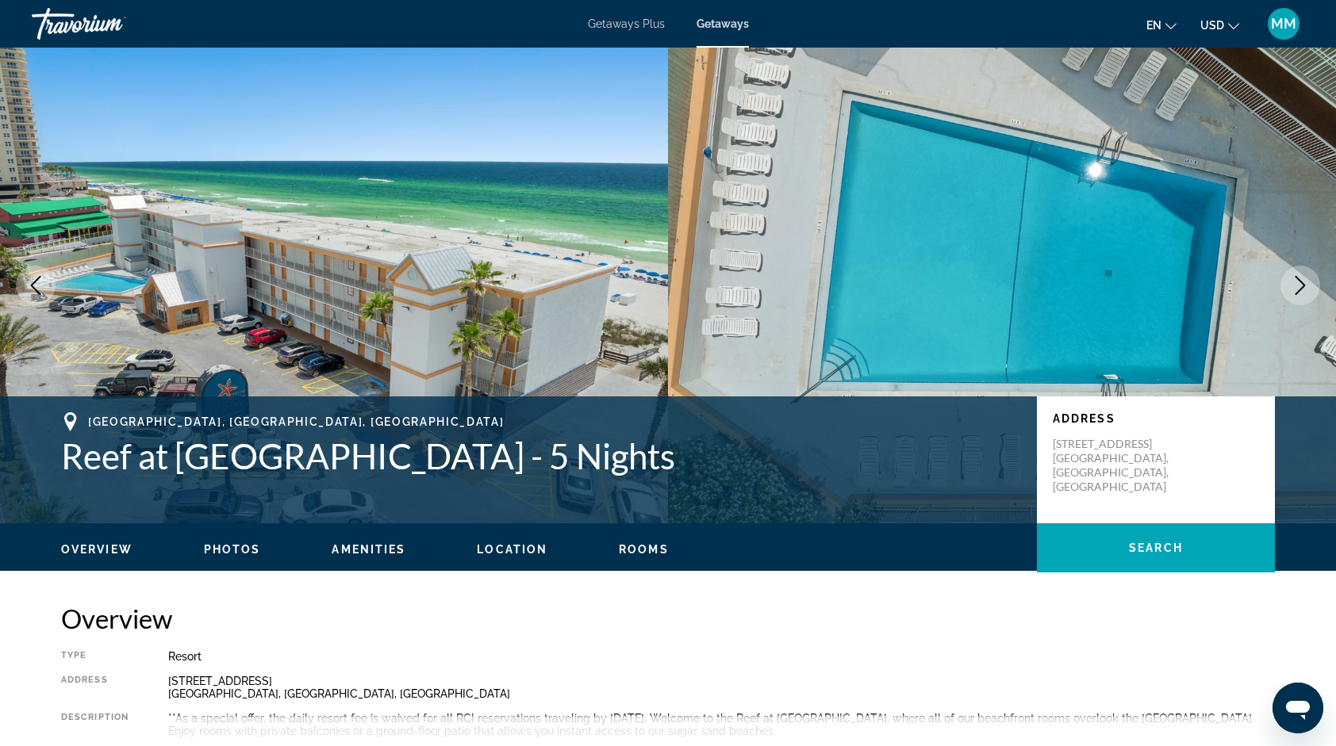
click at [1298, 286] on icon "Next image" at bounding box center [1299, 285] width 19 height 19
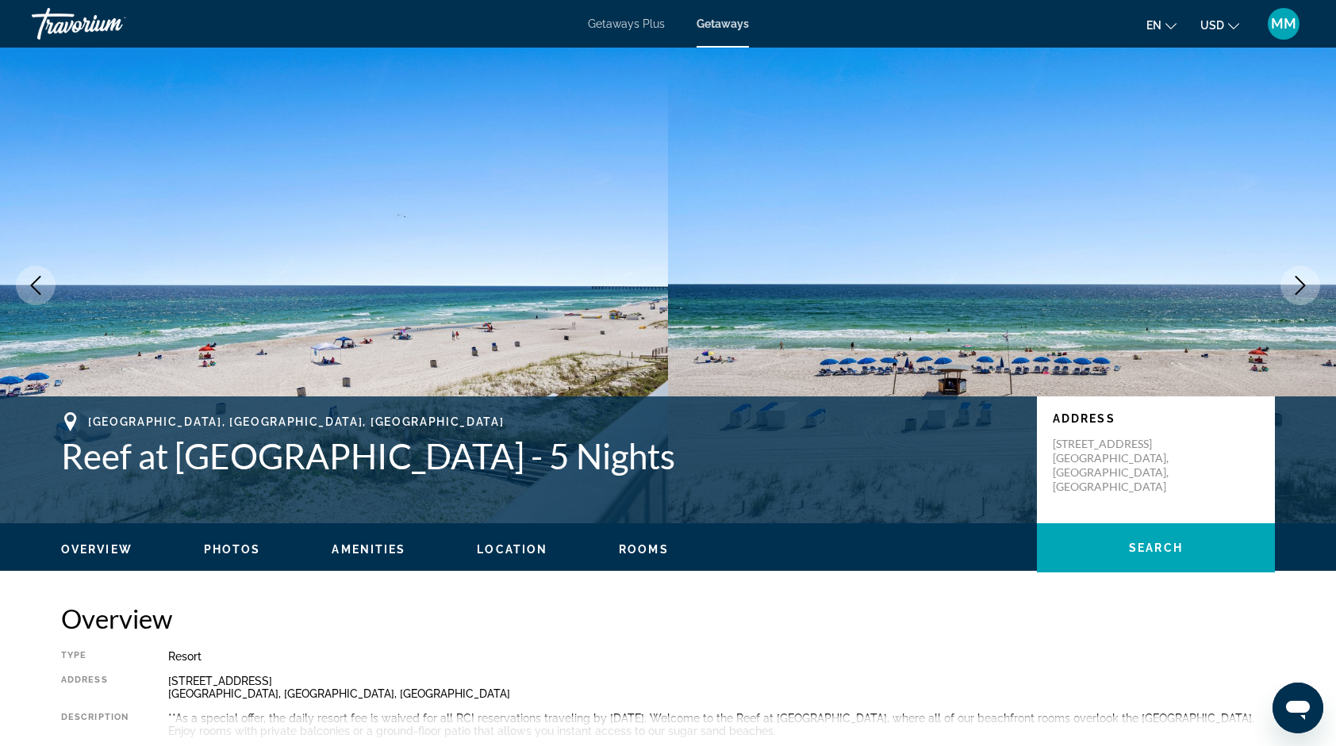
click at [1298, 286] on icon "Next image" at bounding box center [1299, 285] width 19 height 19
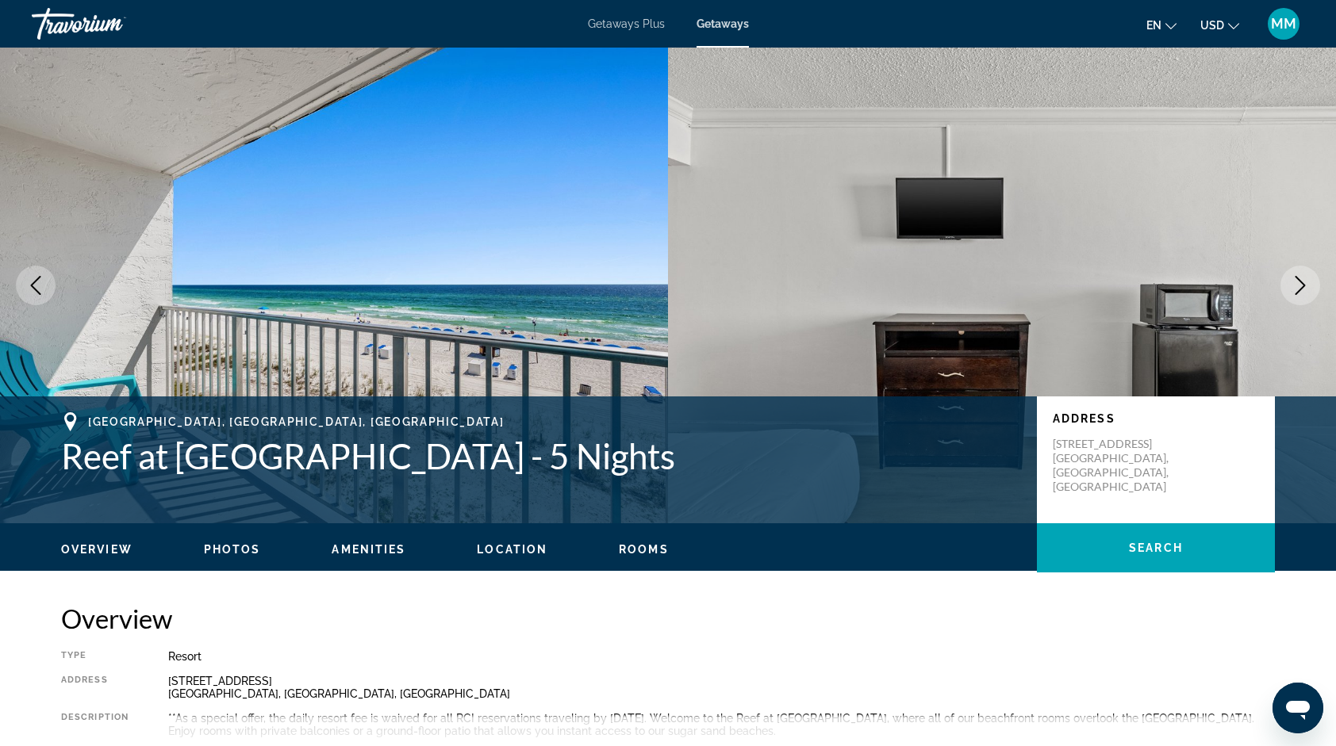
click at [1298, 286] on icon "Next image" at bounding box center [1299, 285] width 19 height 19
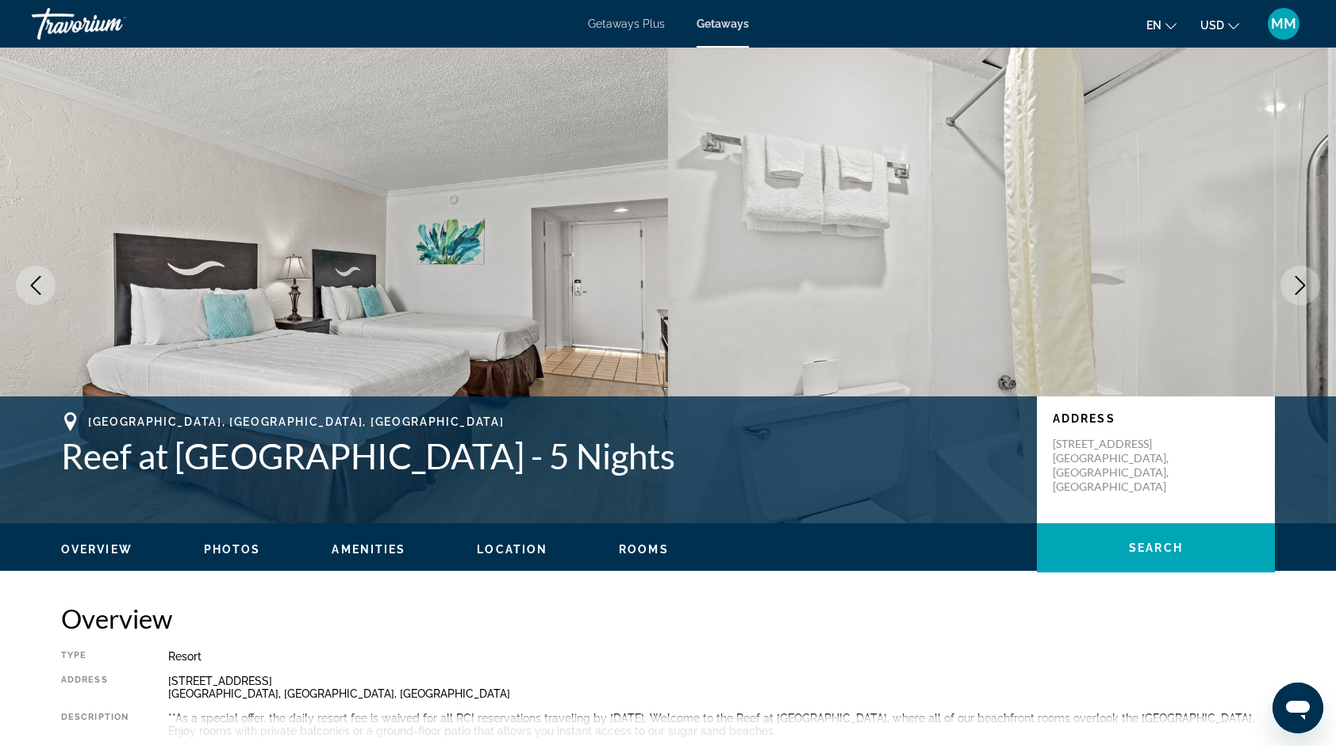
click at [1298, 286] on icon "Next image" at bounding box center [1299, 285] width 19 height 19
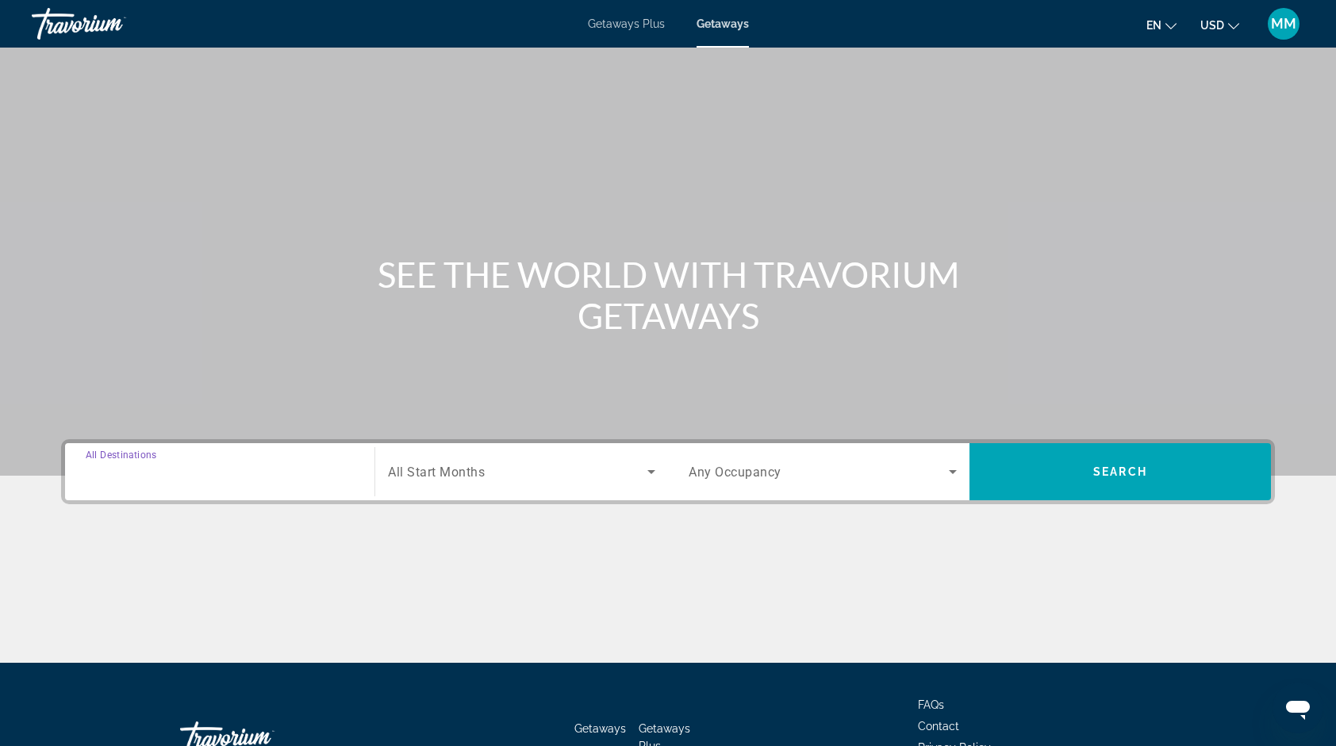
click at [211, 463] on input "Destination All Destinations" at bounding box center [220, 472] width 268 height 19
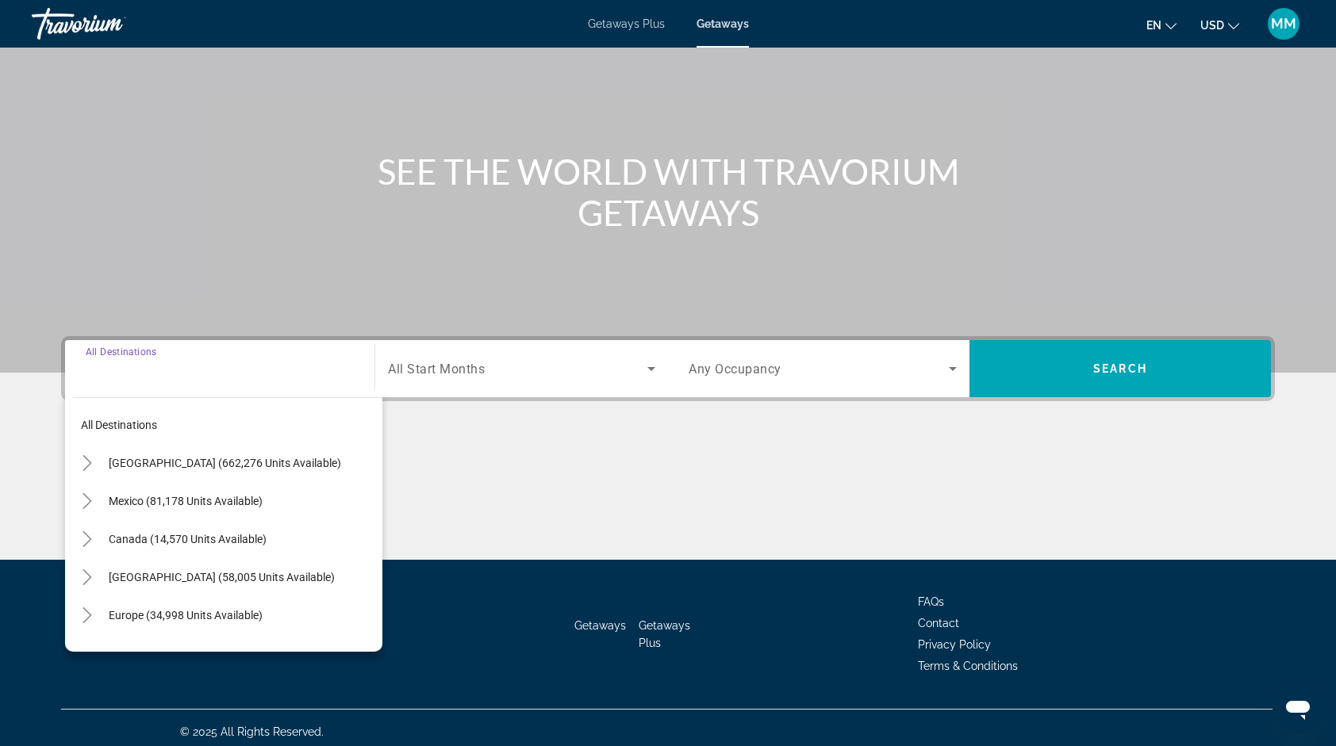
scroll to position [109, 0]
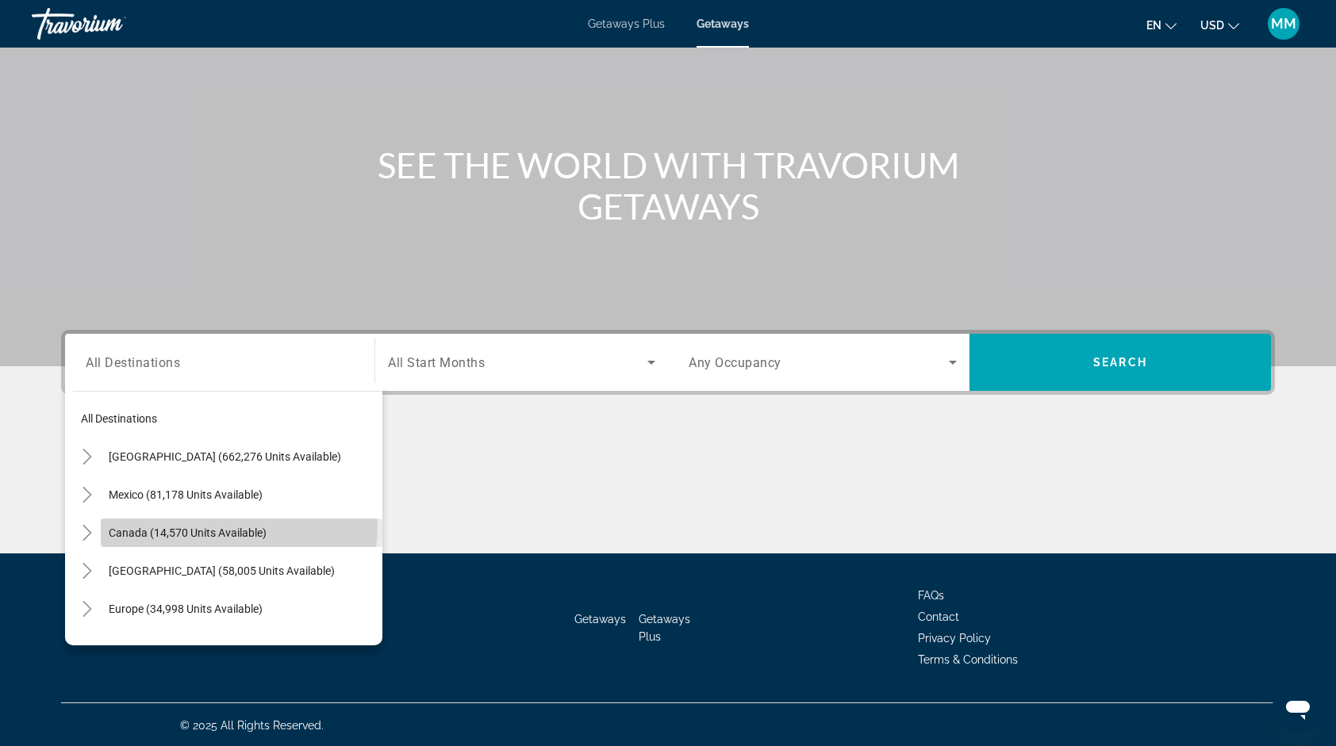
click at [238, 527] on span "Canada (14,570 units available)" at bounding box center [188, 533] width 158 height 13
type input "**********"
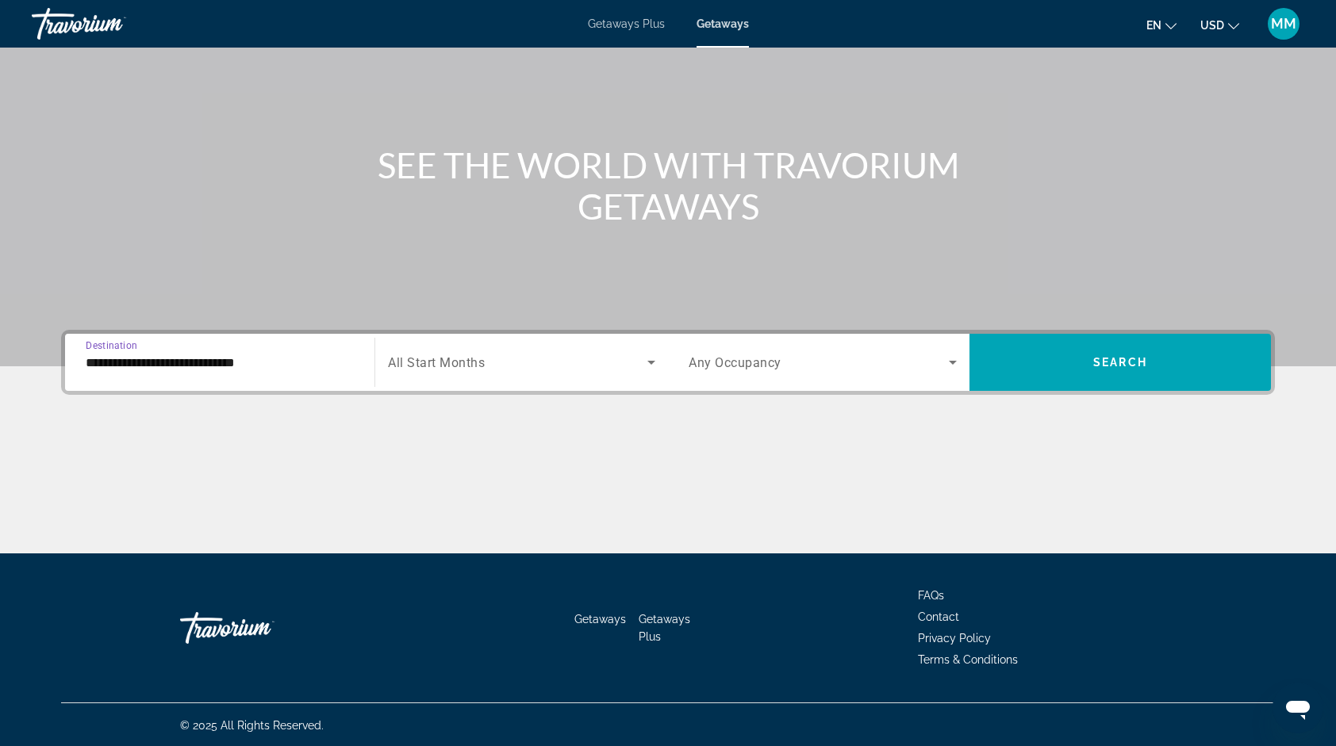
click at [560, 345] on div "Search widget" at bounding box center [521, 362] width 267 height 44
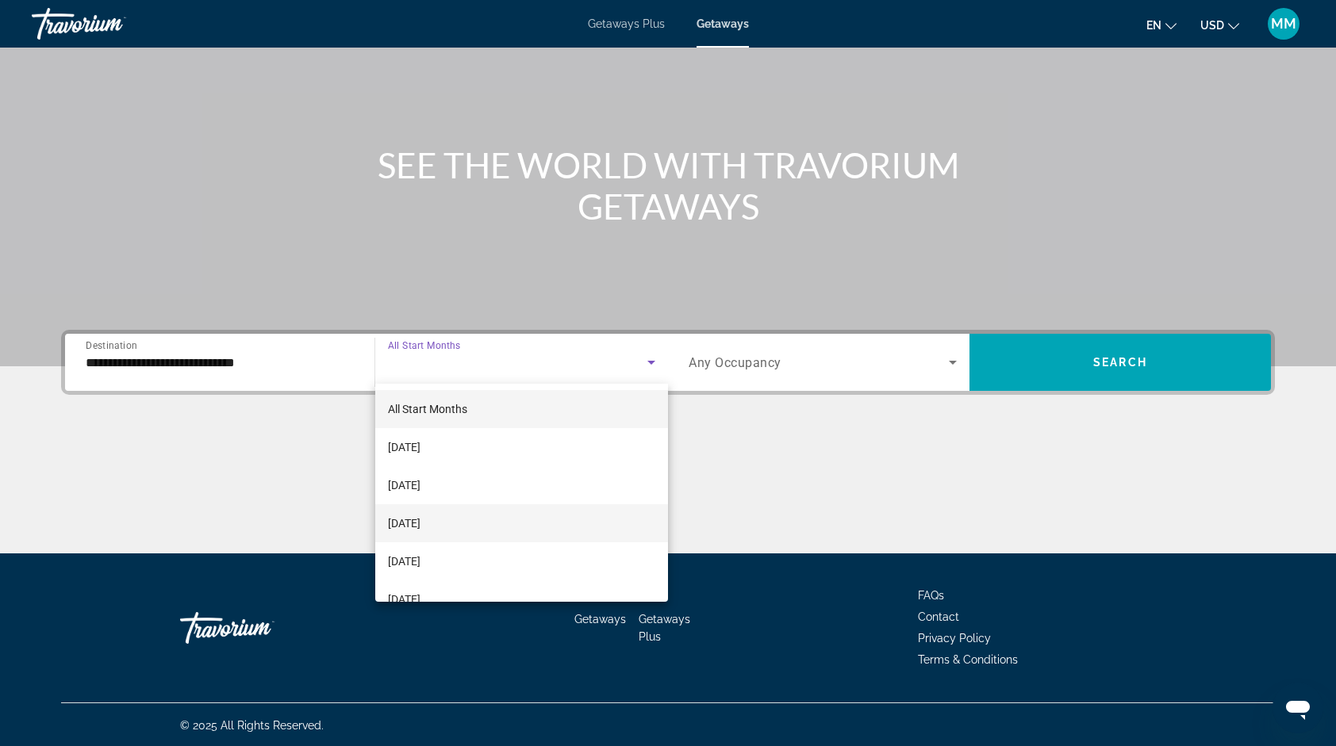
click at [420, 530] on span "November 2025" at bounding box center [404, 523] width 33 height 19
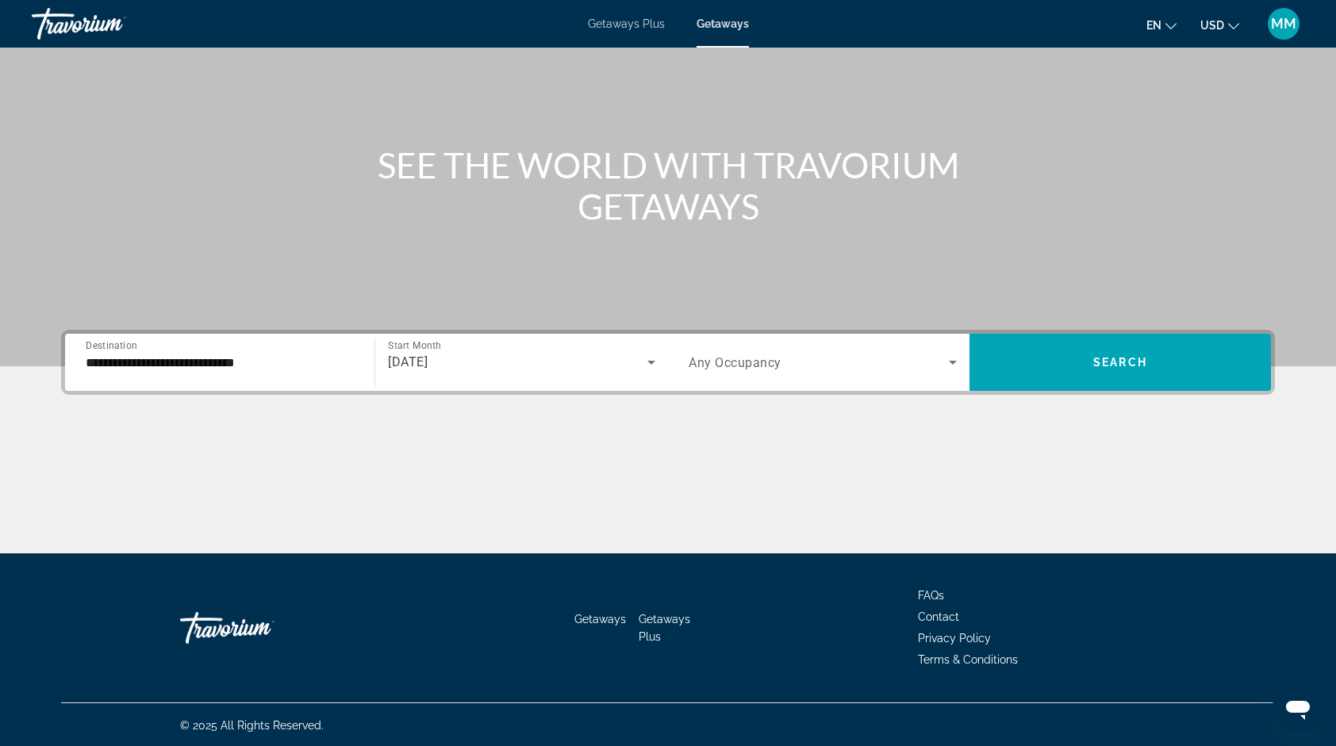
click at [897, 372] on div "Search widget" at bounding box center [822, 362] width 268 height 44
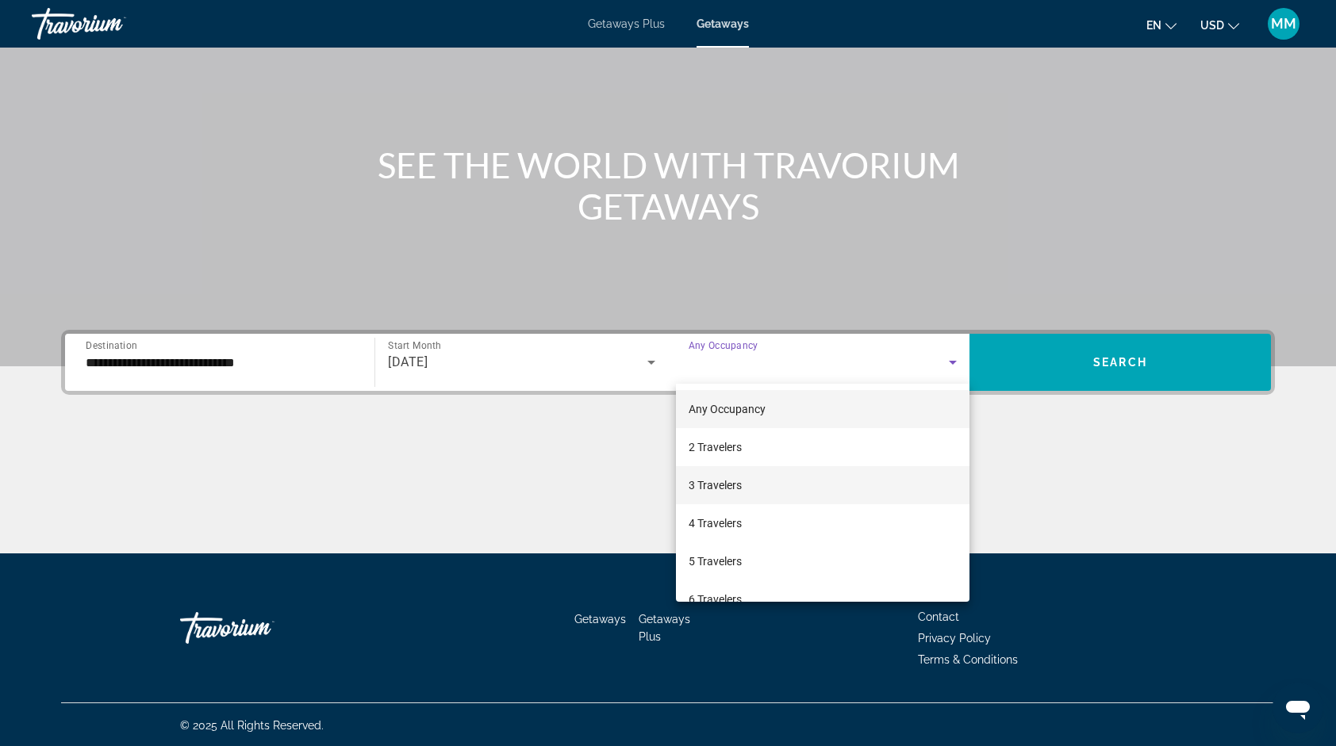
click at [737, 484] on span "3 Travelers" at bounding box center [714, 485] width 53 height 19
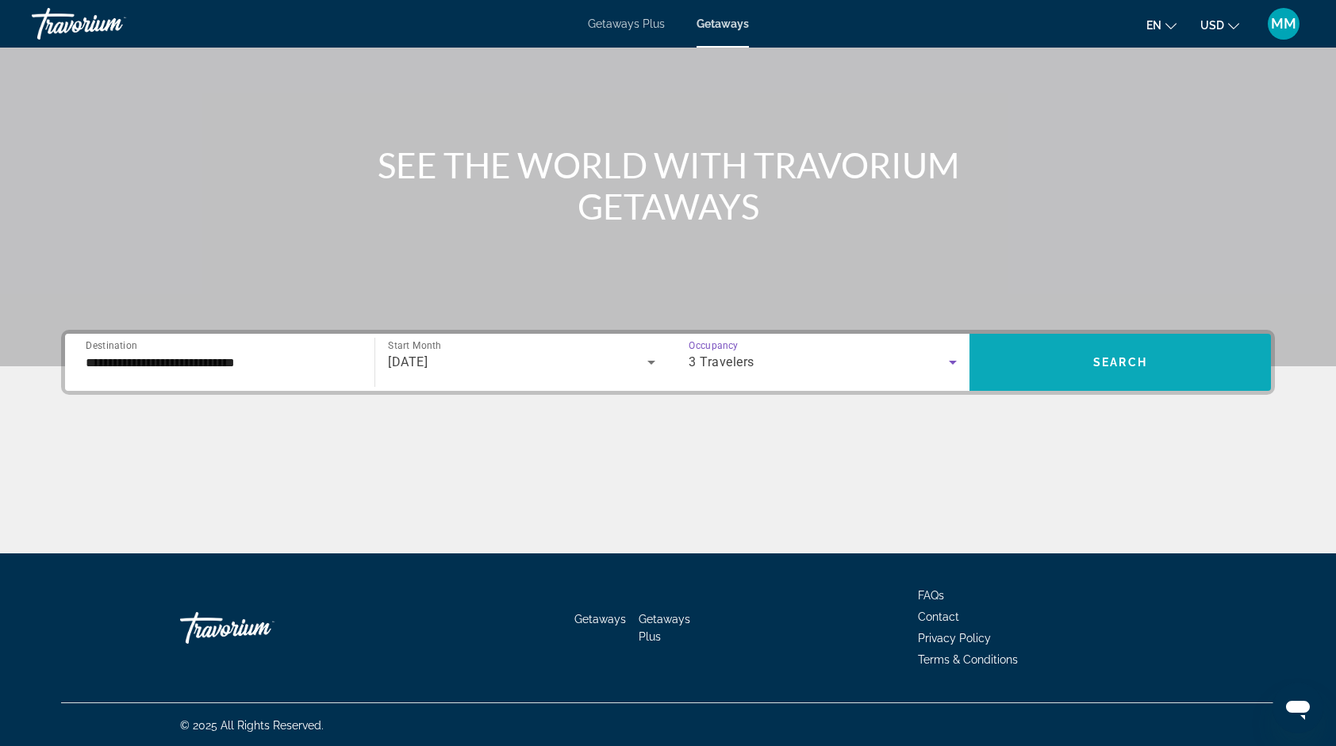
click at [1142, 370] on span "Search widget" at bounding box center [1119, 362] width 301 height 38
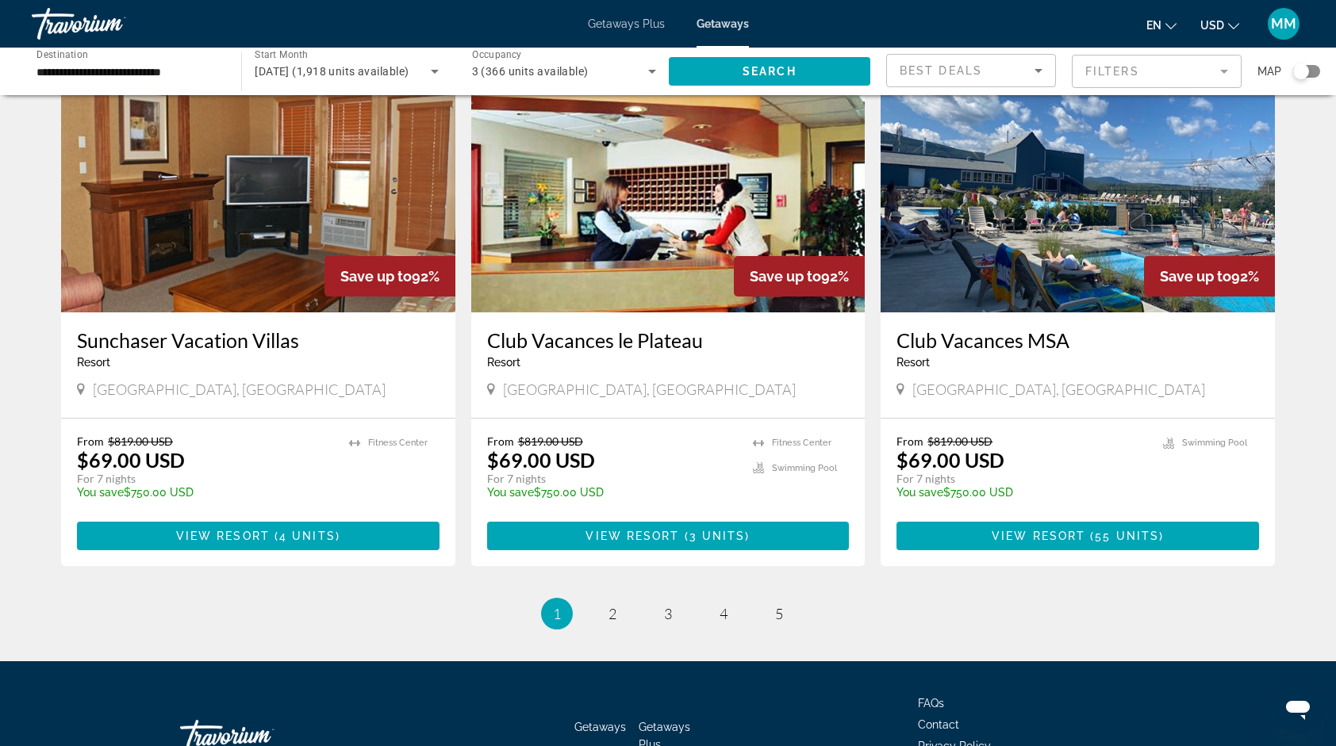
scroll to position [1842, 0]
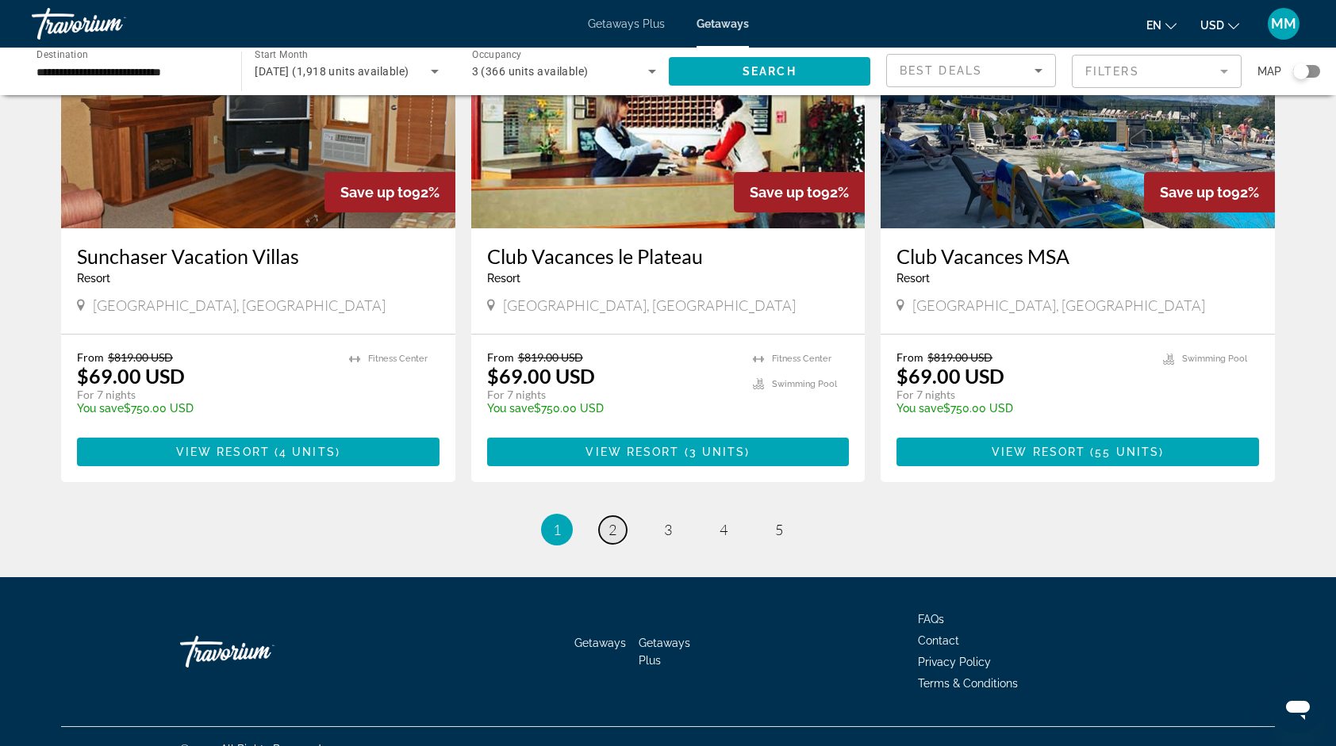
click at [615, 521] on span "2" at bounding box center [612, 529] width 8 height 17
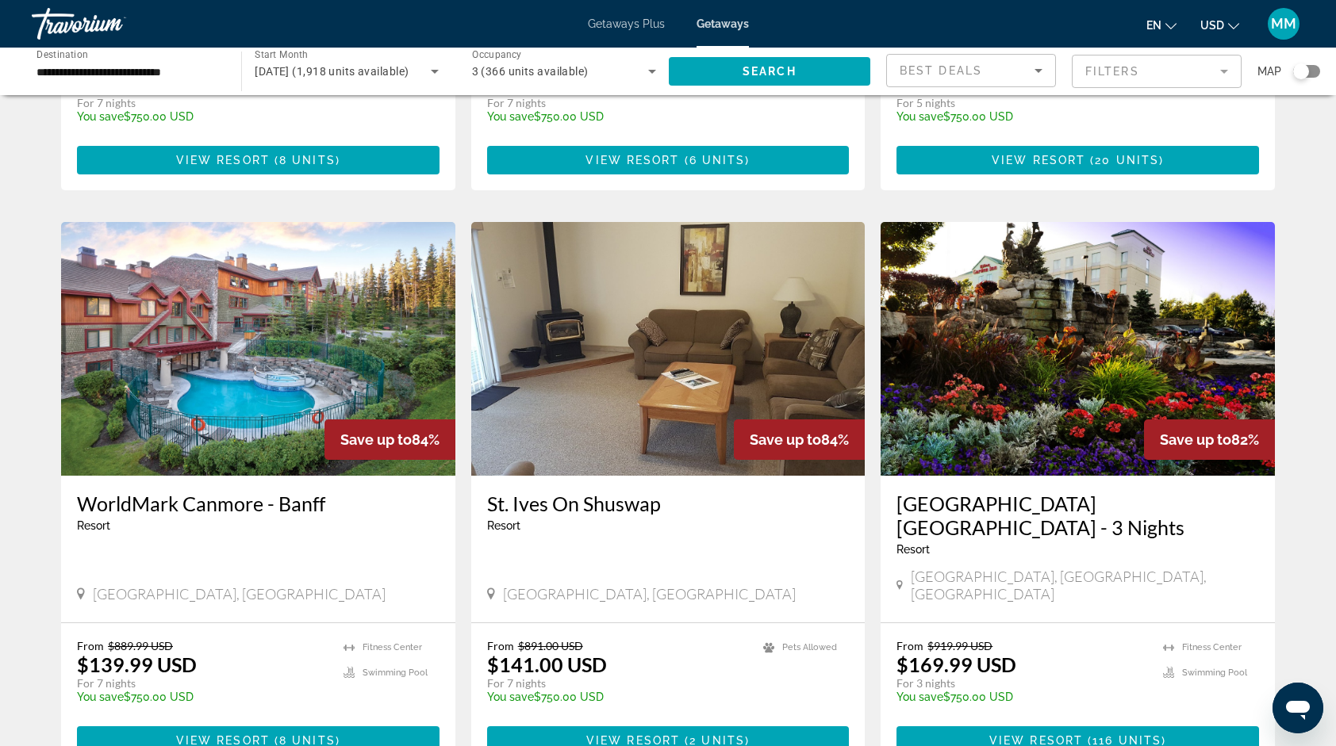
scroll to position [1650, 0]
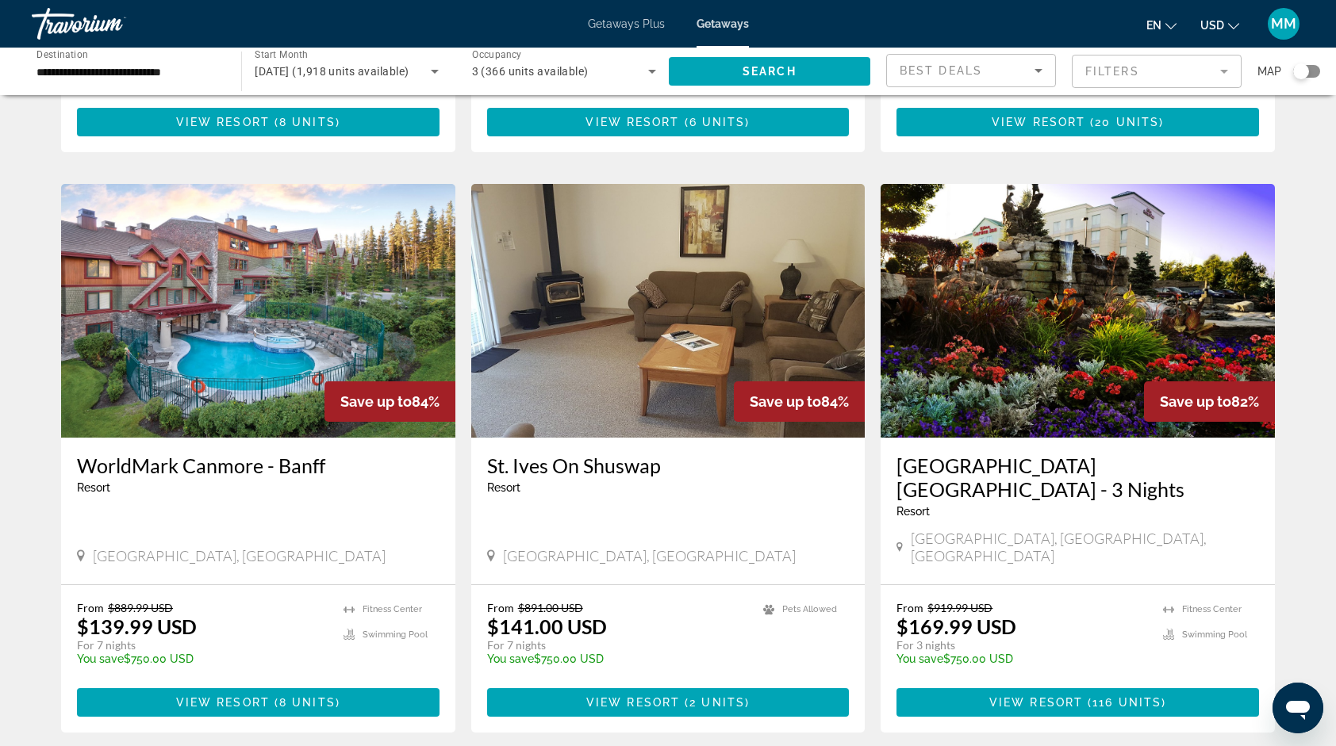
click at [1148, 282] on img "Main content" at bounding box center [1077, 311] width 394 height 254
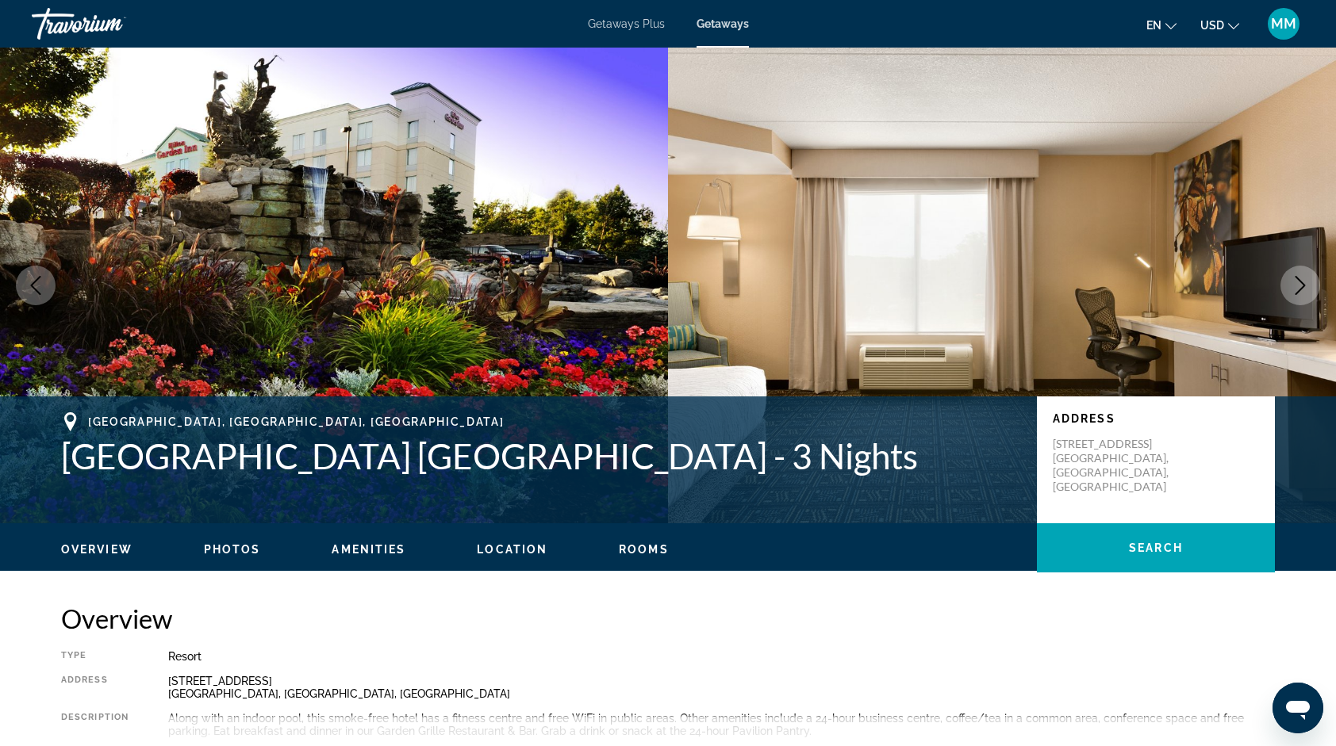
click at [1298, 291] on icon "Next image" at bounding box center [1300, 285] width 10 height 19
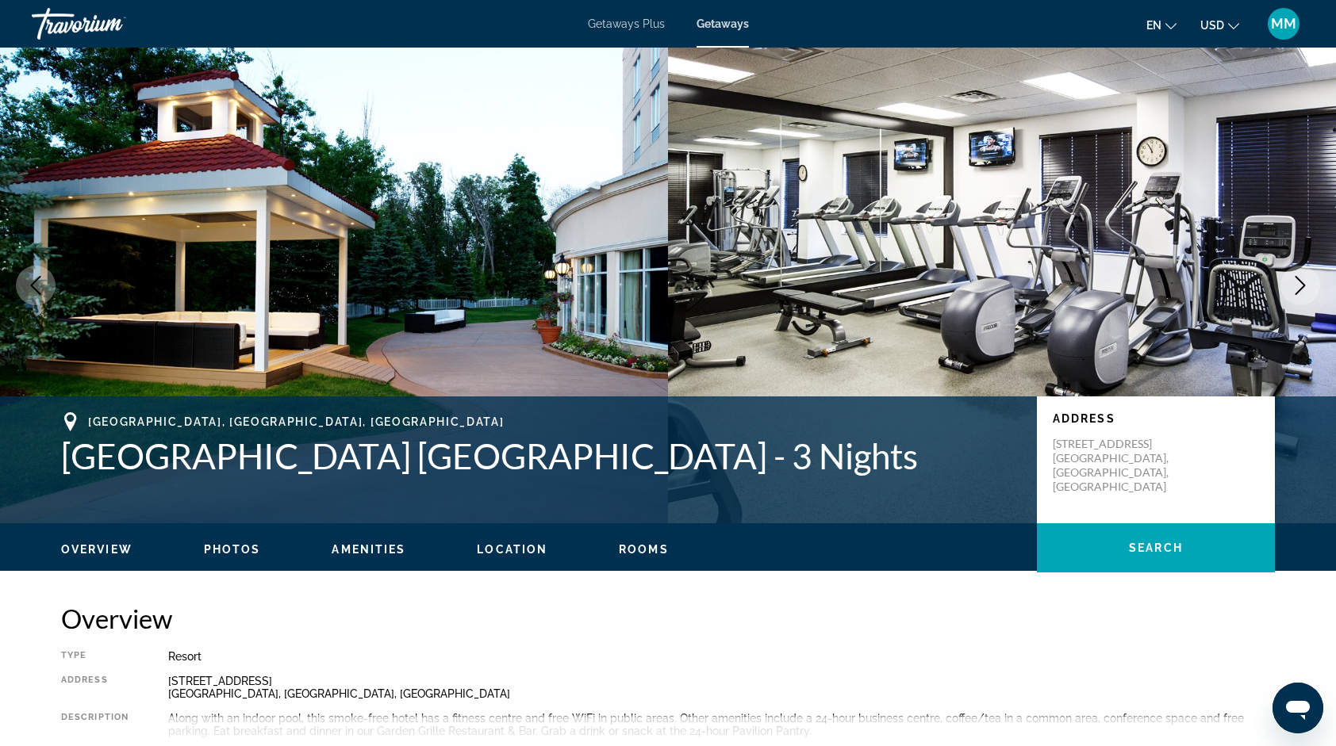
click at [1298, 291] on icon "Next image" at bounding box center [1300, 285] width 10 height 19
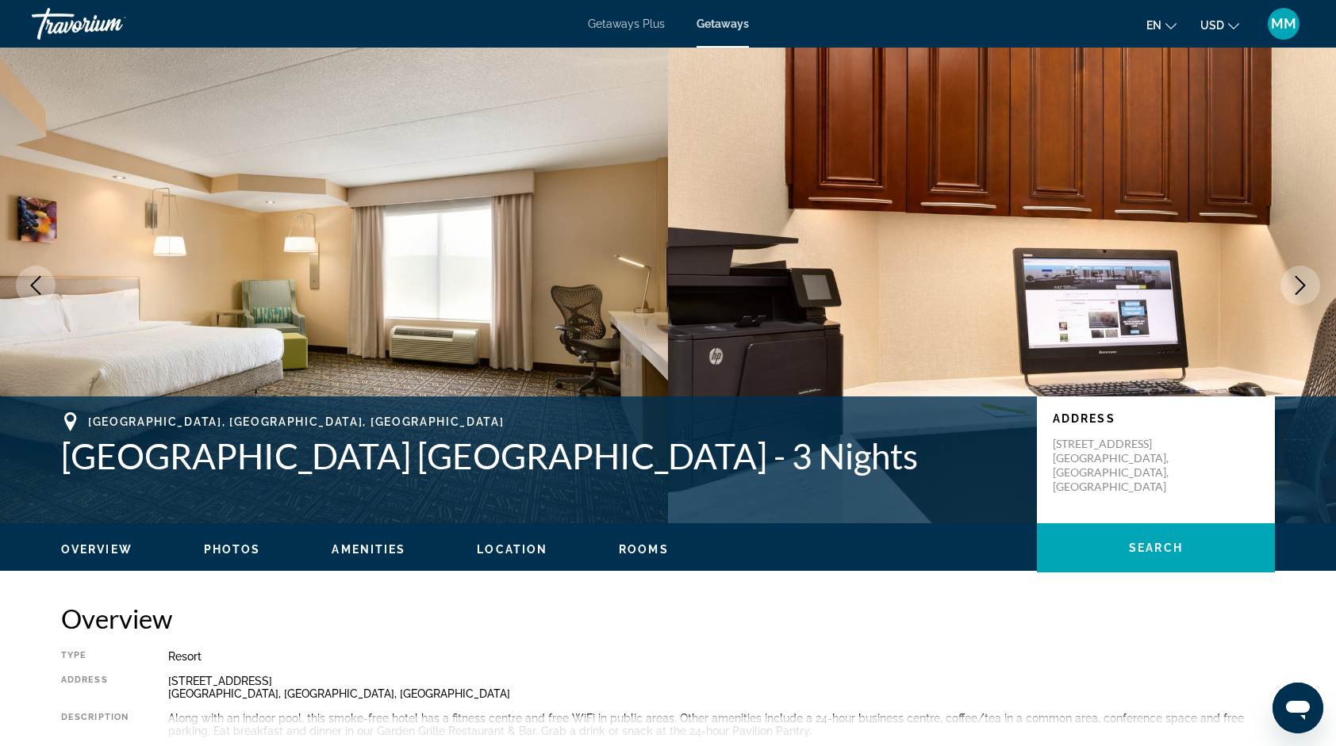
click at [1298, 291] on icon "Next image" at bounding box center [1300, 285] width 10 height 19
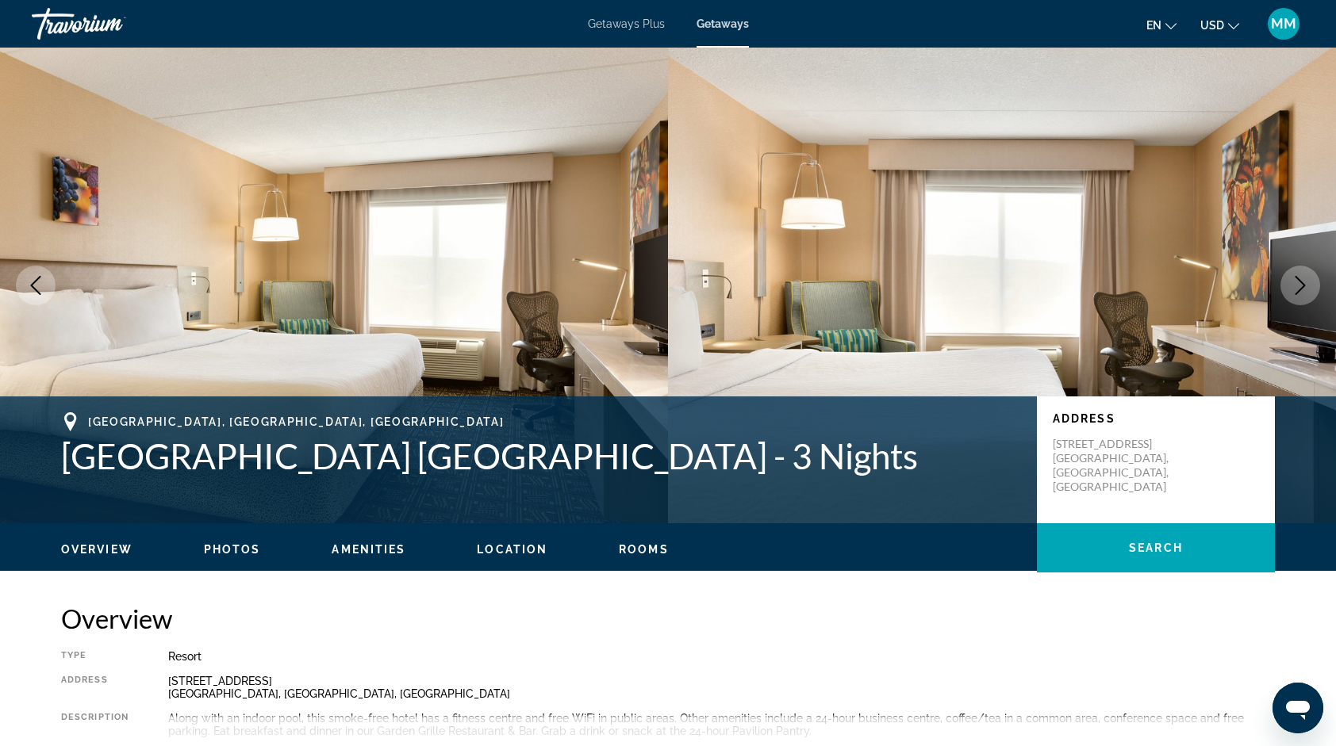
click at [1298, 291] on icon "Next image" at bounding box center [1300, 285] width 10 height 19
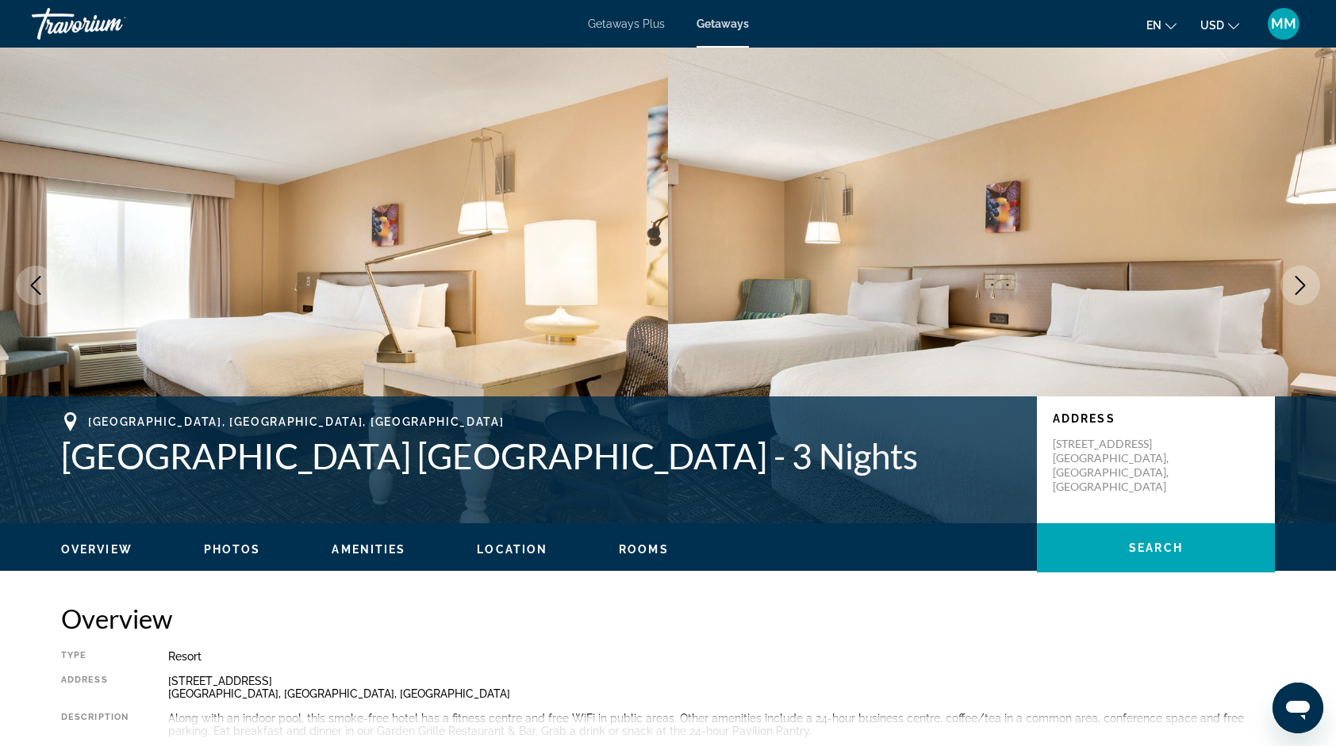
click at [1298, 291] on icon "Next image" at bounding box center [1300, 285] width 10 height 19
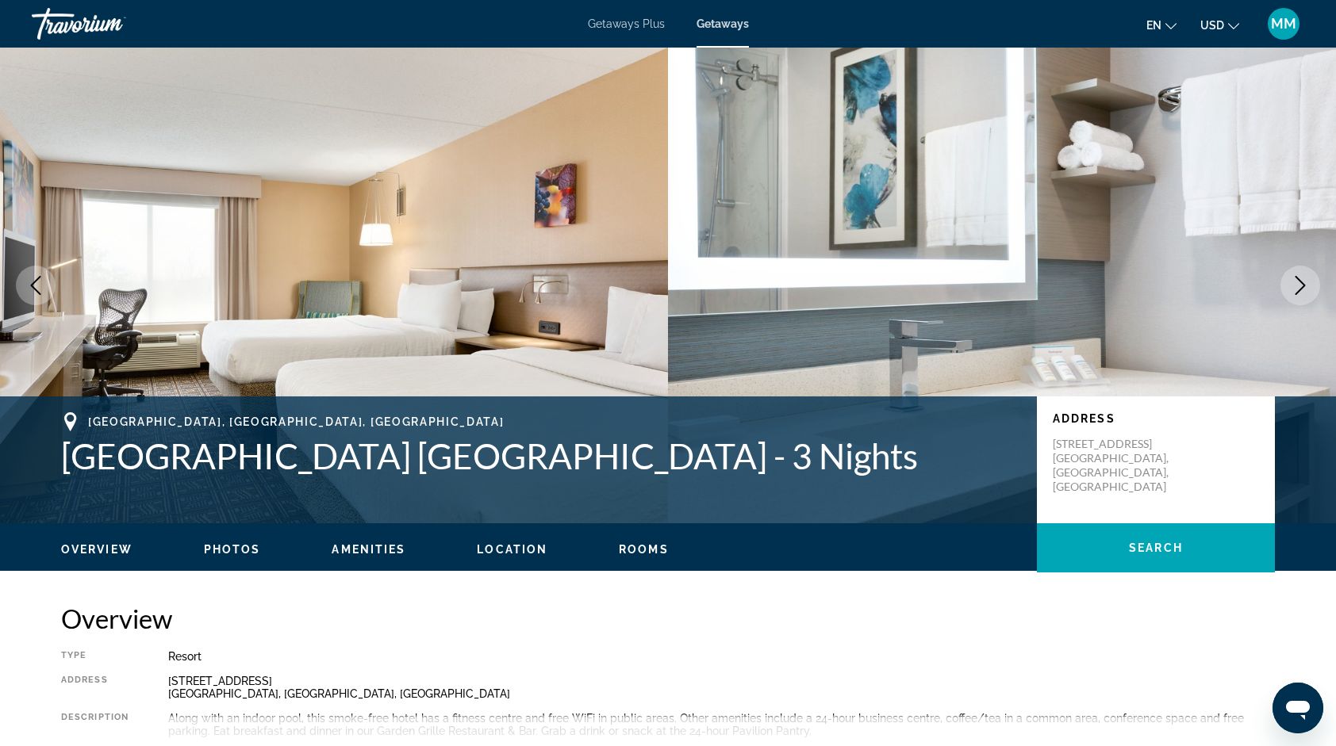
click at [1298, 291] on icon "Next image" at bounding box center [1300, 285] width 10 height 19
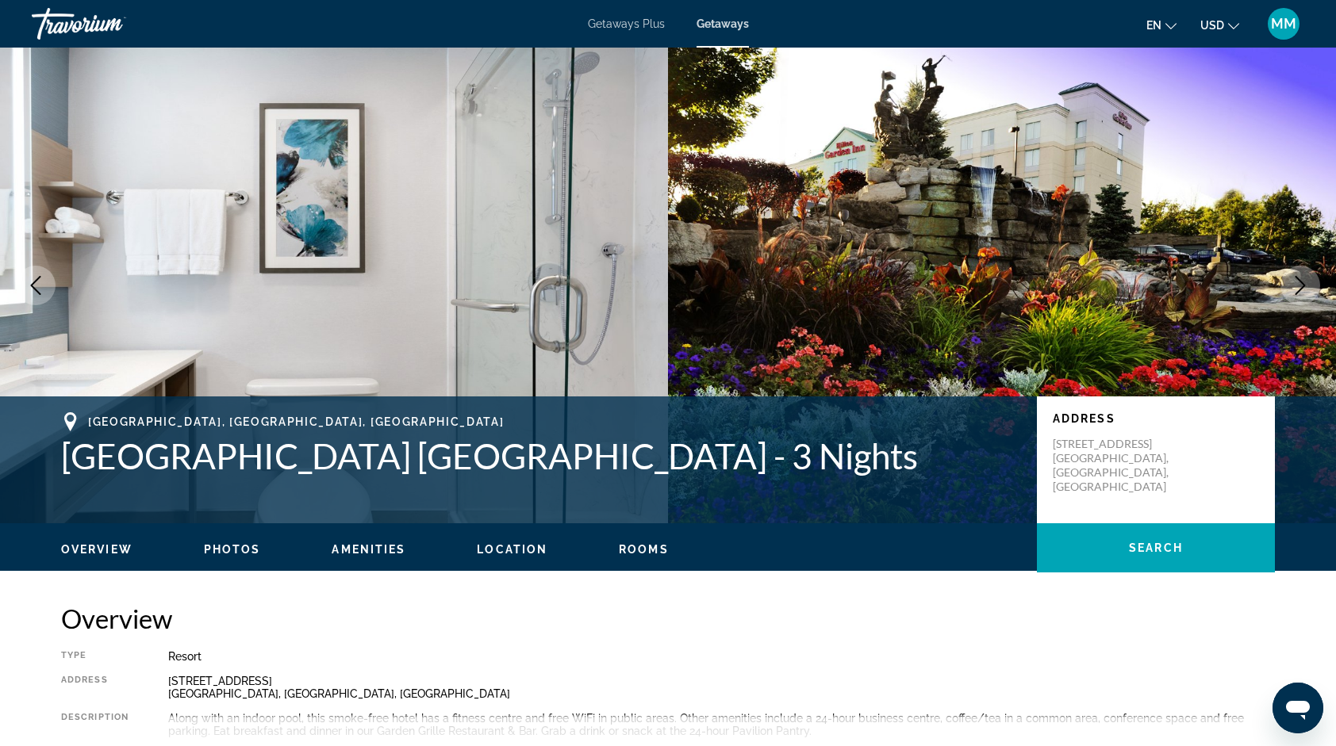
click at [1298, 291] on icon "Next image" at bounding box center [1300, 285] width 10 height 19
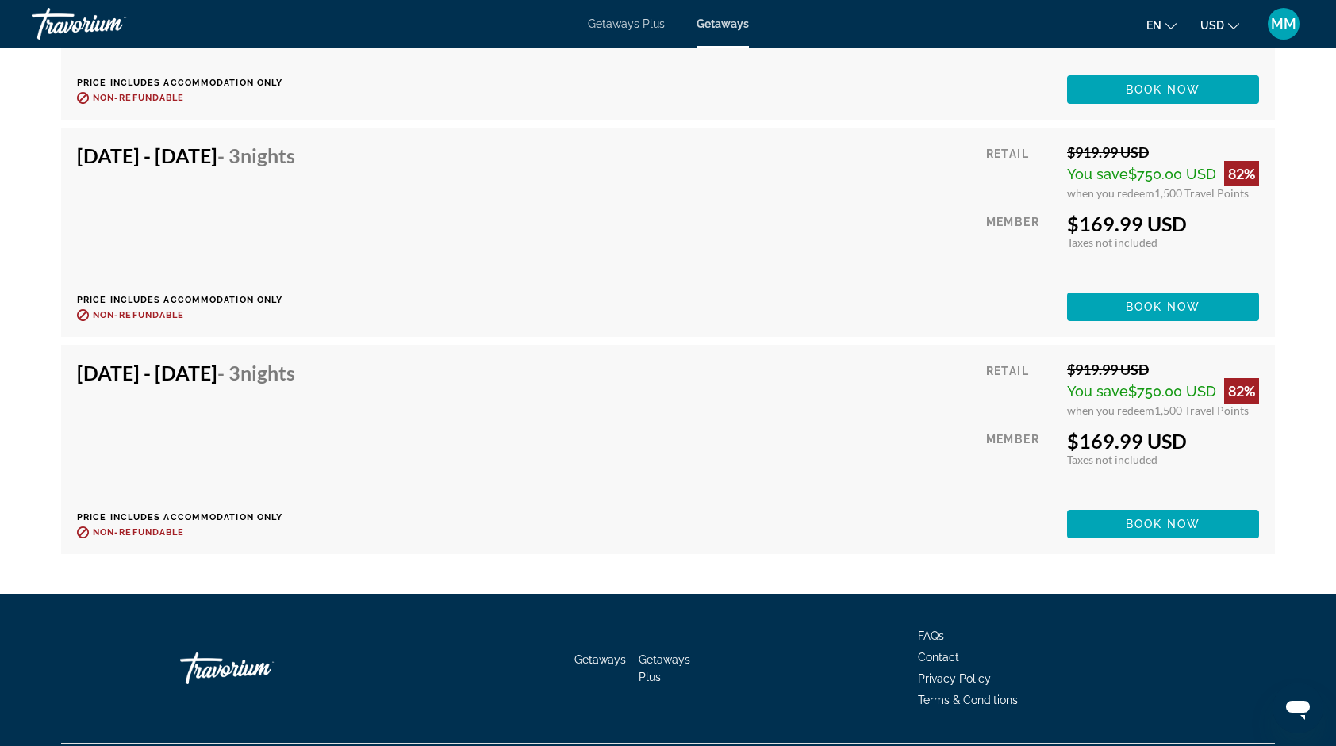
scroll to position [8470, 0]
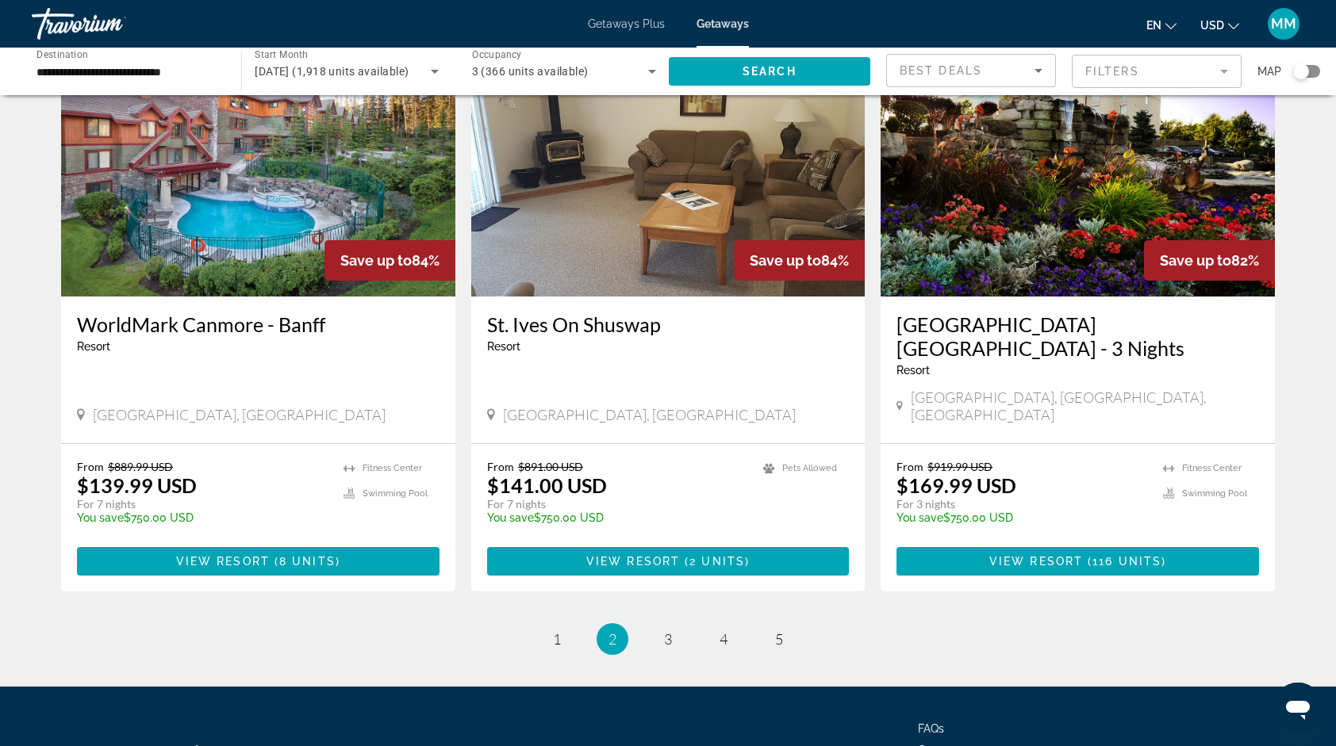
scroll to position [1842, 0]
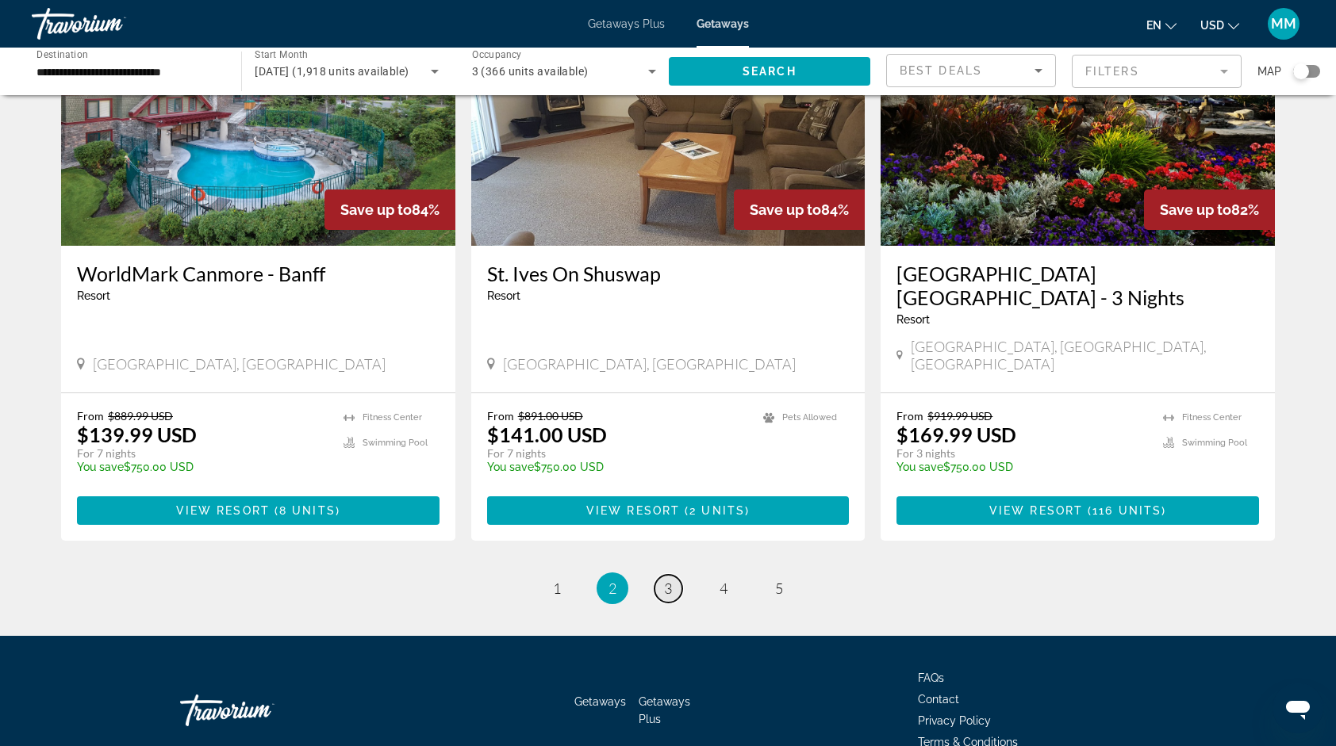
click at [673, 575] on link "page 3" at bounding box center [668, 589] width 28 height 28
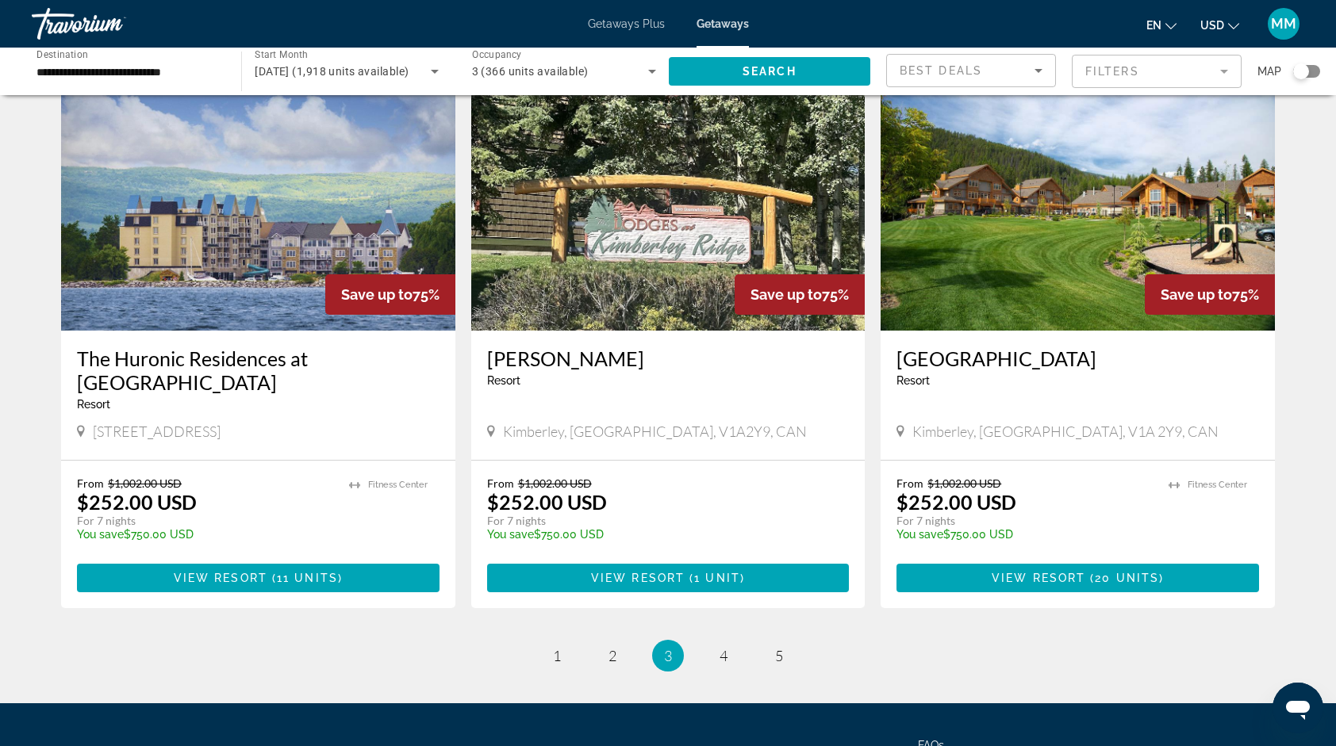
scroll to position [1842, 0]
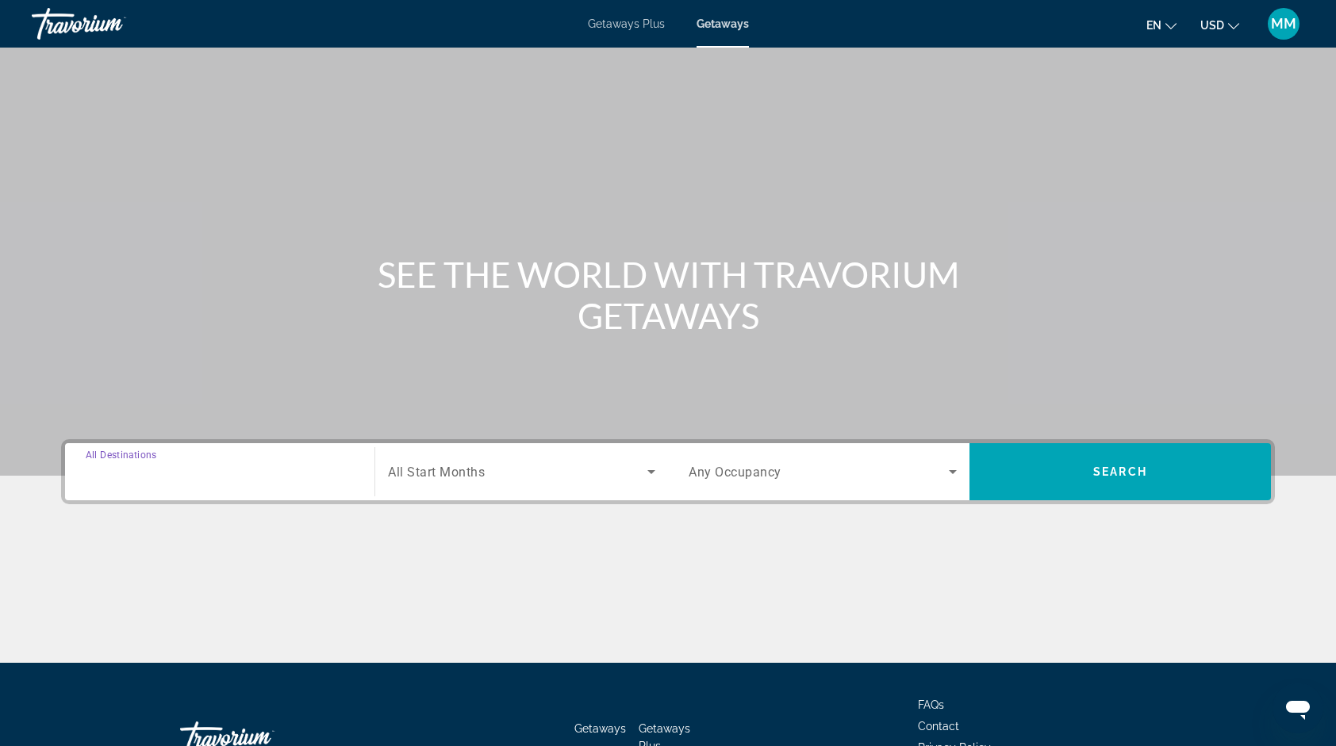
click at [247, 477] on input "Destination All Destinations" at bounding box center [220, 472] width 268 height 19
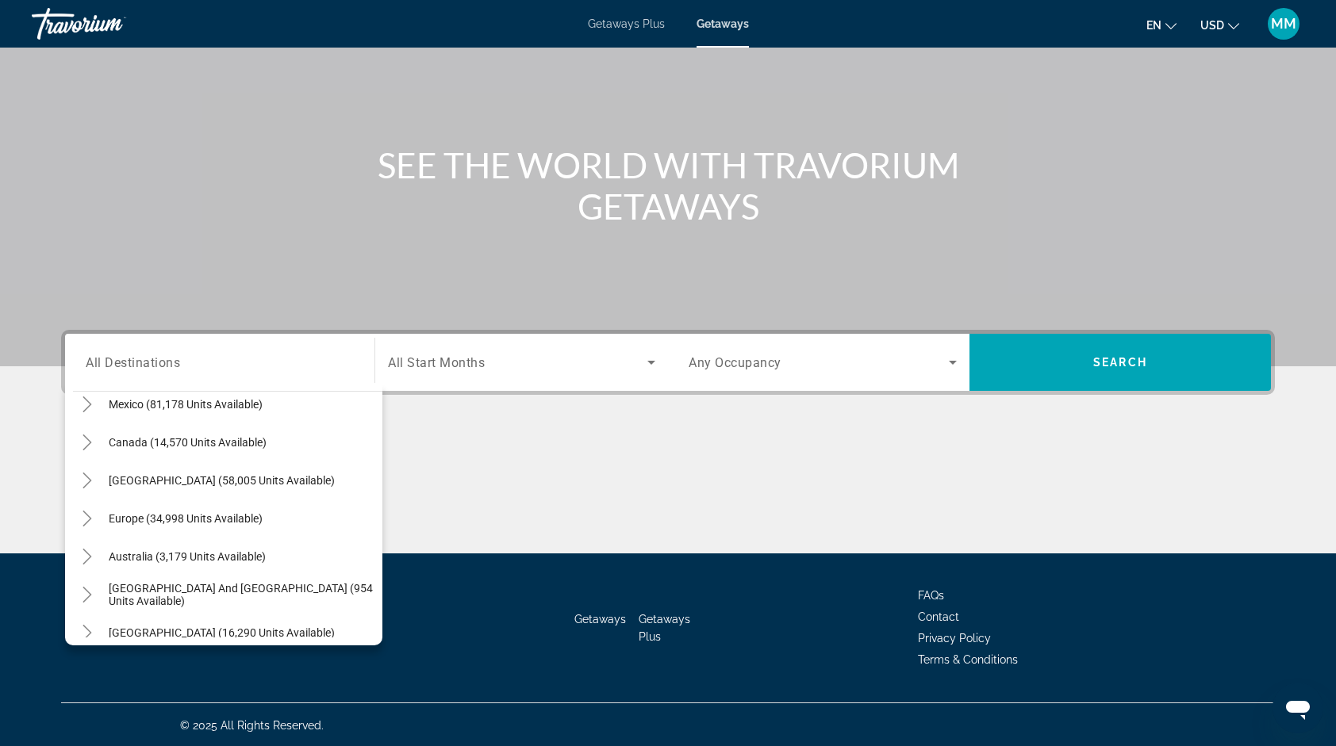
scroll to position [106, 0]
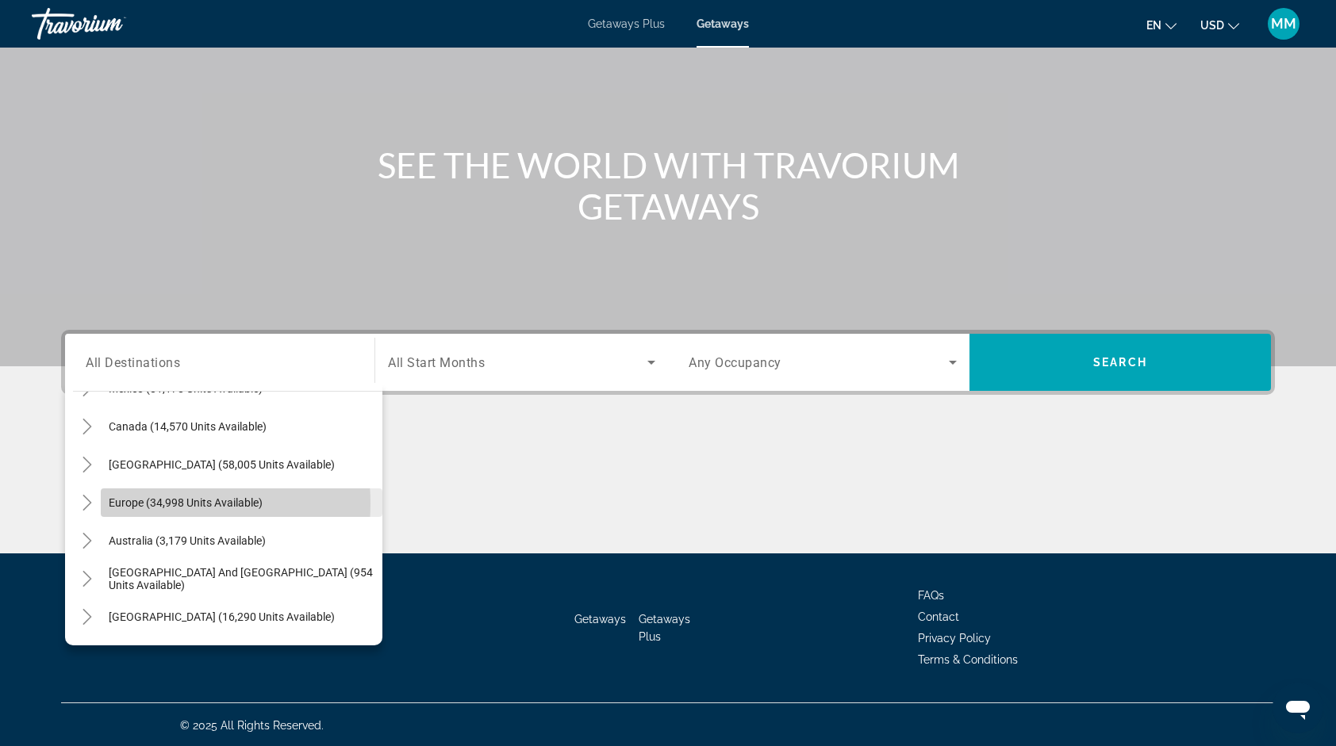
click at [157, 502] on span "Europe (34,998 units available)" at bounding box center [186, 502] width 154 height 13
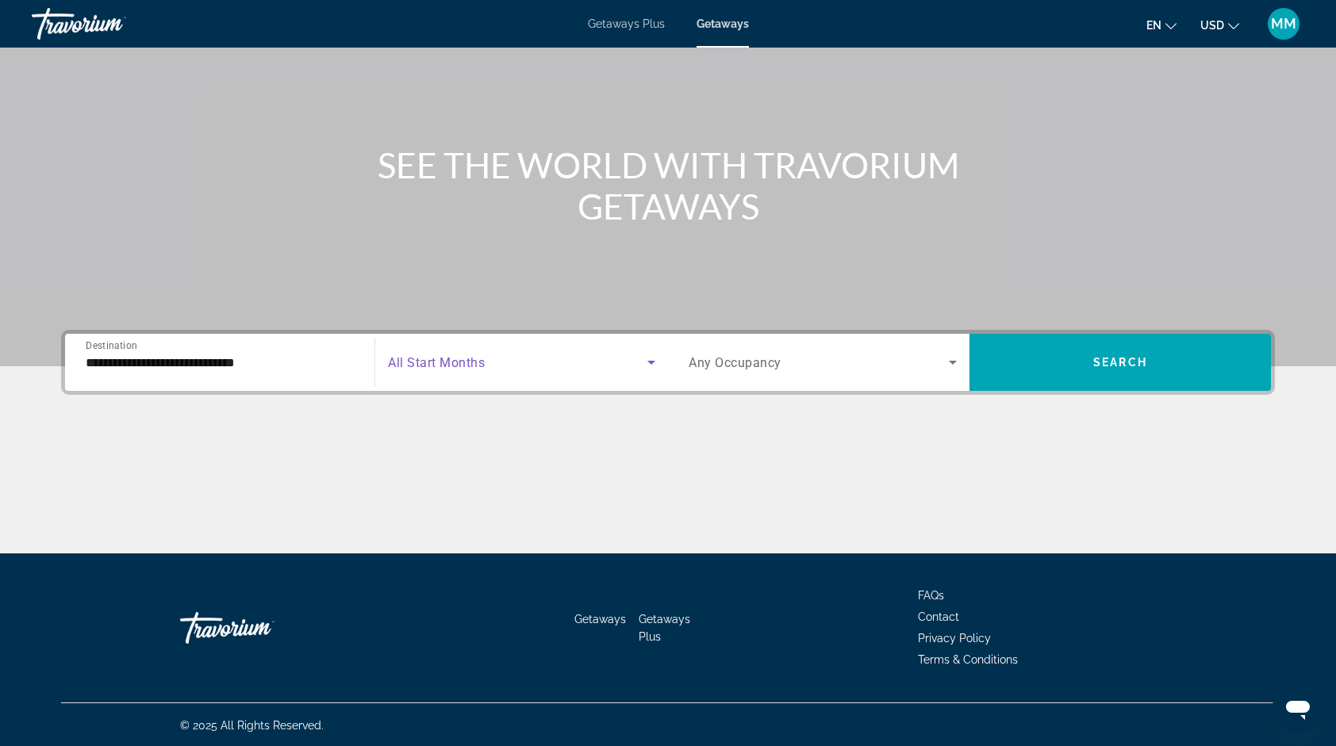
click at [505, 366] on span "Search widget" at bounding box center [517, 362] width 259 height 19
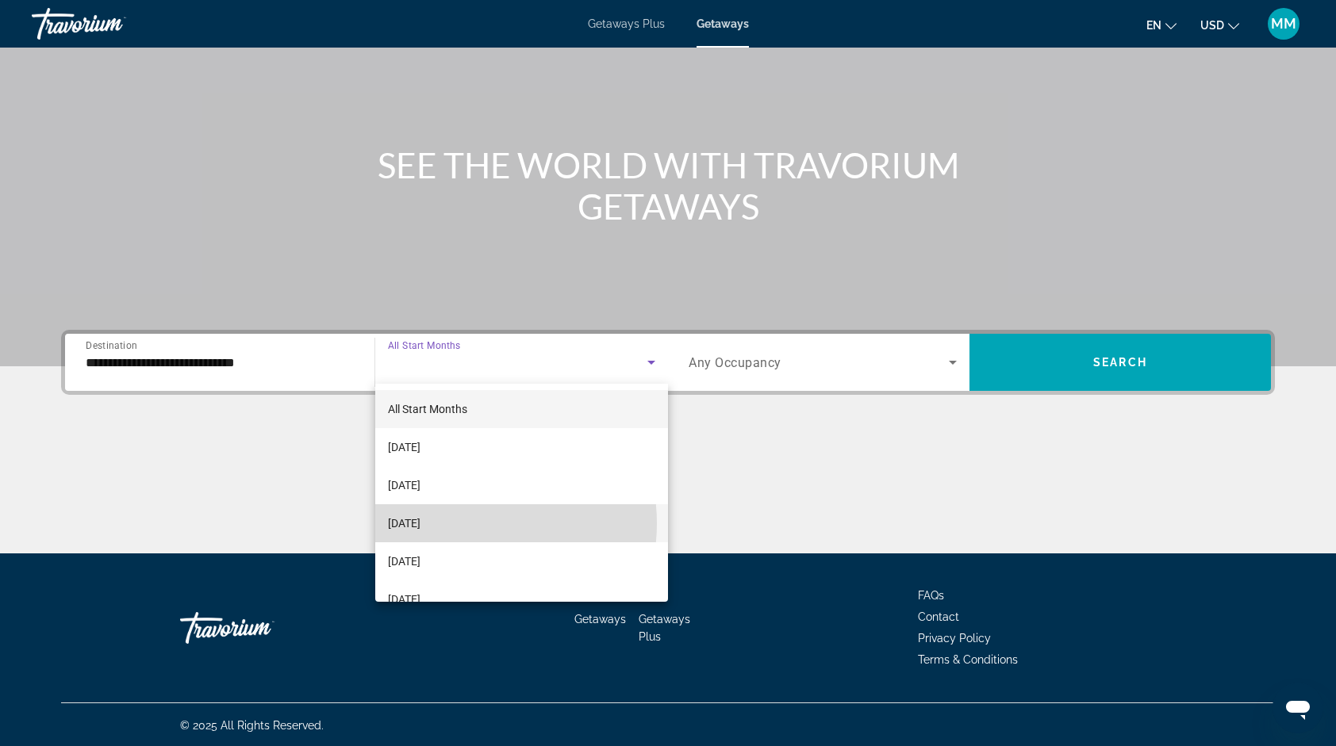
click at [420, 523] on span "November 2025" at bounding box center [404, 523] width 33 height 19
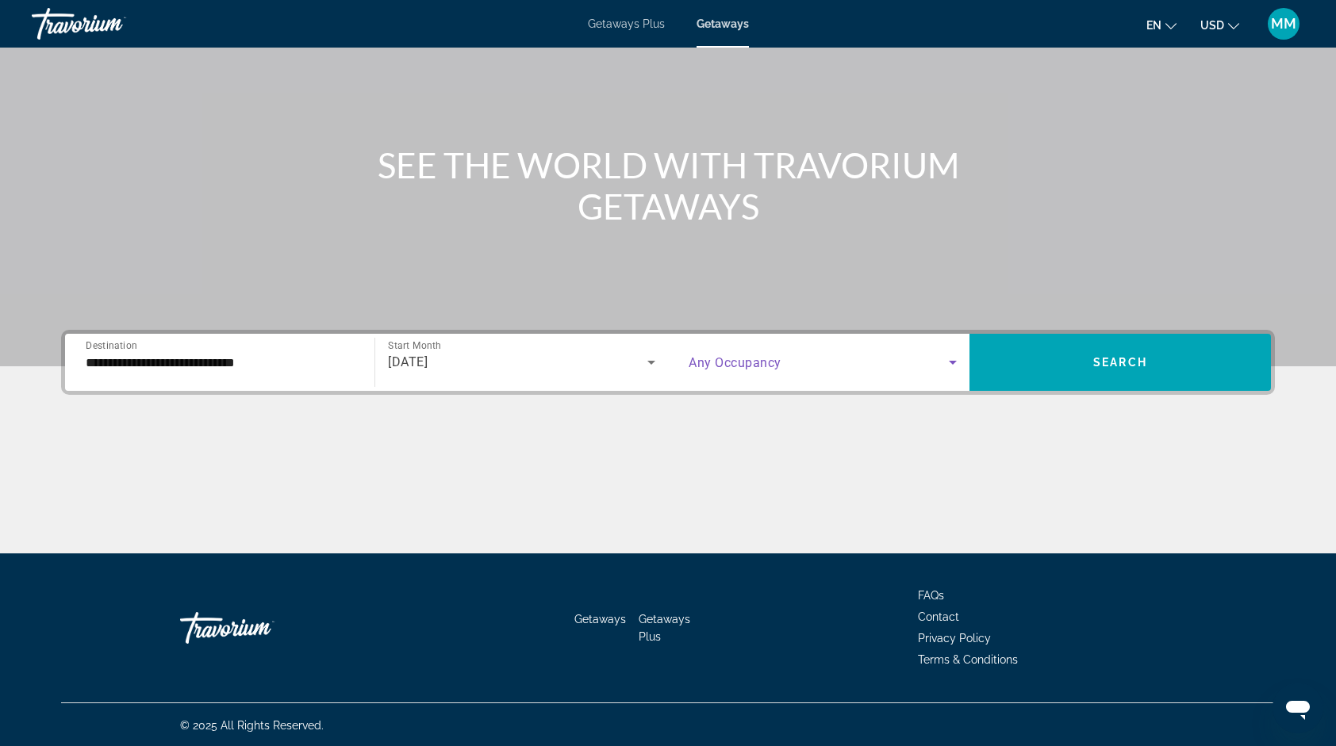
click at [883, 360] on span "Search widget" at bounding box center [818, 362] width 260 height 19
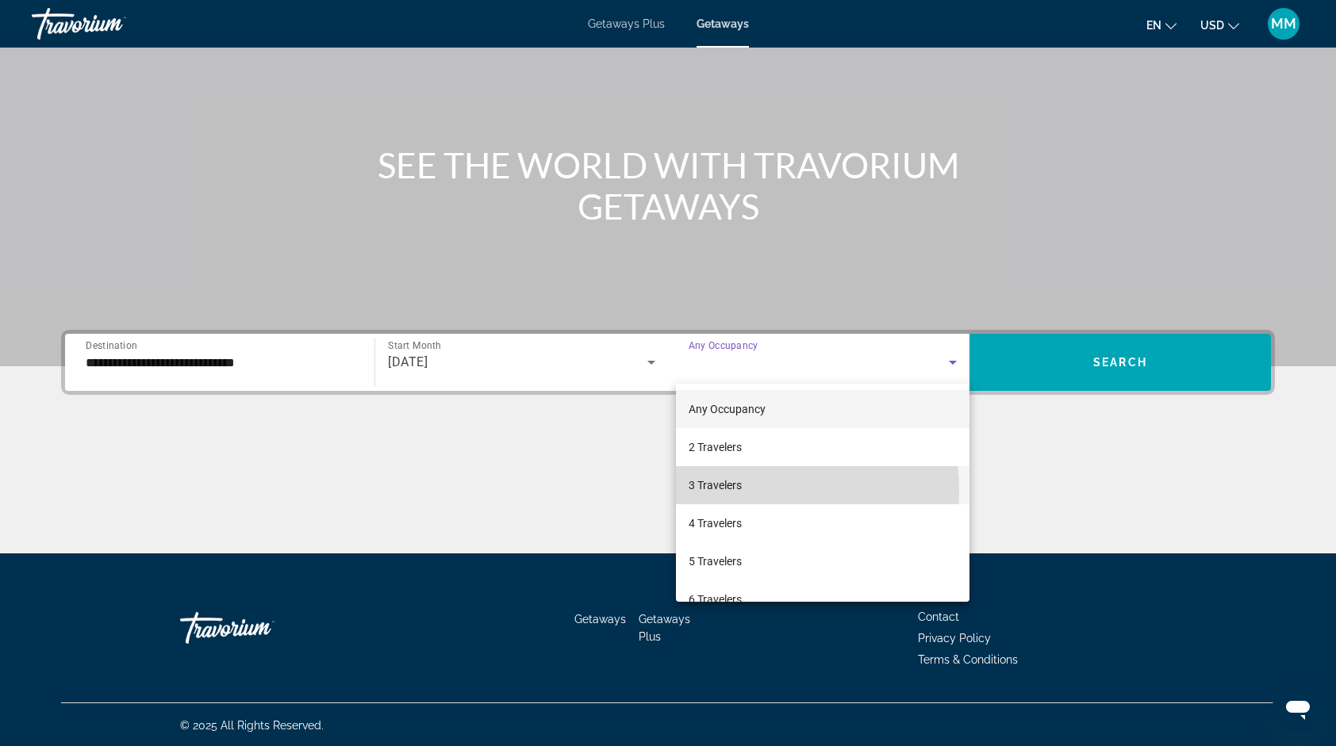
click at [753, 490] on mat-option "3 Travelers" at bounding box center [822, 485] width 293 height 38
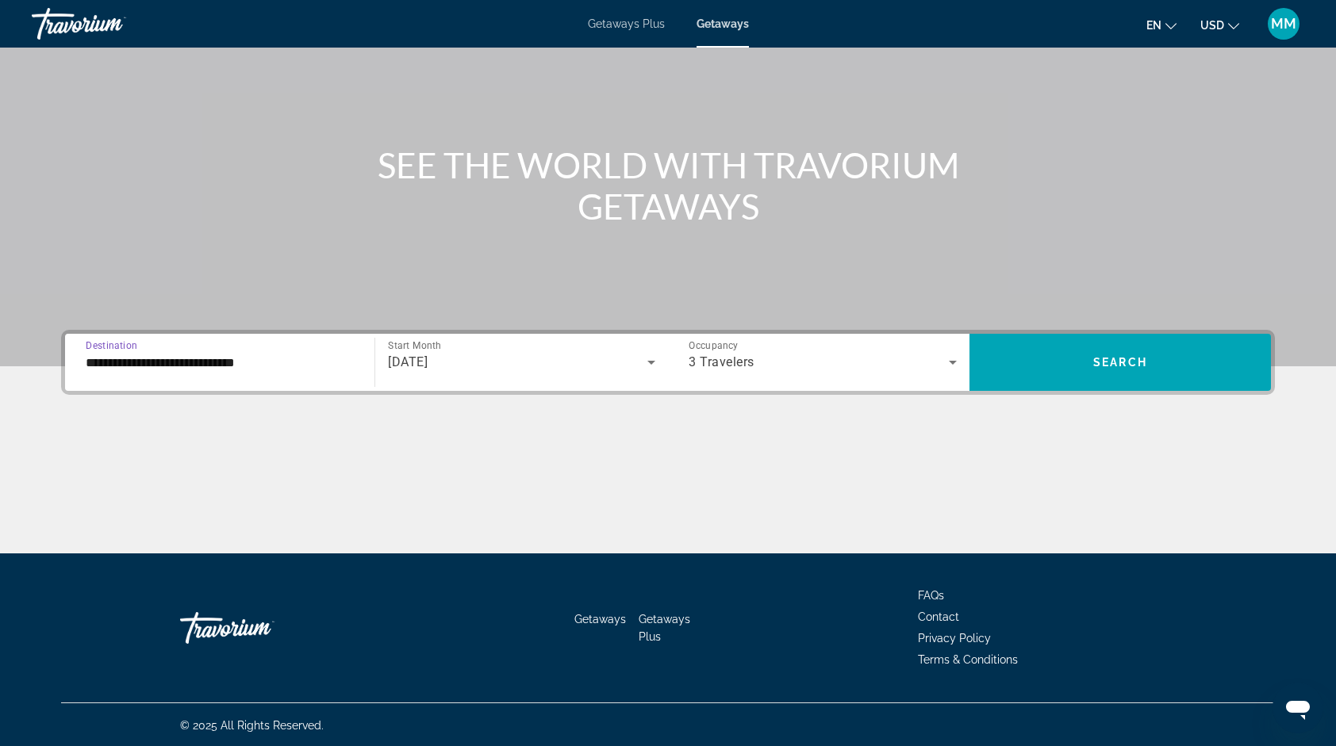
click at [152, 363] on input "**********" at bounding box center [220, 363] width 268 height 19
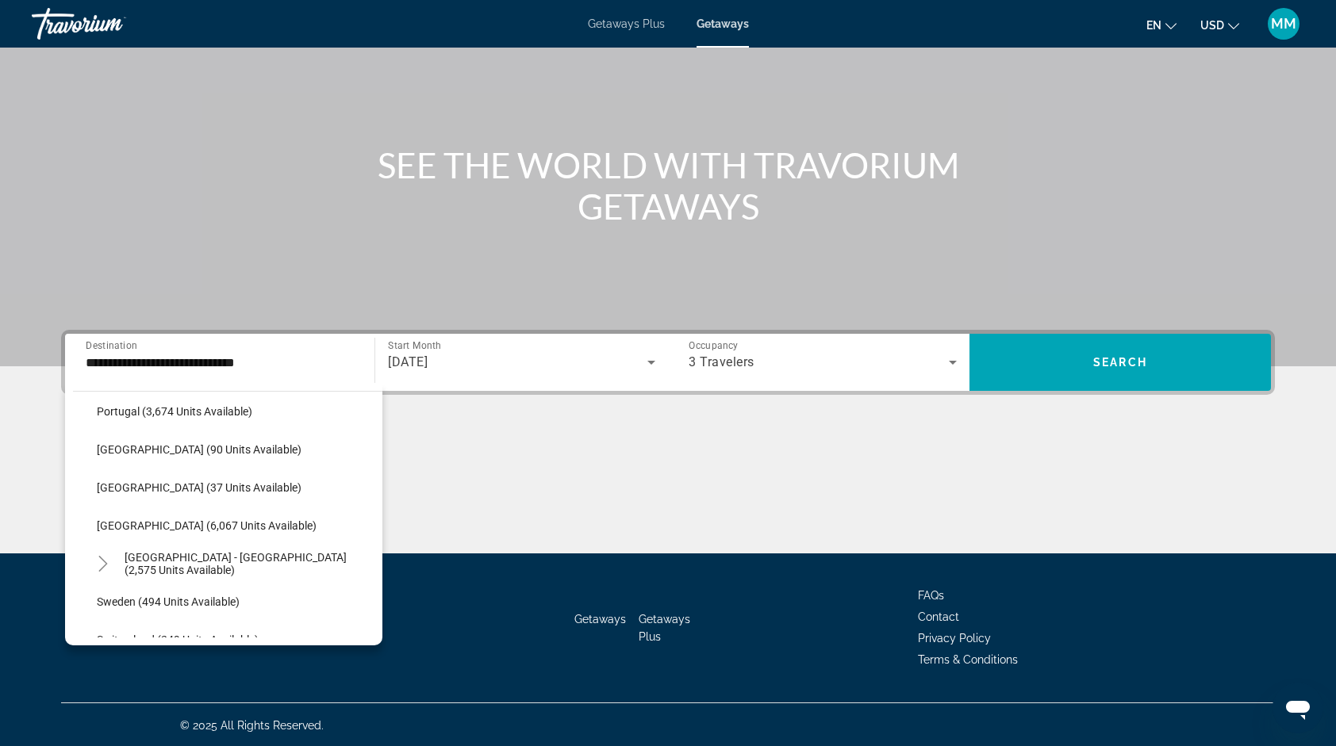
scroll to position [765, 0]
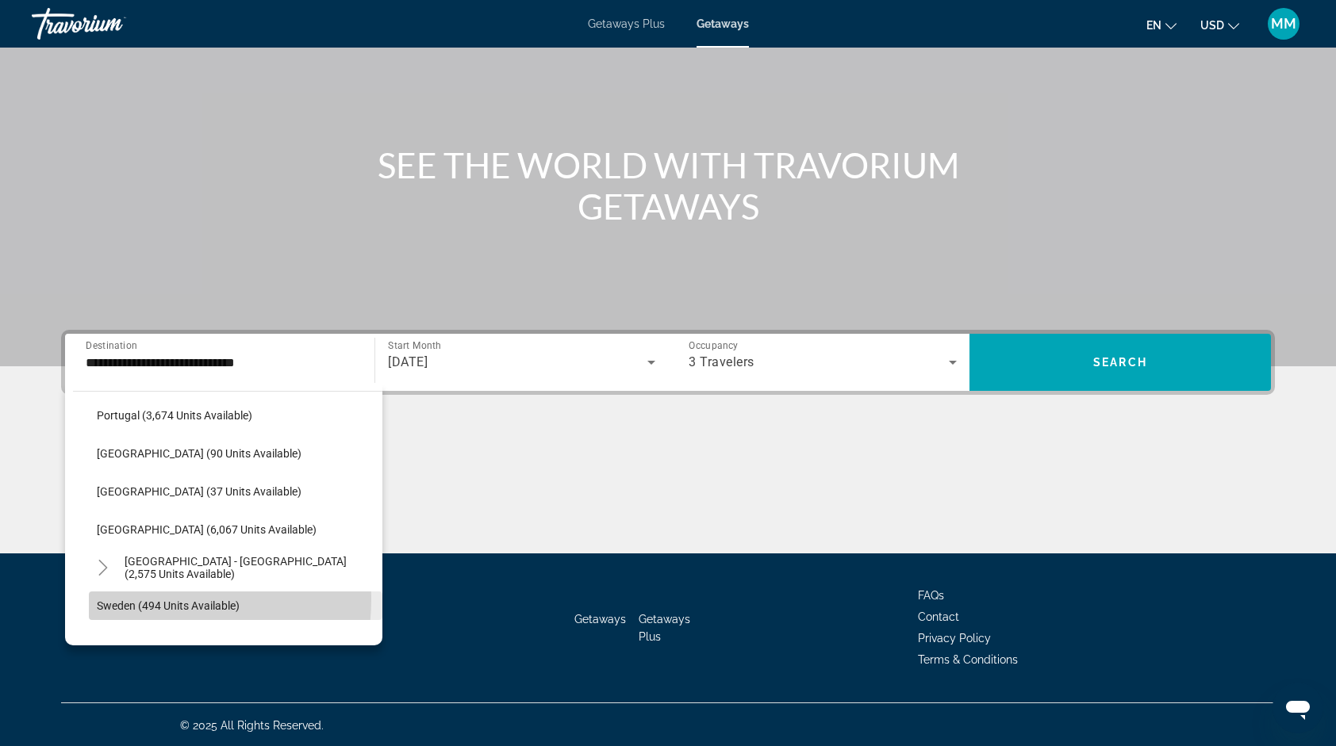
click at [136, 600] on span "Sweden (494 units available)" at bounding box center [168, 606] width 143 height 13
type input "**********"
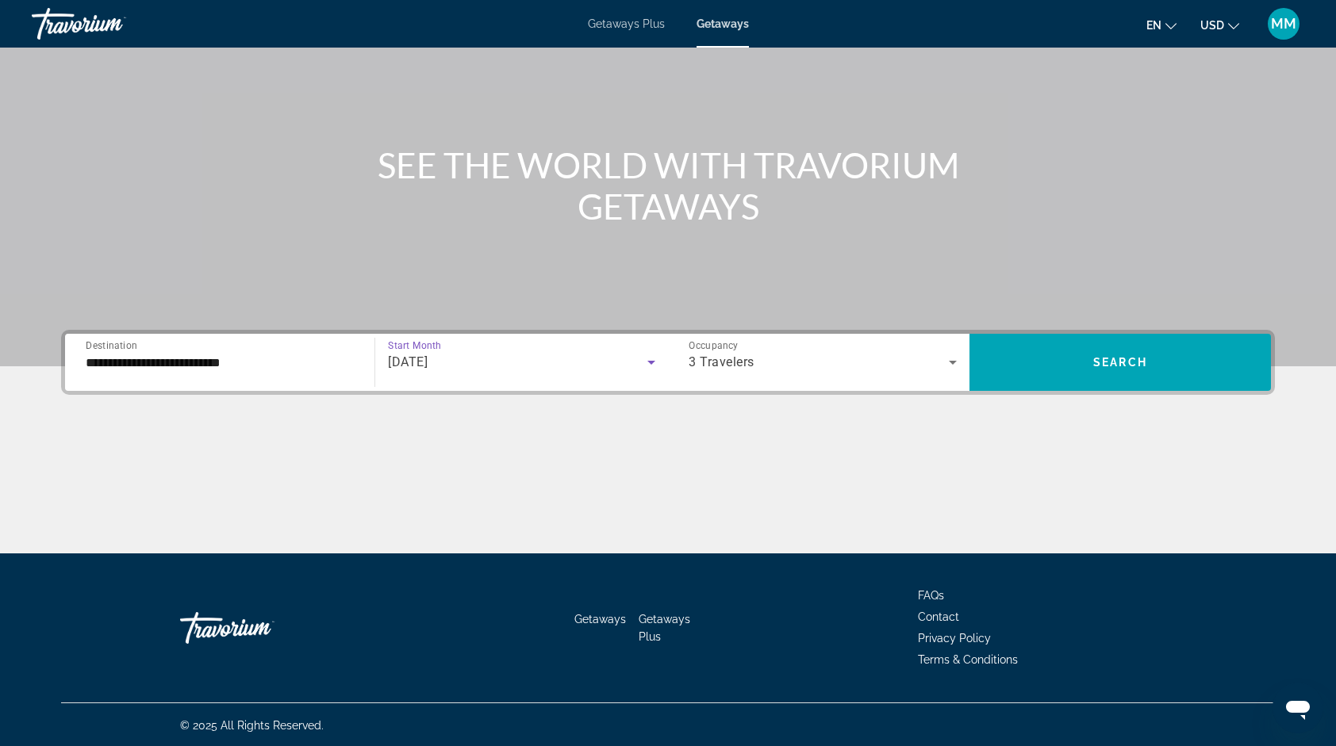
click at [590, 365] on div "November 2025" at bounding box center [517, 362] width 259 height 19
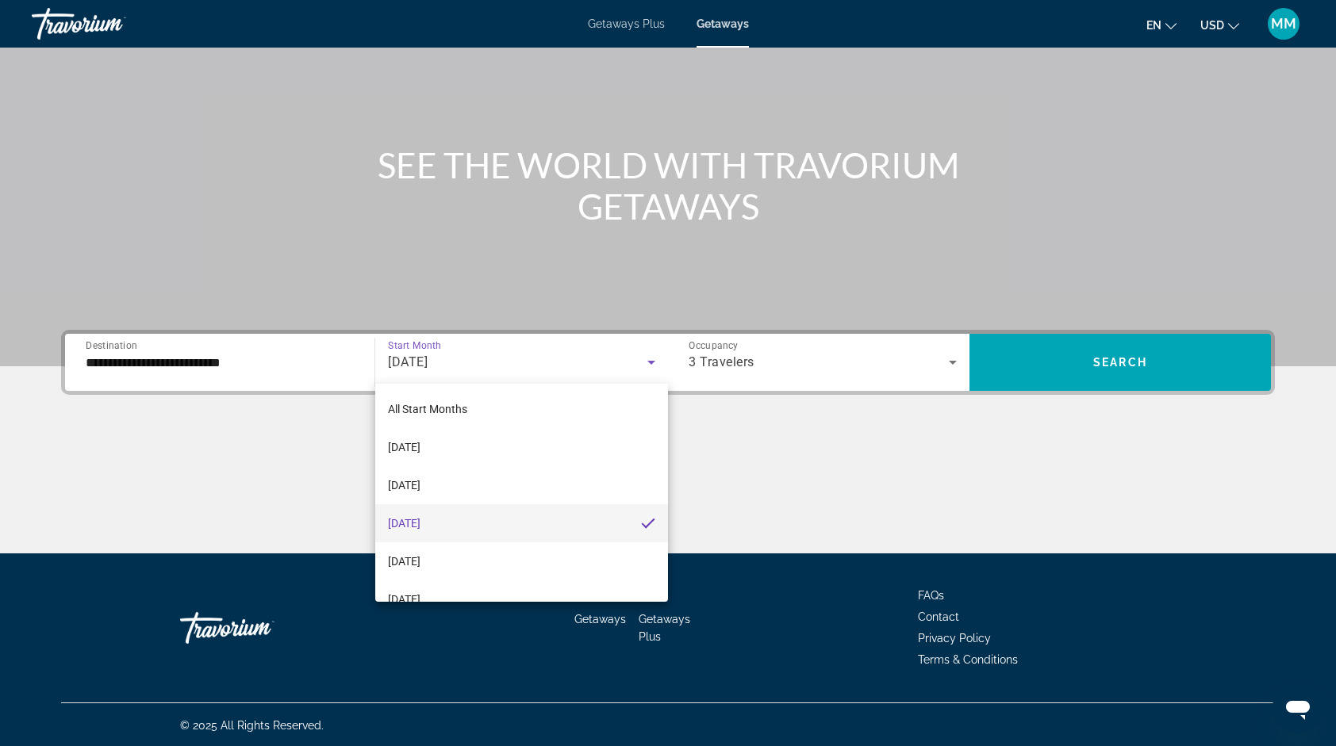
click at [1129, 371] on div at bounding box center [668, 373] width 1336 height 746
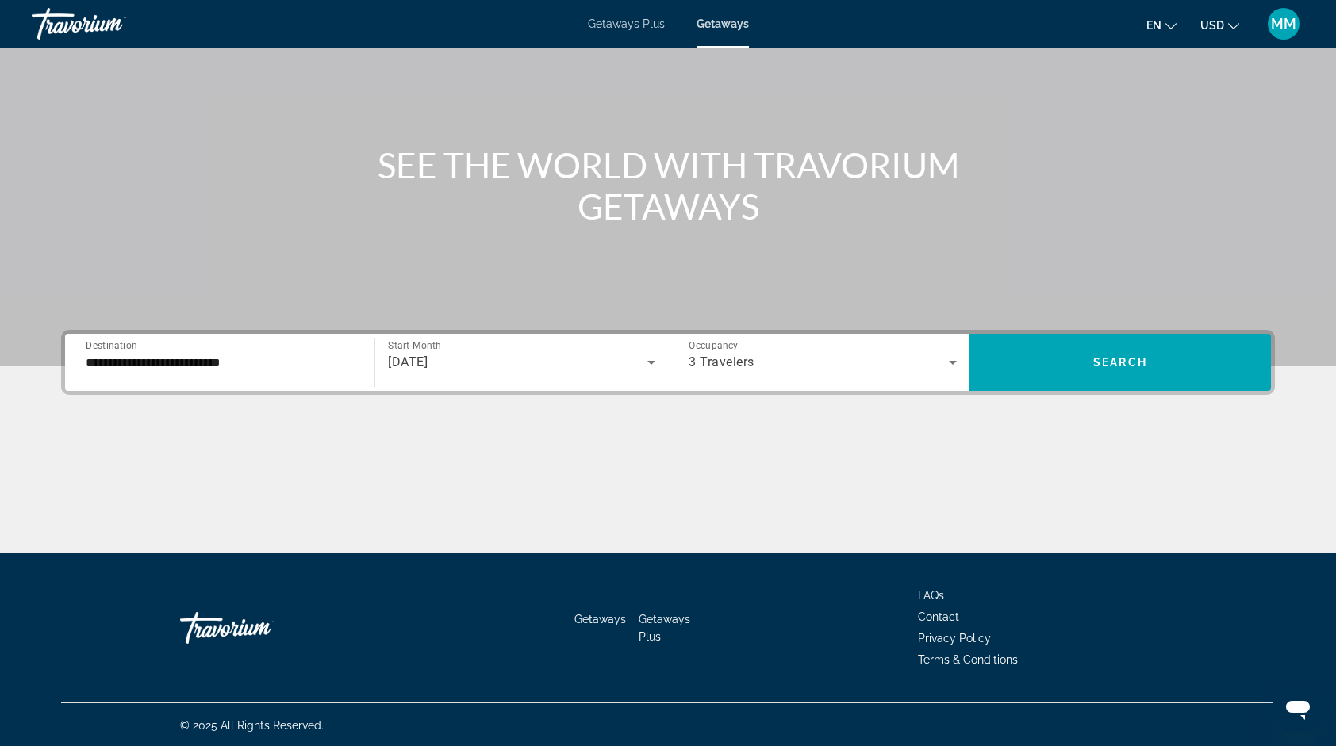
click at [1129, 371] on span "Search widget" at bounding box center [1119, 362] width 301 height 38
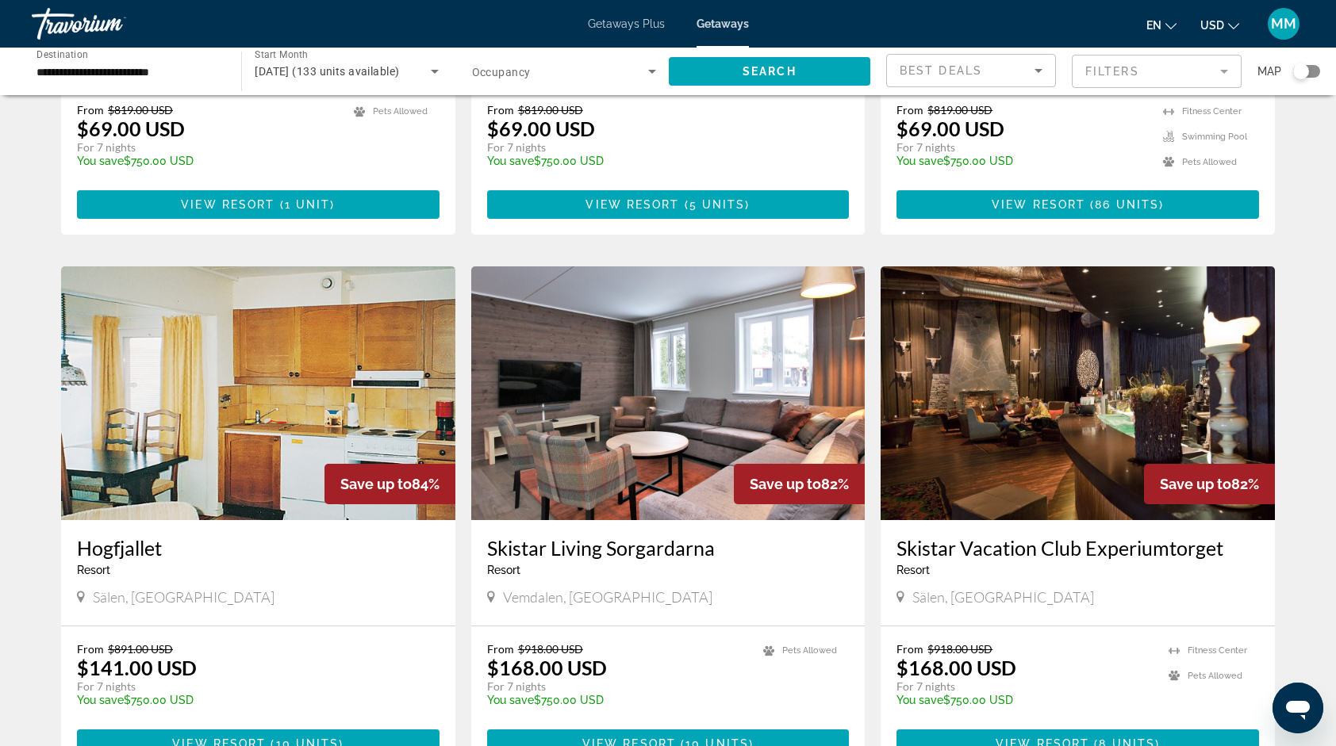
scroll to position [422, 0]
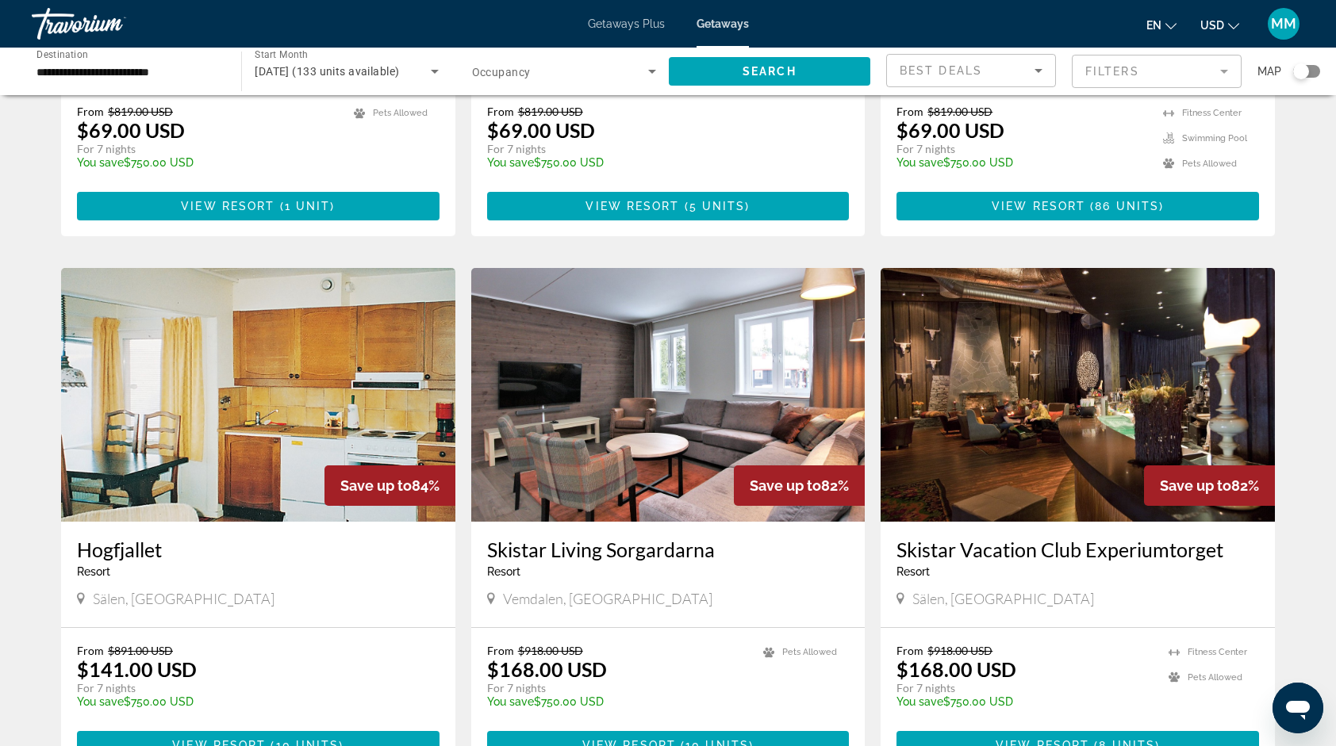
click at [1131, 376] on img "Main content" at bounding box center [1077, 395] width 394 height 254
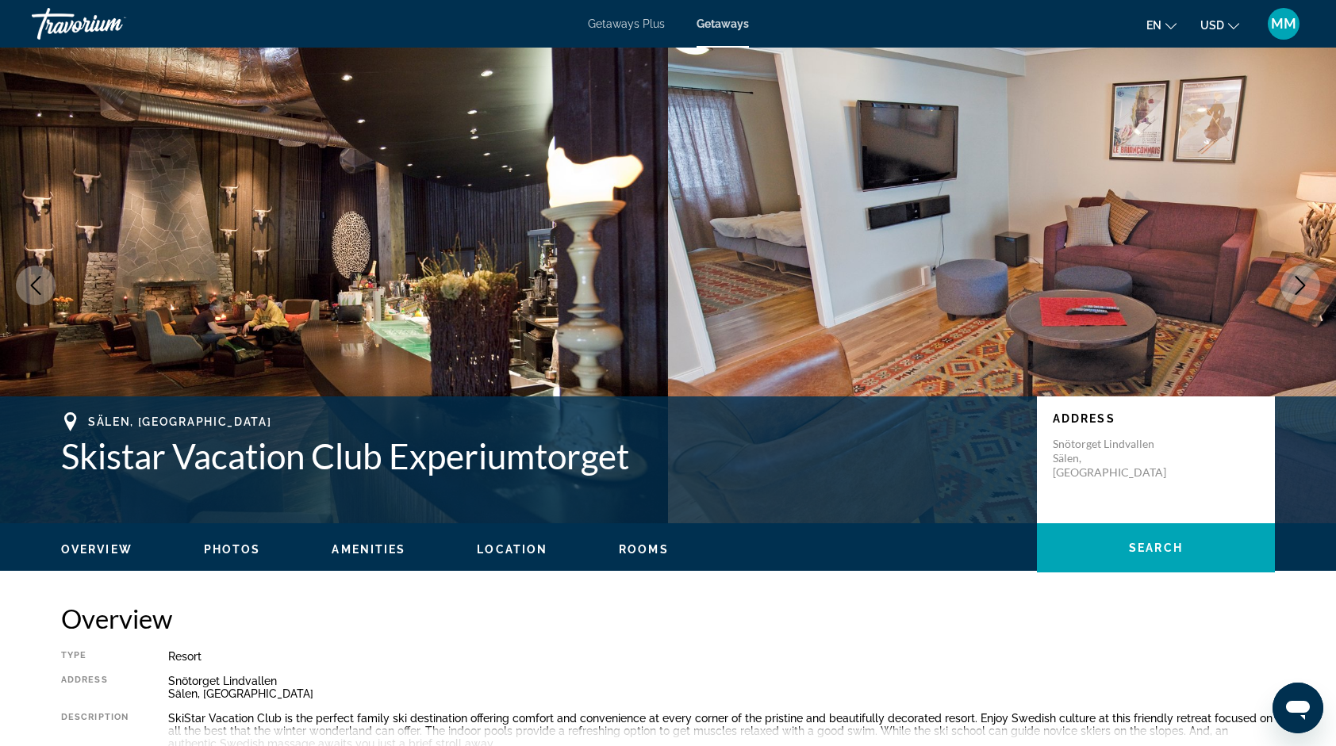
click at [1309, 289] on icon "Next image" at bounding box center [1299, 285] width 19 height 19
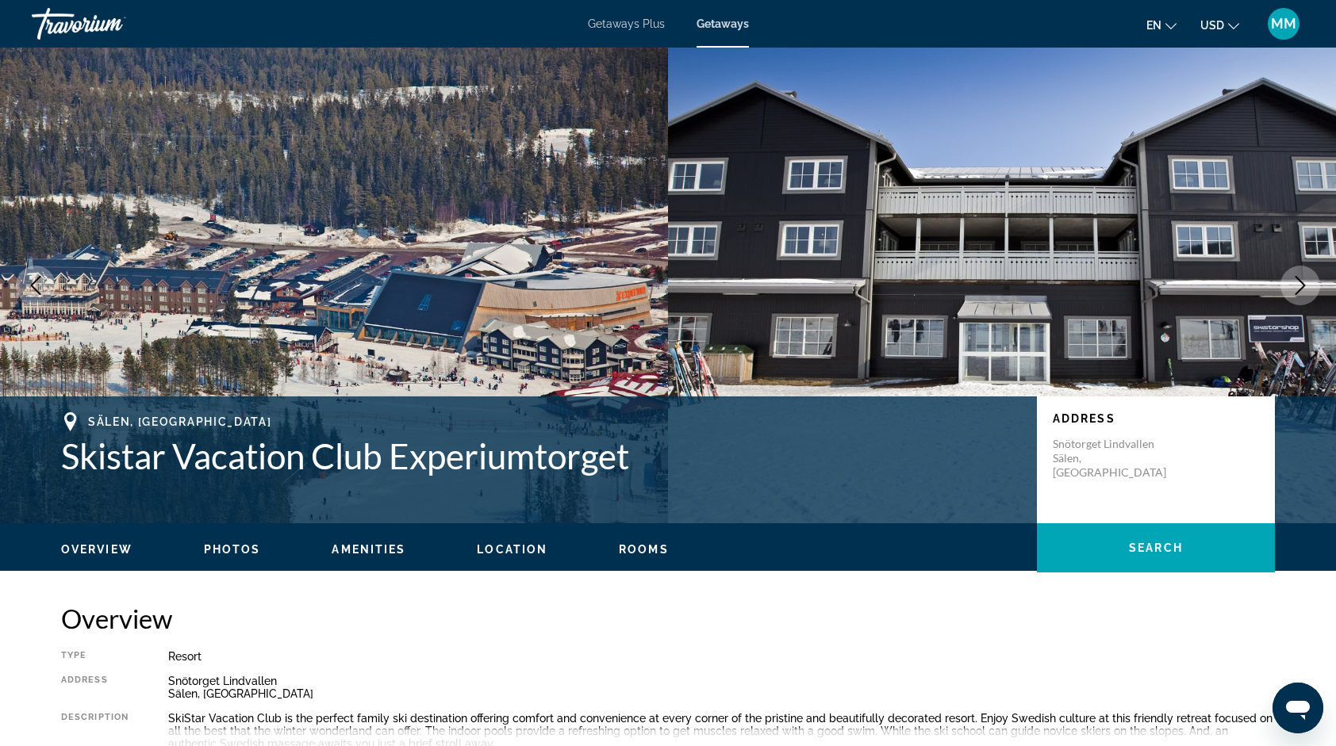
click at [1309, 289] on icon "Next image" at bounding box center [1299, 285] width 19 height 19
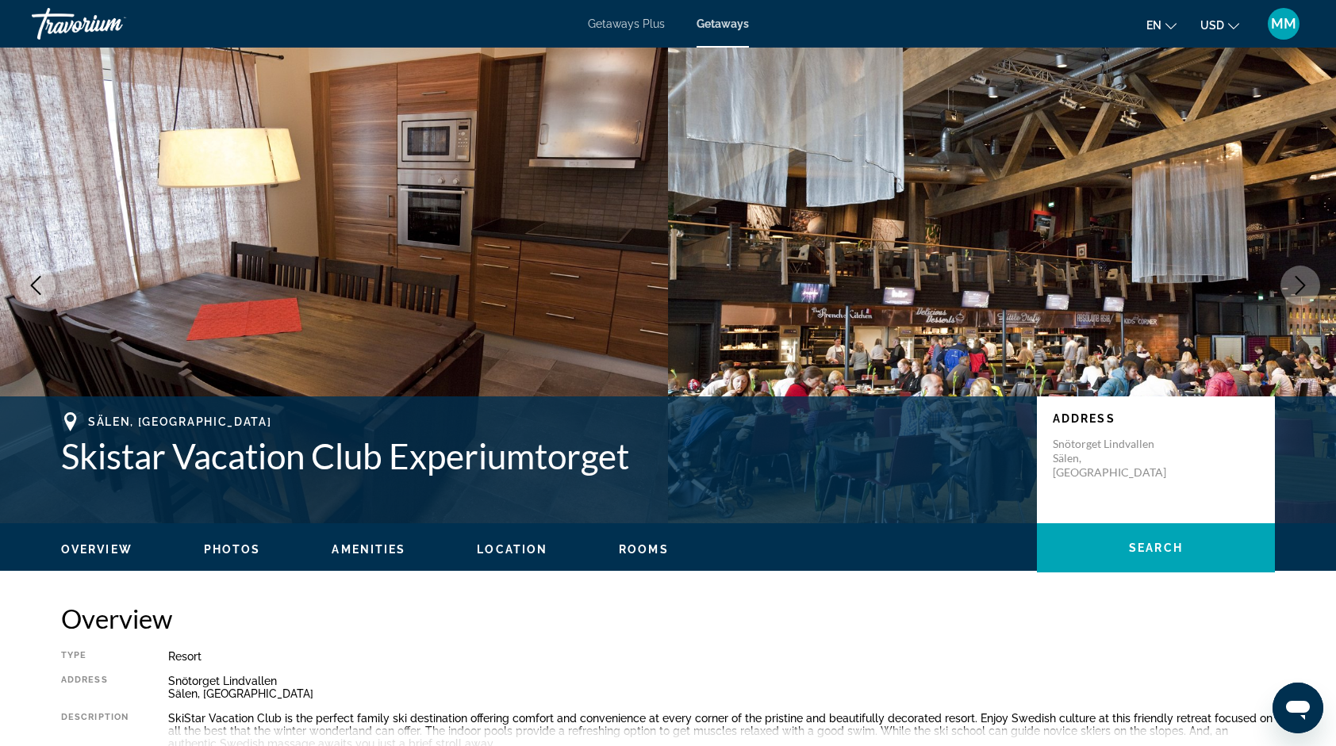
click at [1309, 289] on icon "Next image" at bounding box center [1299, 285] width 19 height 19
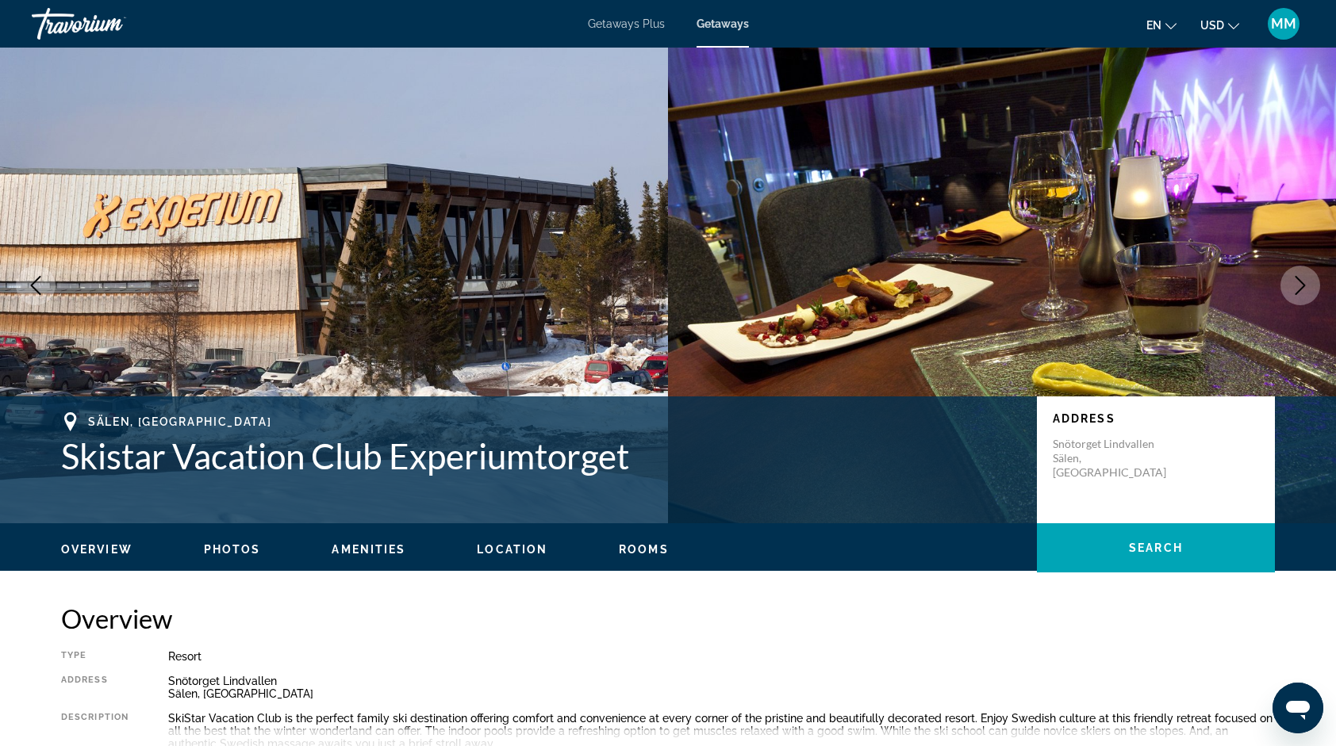
click at [1294, 293] on icon "Next image" at bounding box center [1299, 285] width 19 height 19
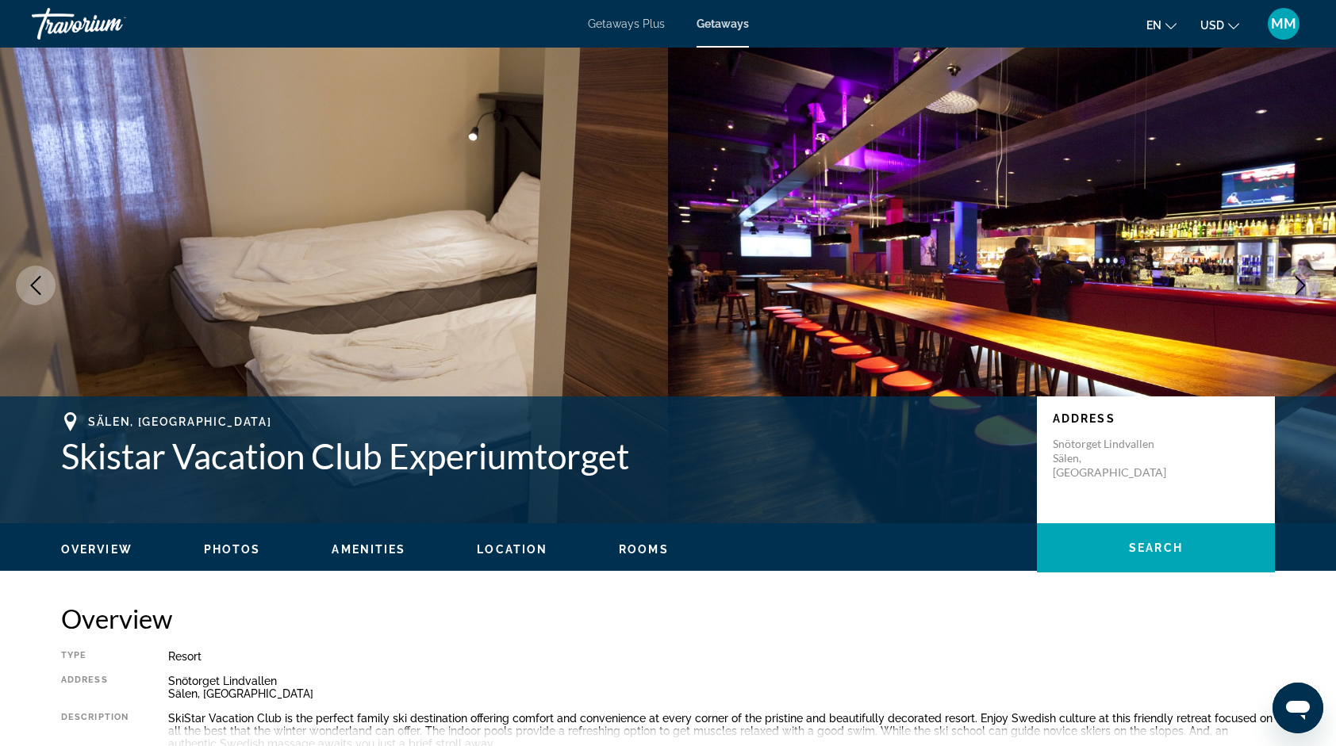
click at [1294, 293] on icon "Next image" at bounding box center [1299, 285] width 19 height 19
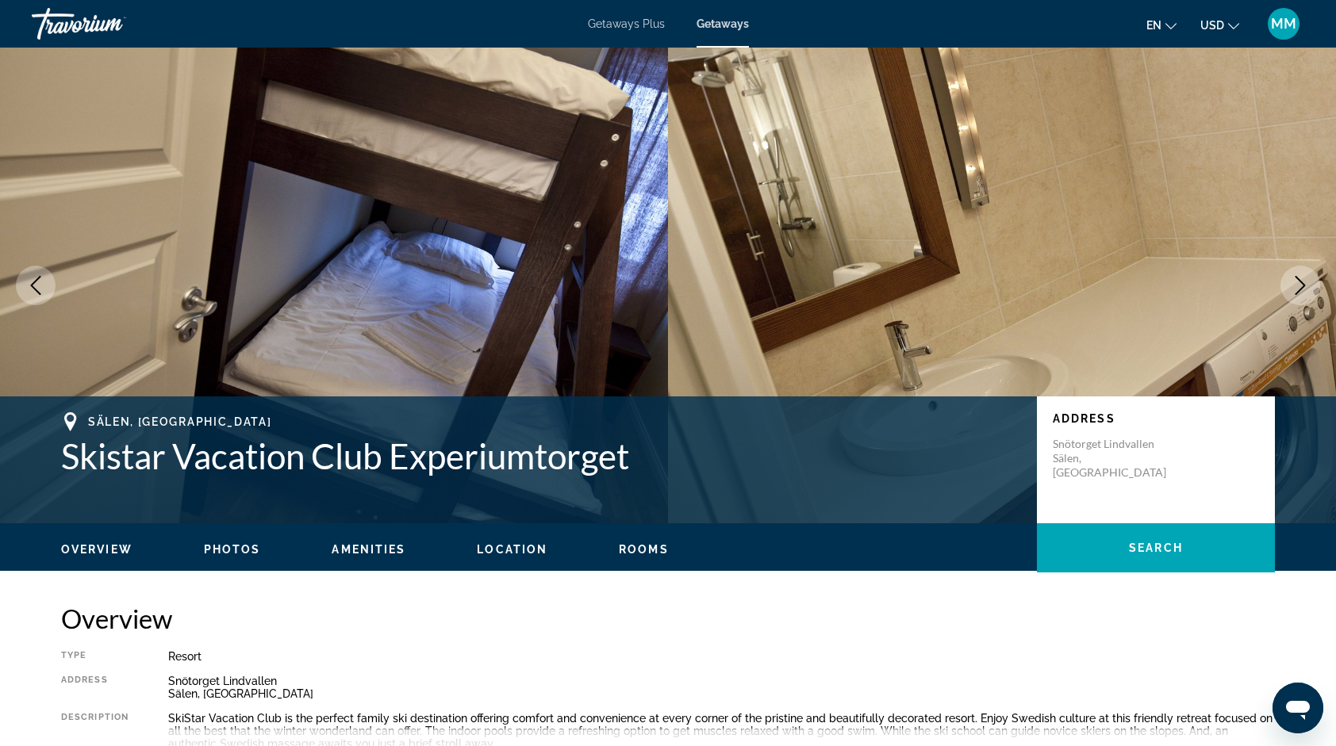
click at [1294, 293] on icon "Next image" at bounding box center [1299, 285] width 19 height 19
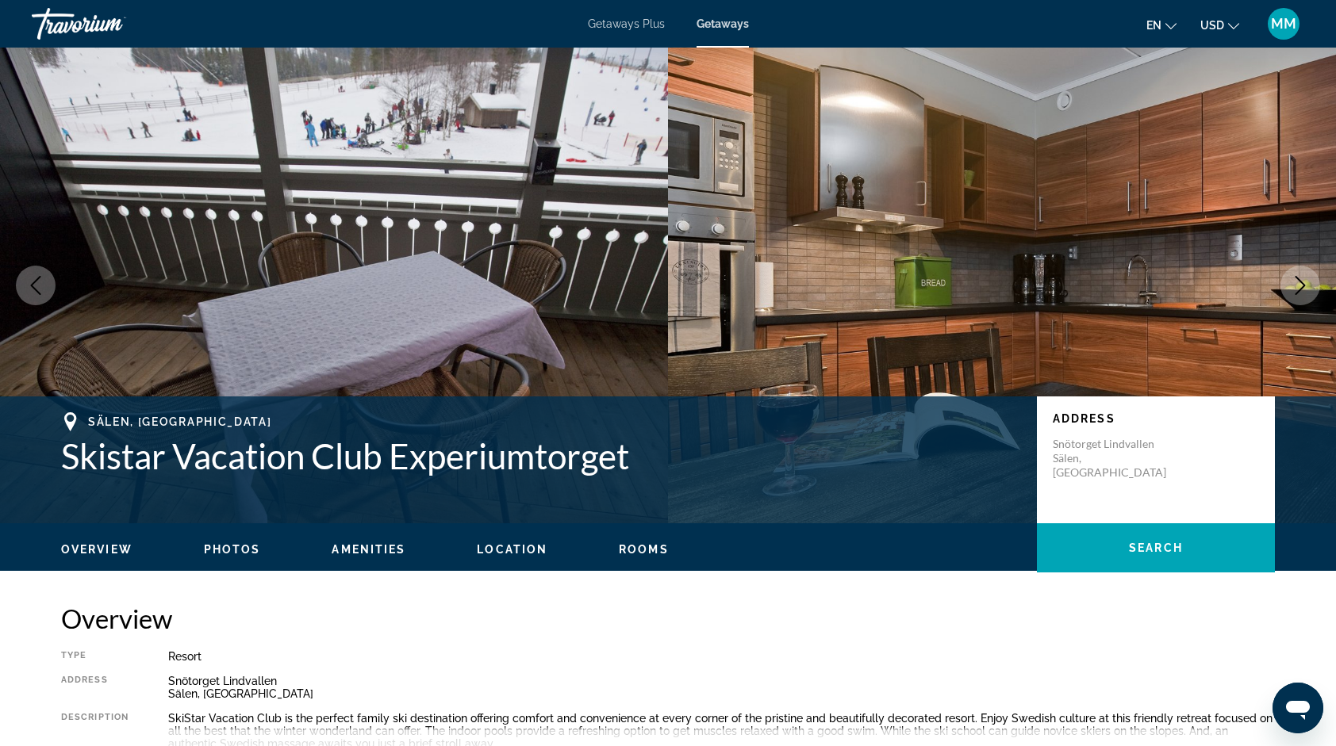
click at [1294, 295] on button "Next image" at bounding box center [1300, 286] width 40 height 40
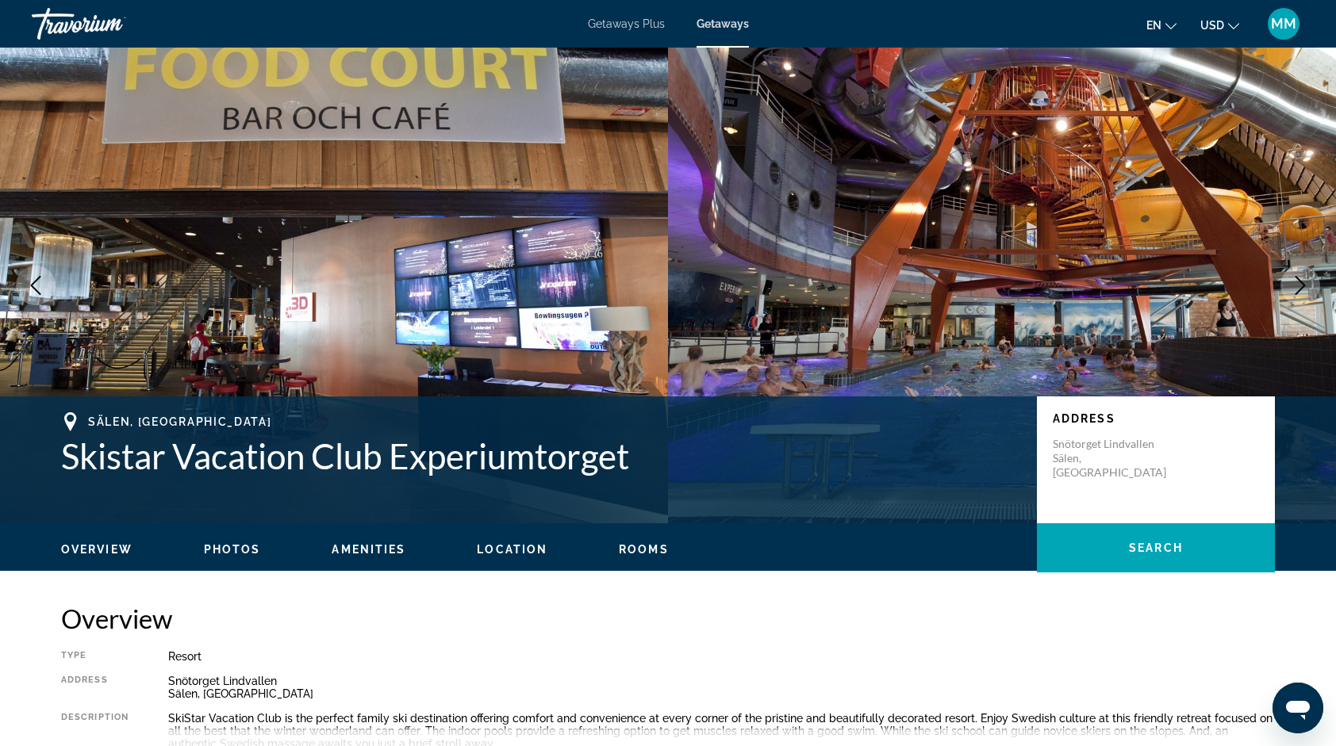
click at [1294, 295] on button "Next image" at bounding box center [1300, 286] width 40 height 40
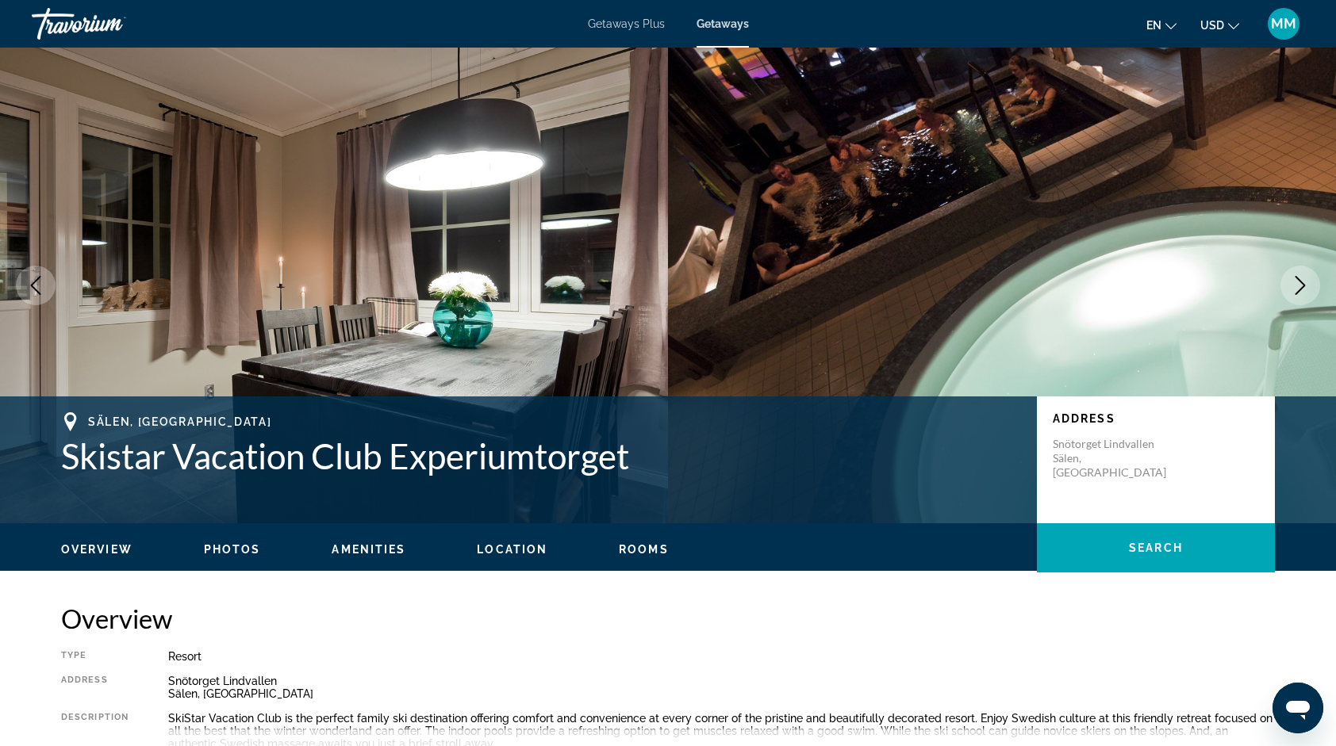
click at [1294, 295] on button "Next image" at bounding box center [1300, 286] width 40 height 40
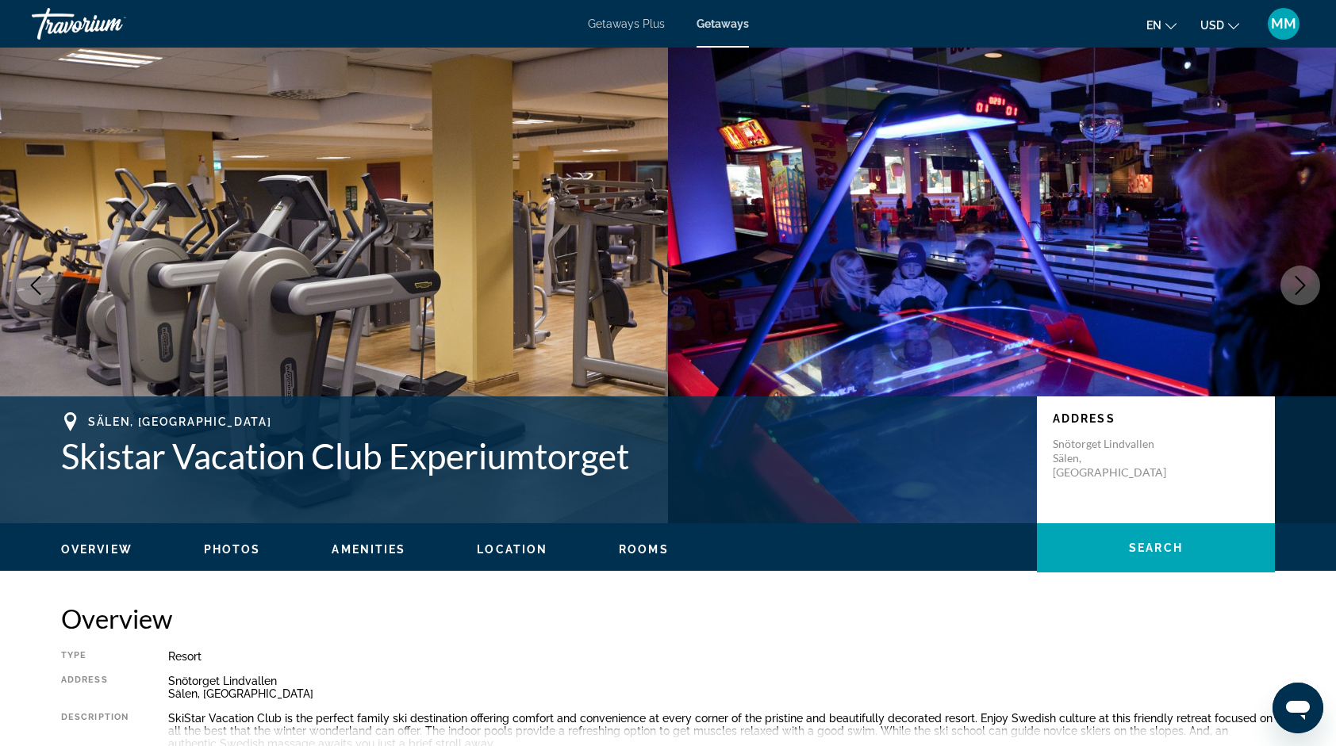
click at [1294, 295] on button "Next image" at bounding box center [1300, 286] width 40 height 40
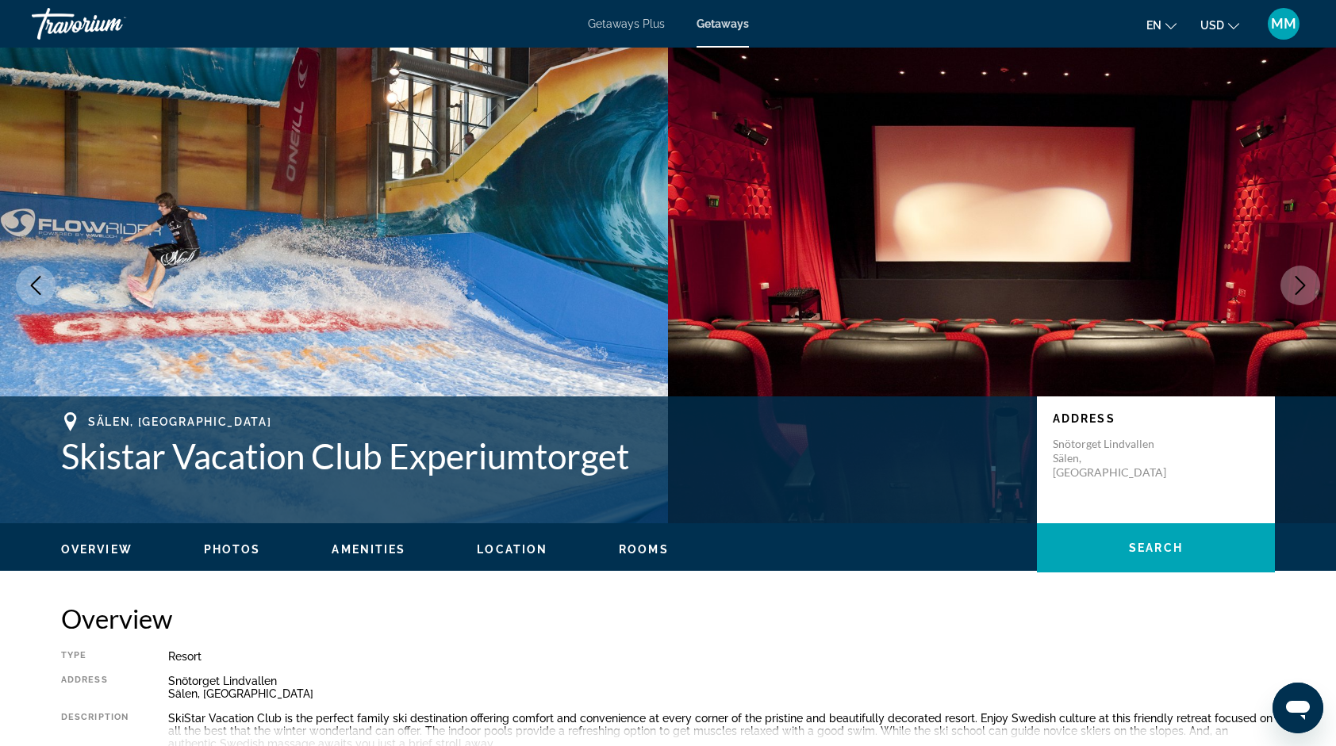
click at [1294, 295] on button "Next image" at bounding box center [1300, 286] width 40 height 40
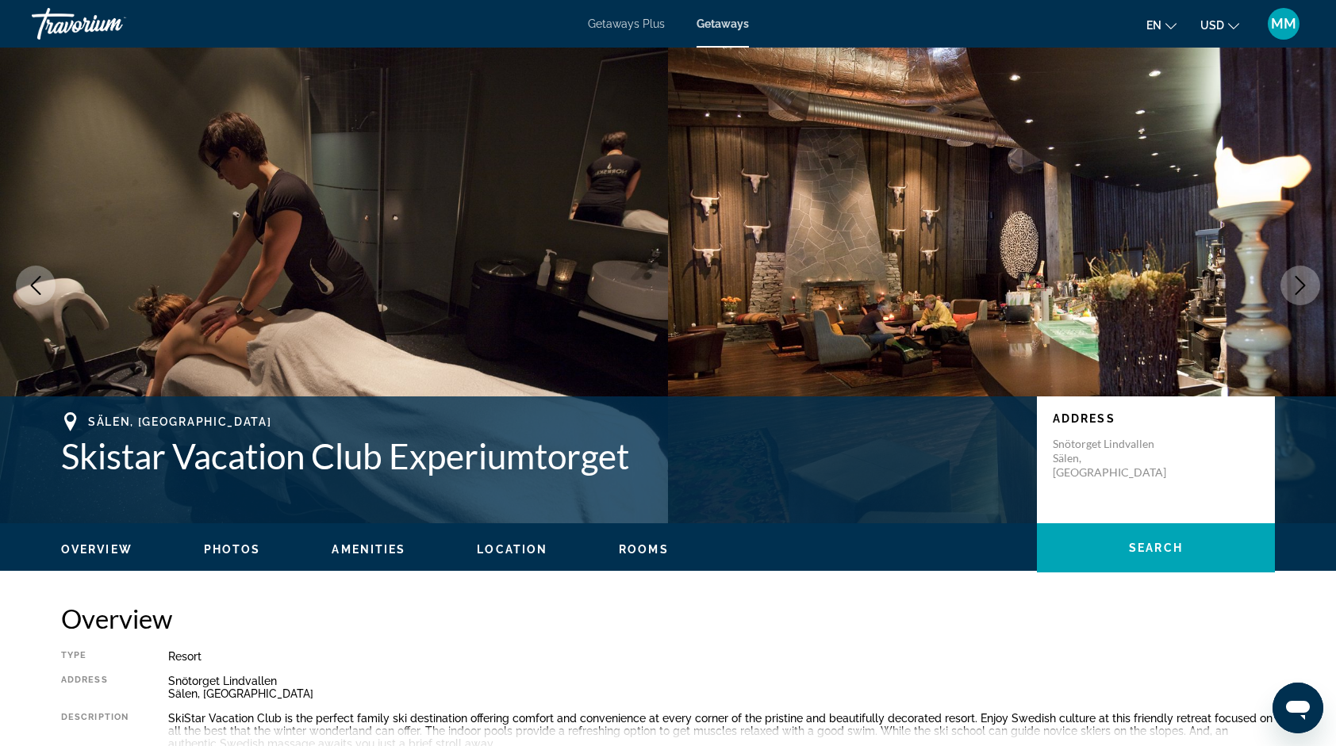
click at [1294, 295] on button "Next image" at bounding box center [1300, 286] width 40 height 40
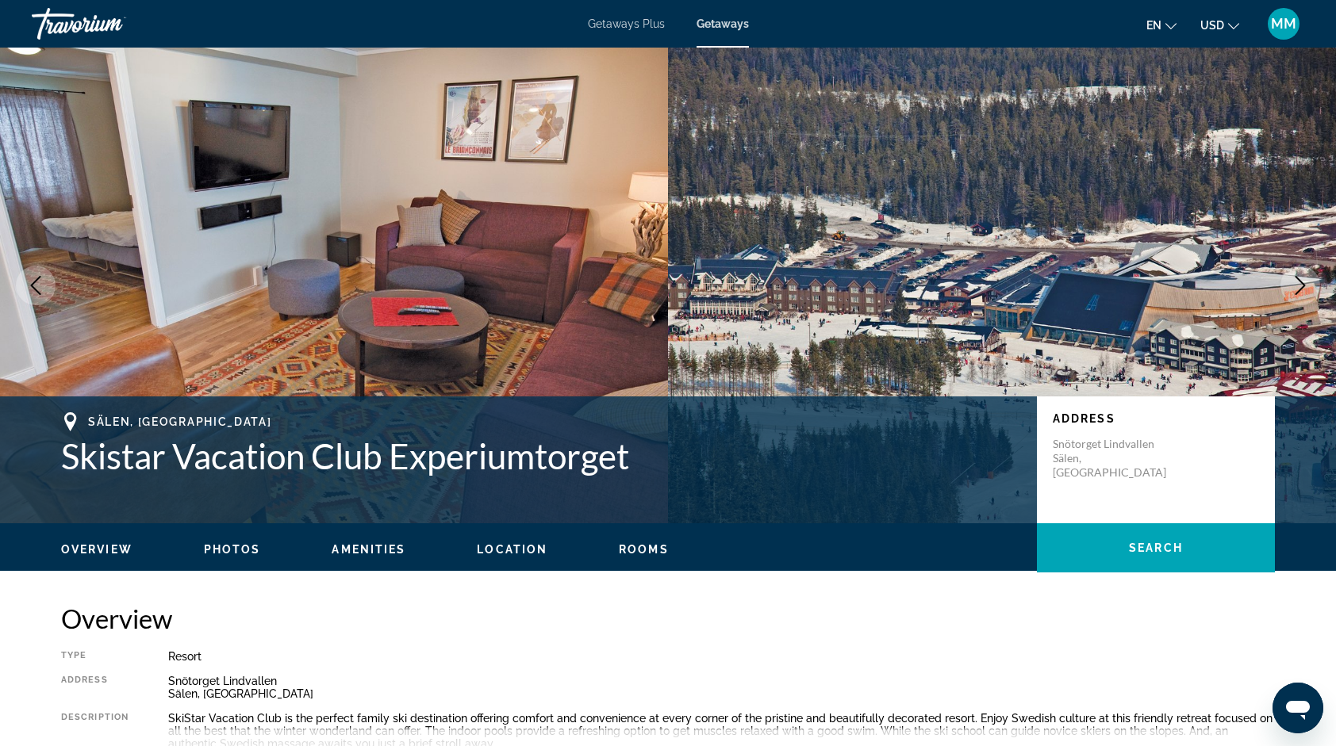
click at [1294, 295] on button "Next image" at bounding box center [1300, 286] width 40 height 40
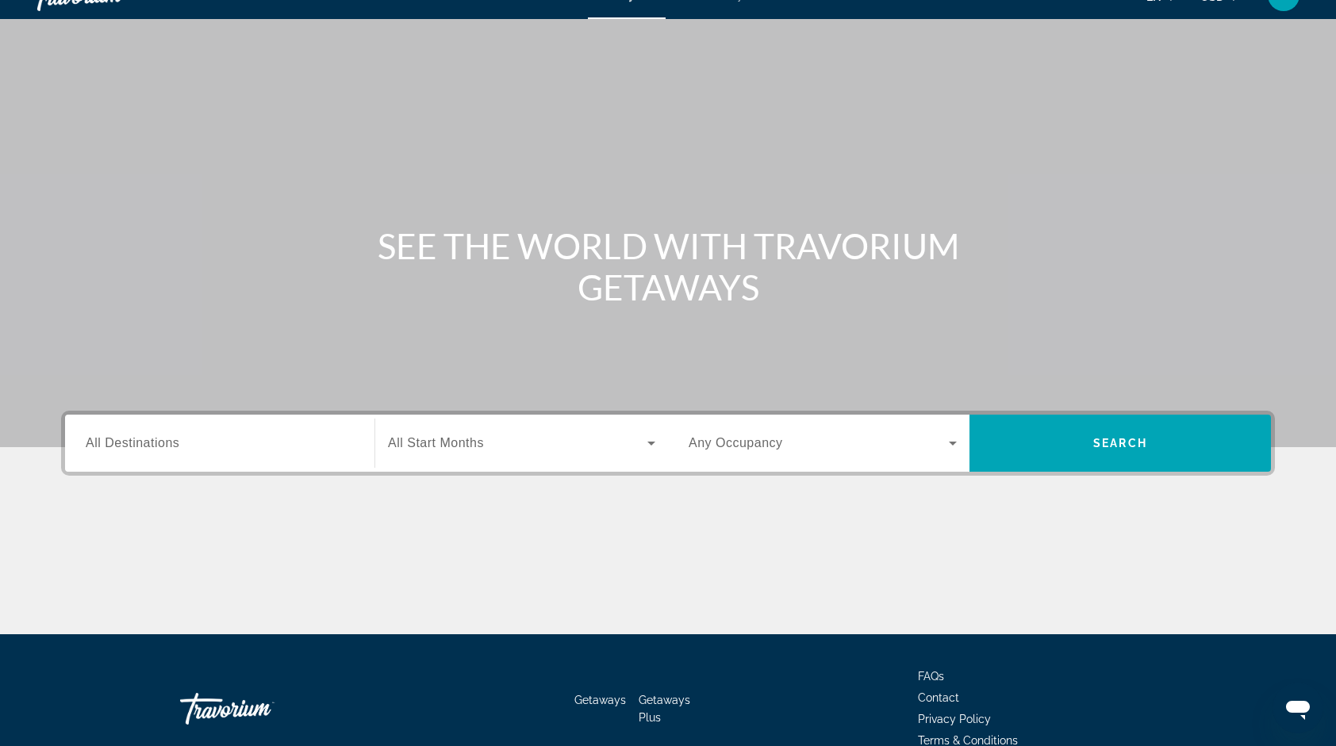
scroll to position [29, 0]
